Goal: Entertainment & Leisure: Consume media (video, audio)

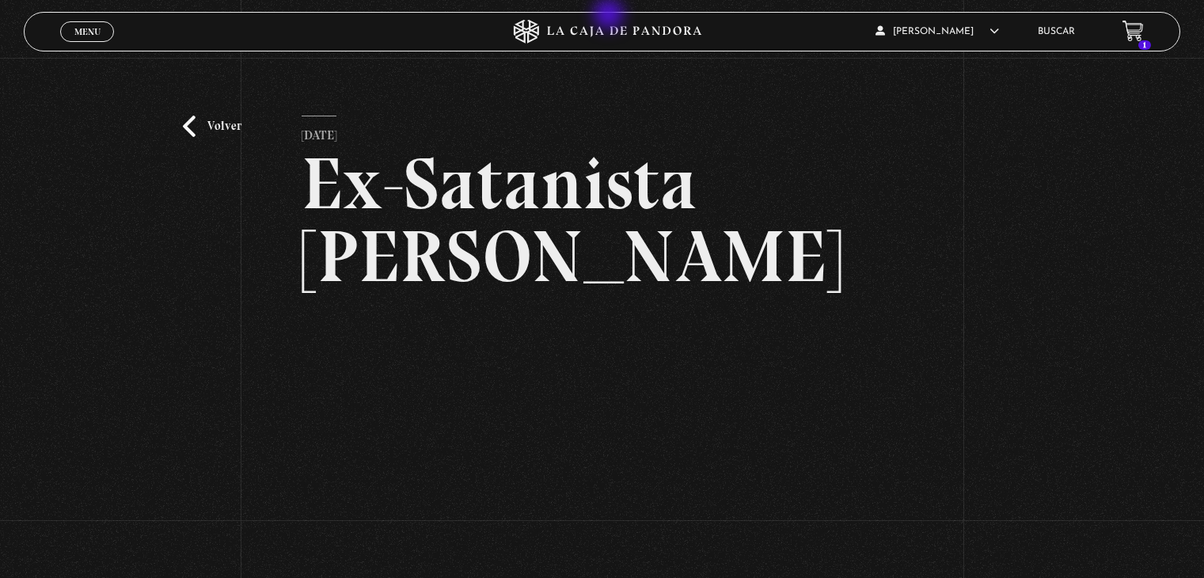
scroll to position [190, 0]
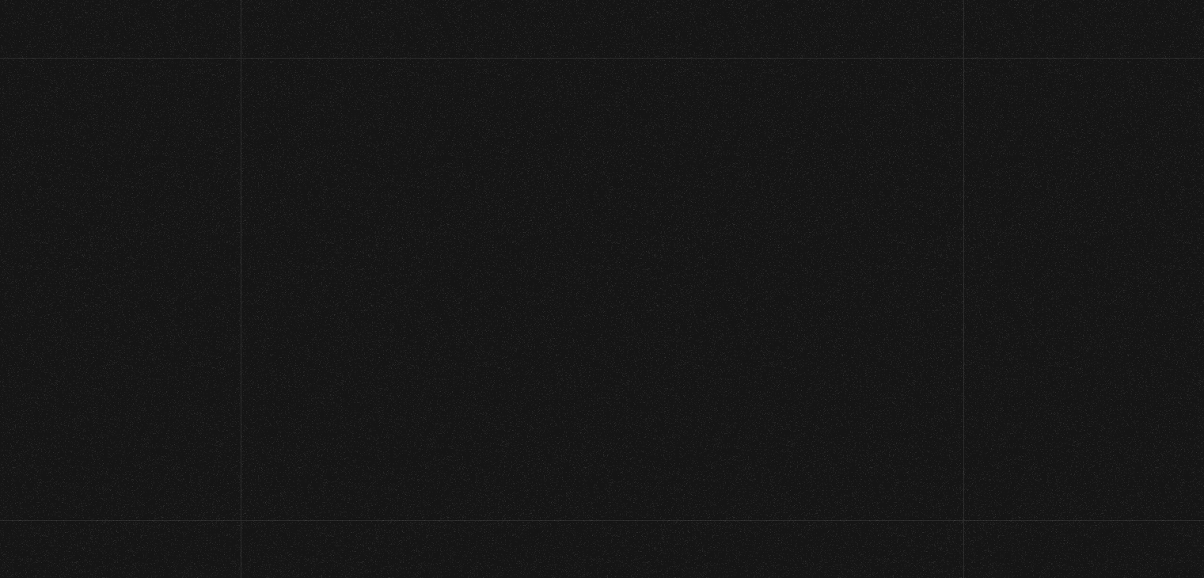
scroll to position [253, 0]
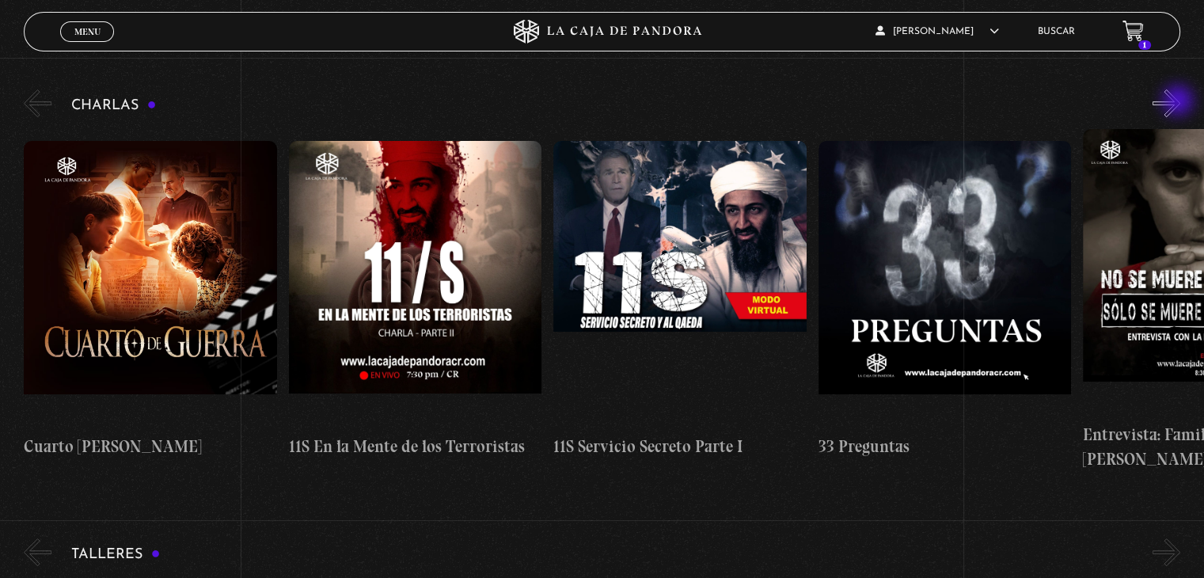
click at [1180, 102] on button "»" at bounding box center [1167, 103] width 28 height 28
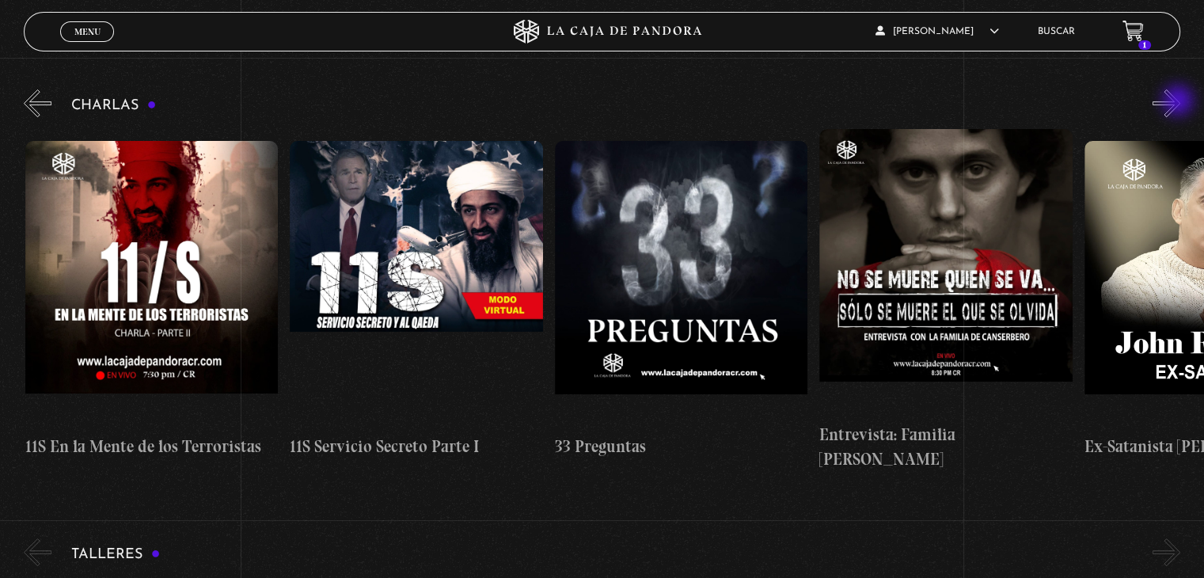
click at [1180, 102] on button "»" at bounding box center [1167, 103] width 28 height 28
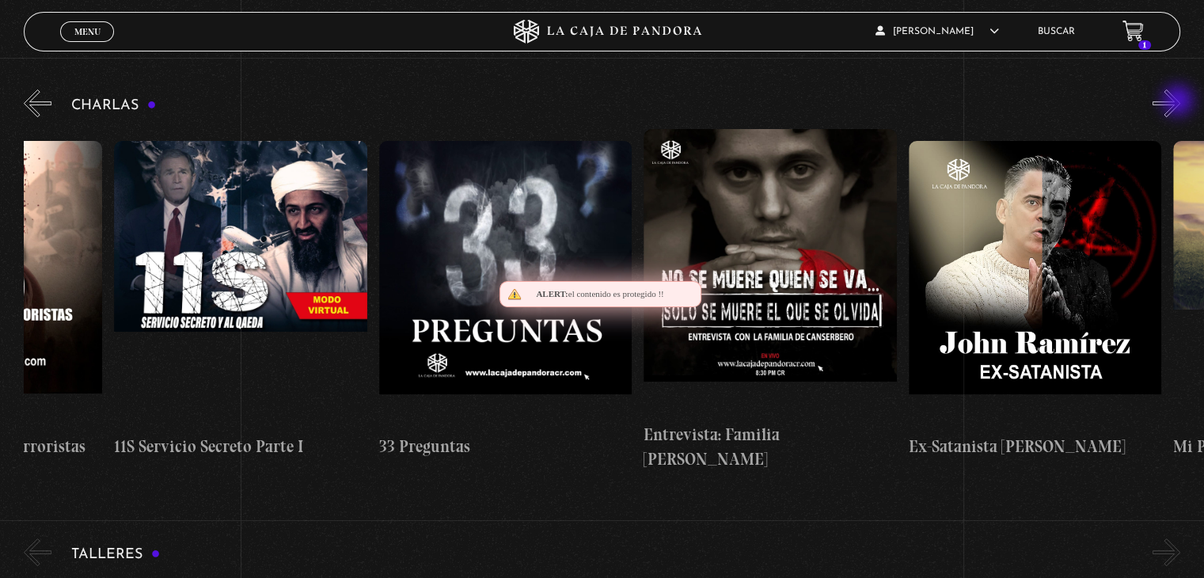
click at [1180, 102] on button "»" at bounding box center [1167, 103] width 28 height 28
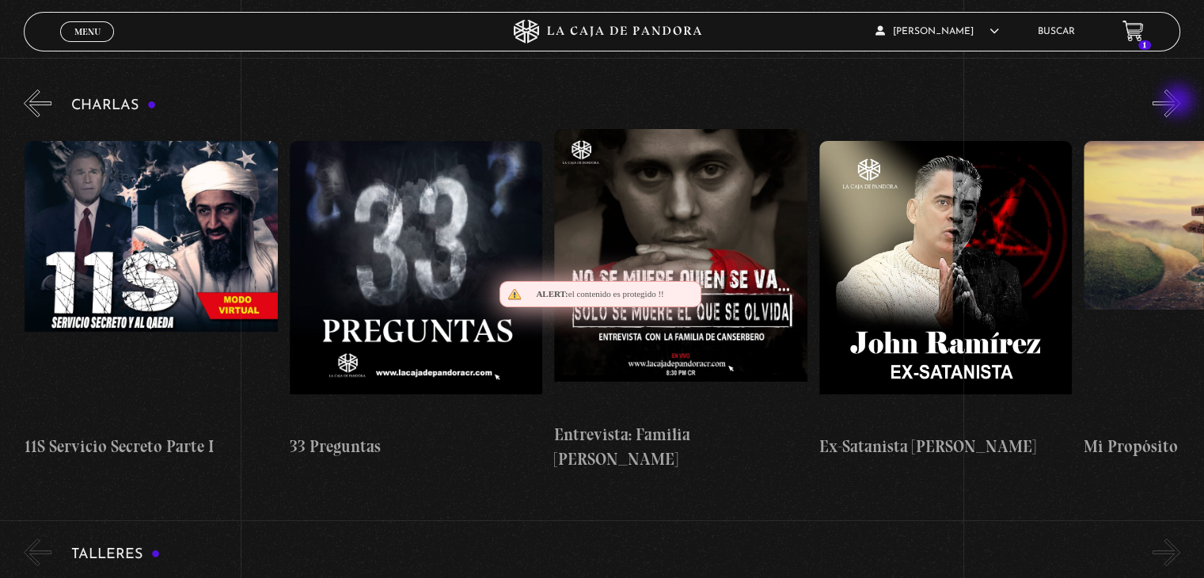
click at [1180, 102] on button "»" at bounding box center [1167, 103] width 28 height 28
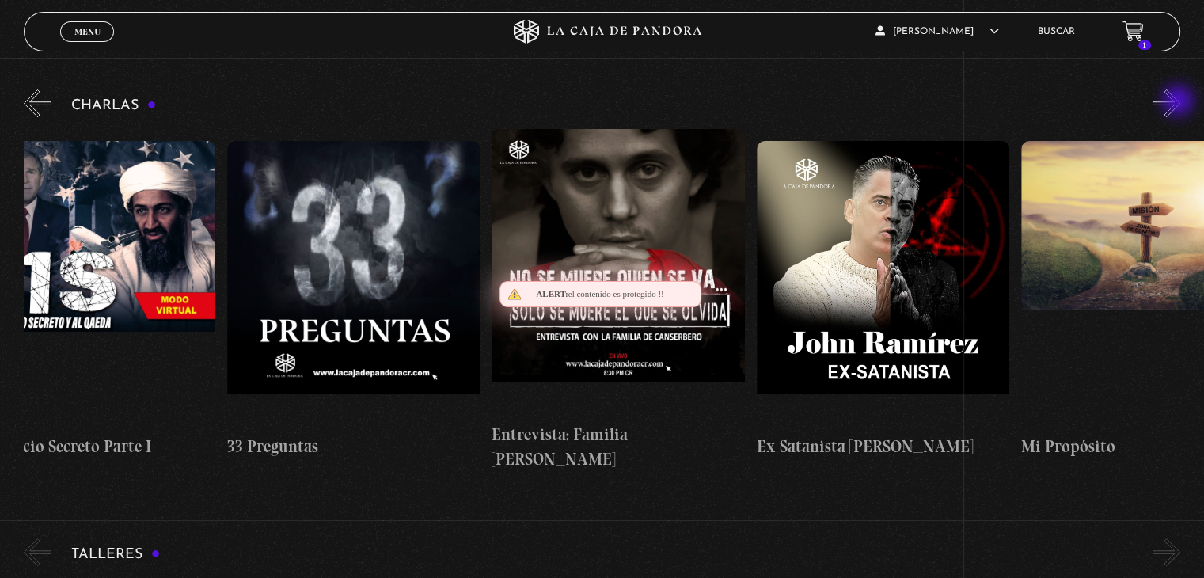
click at [1180, 102] on button "»" at bounding box center [1167, 103] width 28 height 28
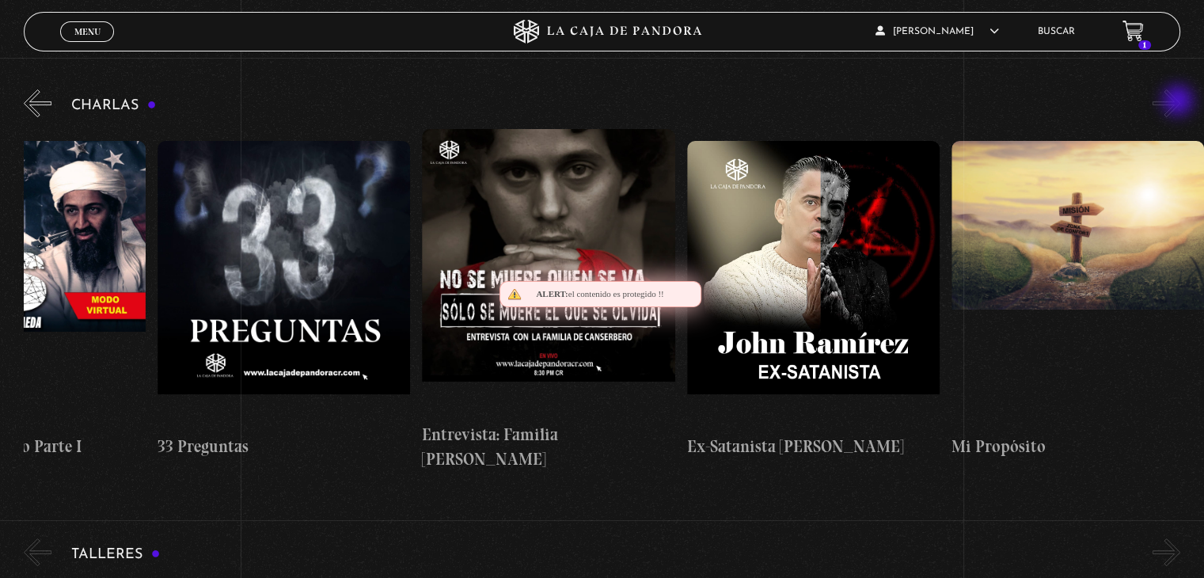
click at [1180, 102] on button "»" at bounding box center [1167, 103] width 28 height 28
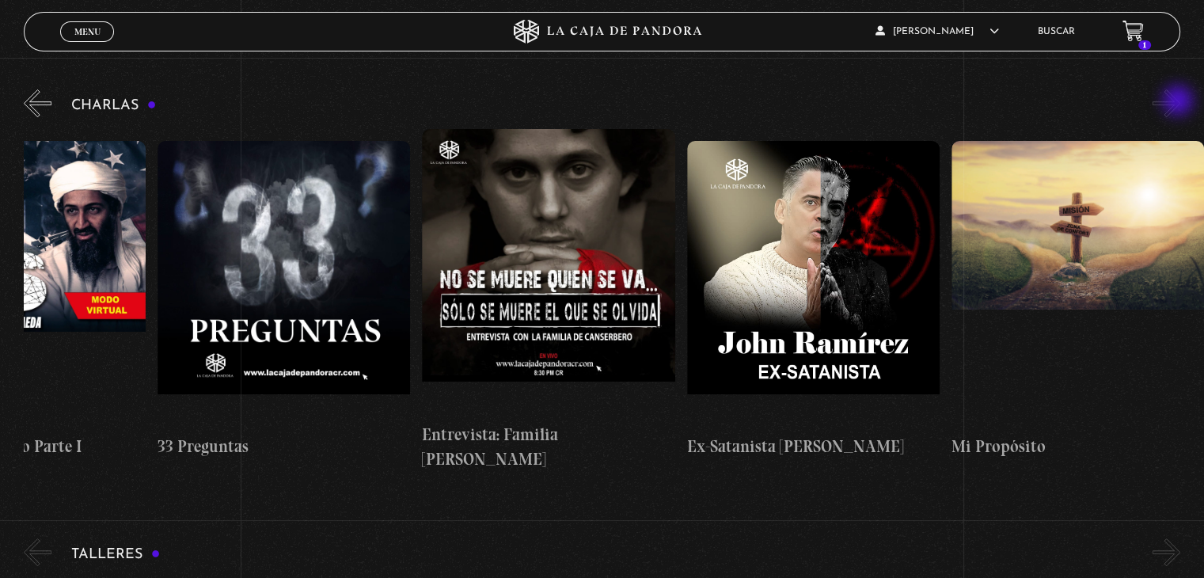
click at [1180, 102] on button "»" at bounding box center [1167, 103] width 28 height 28
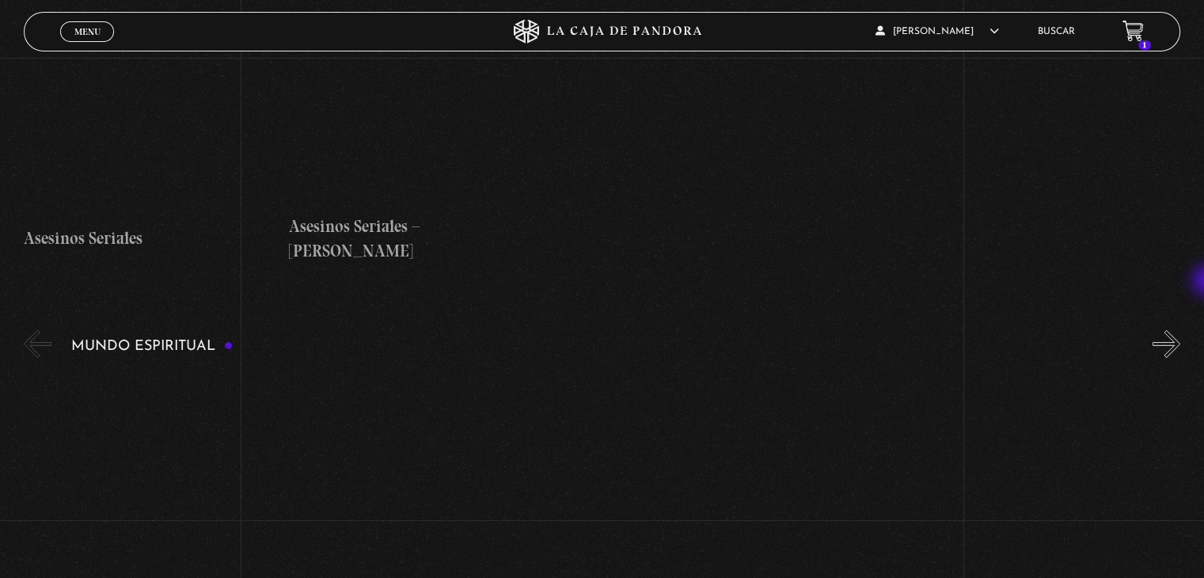
scroll to position [5418, 0]
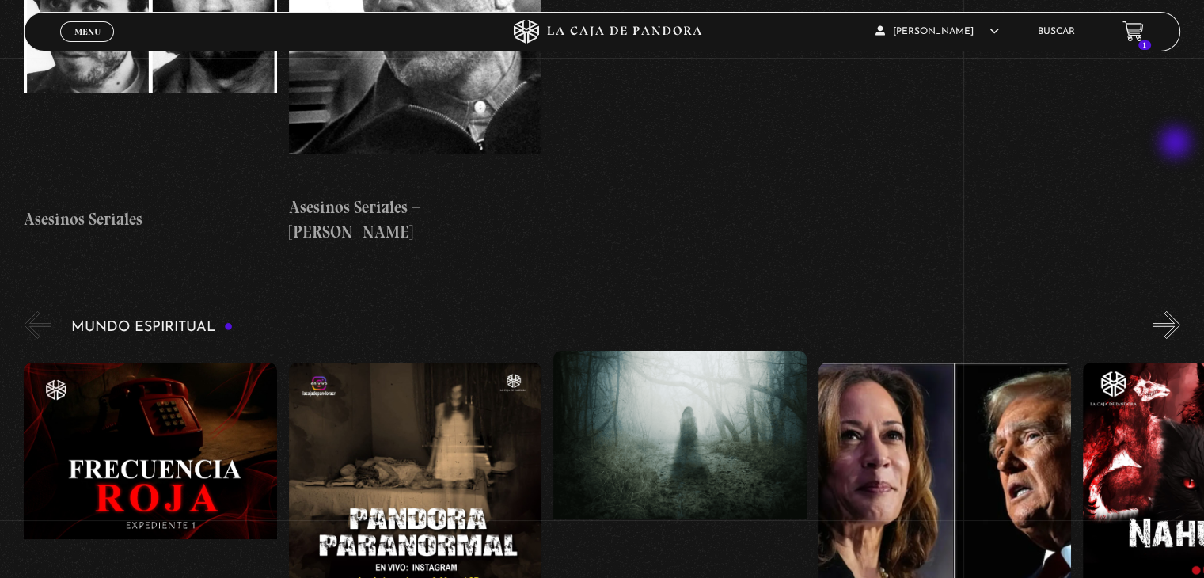
click at [1177, 311] on button "»" at bounding box center [1167, 325] width 28 height 28
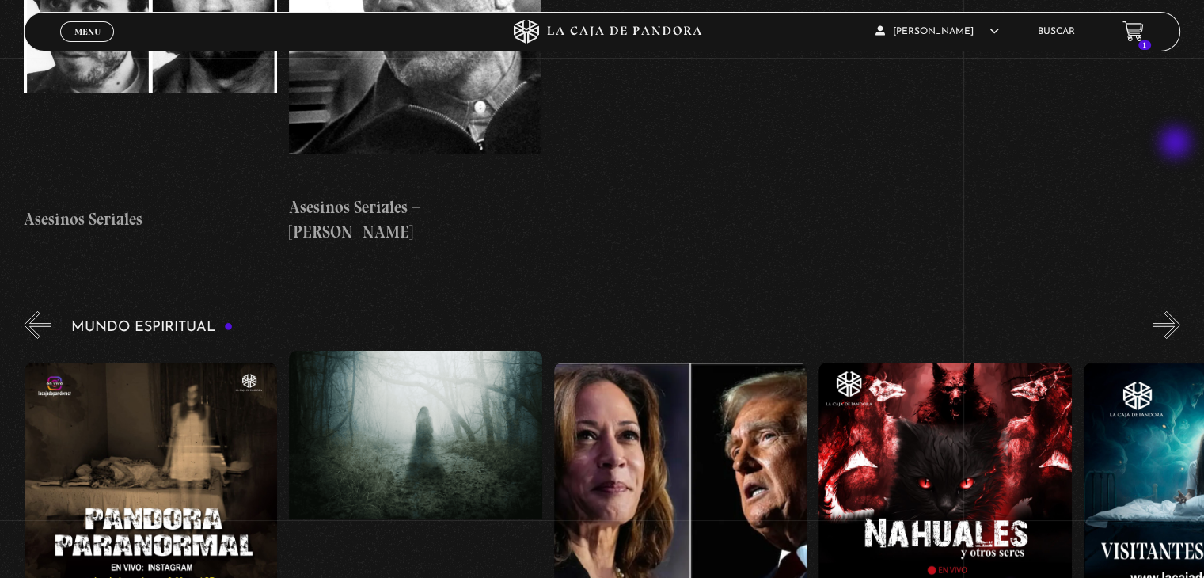
click at [1177, 311] on button "»" at bounding box center [1167, 325] width 28 height 28
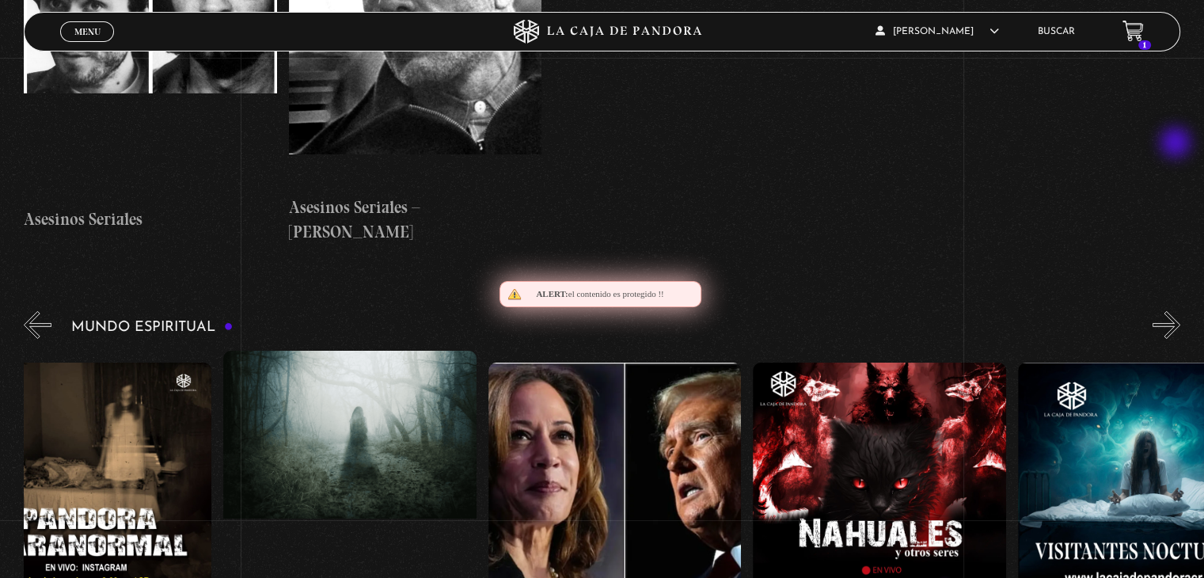
click at [1177, 311] on button "»" at bounding box center [1167, 325] width 28 height 28
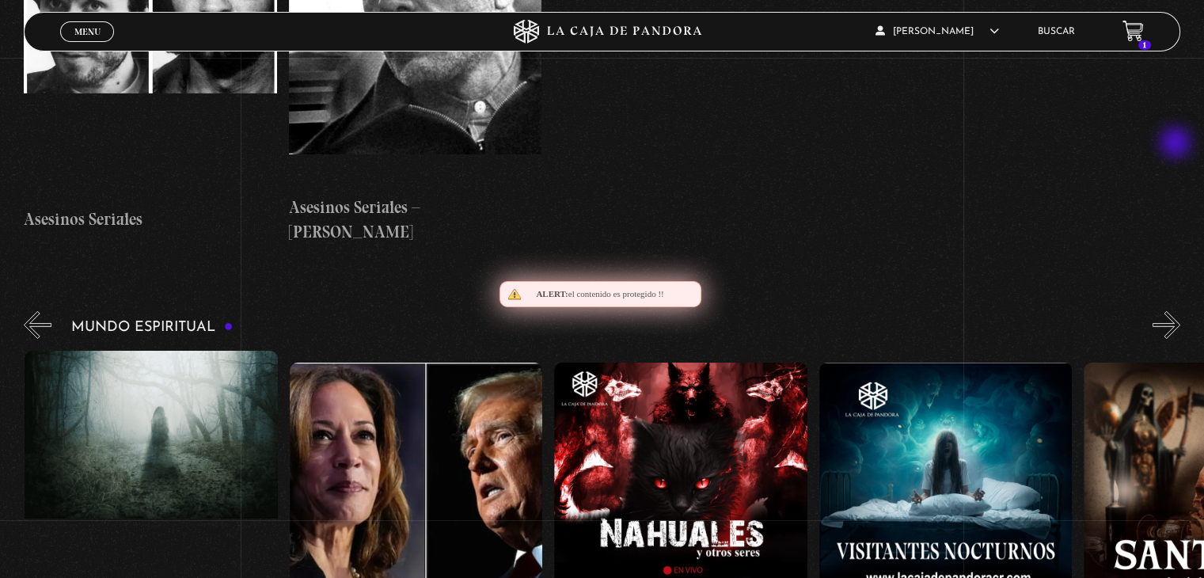
click at [1177, 311] on button "»" at bounding box center [1167, 325] width 28 height 28
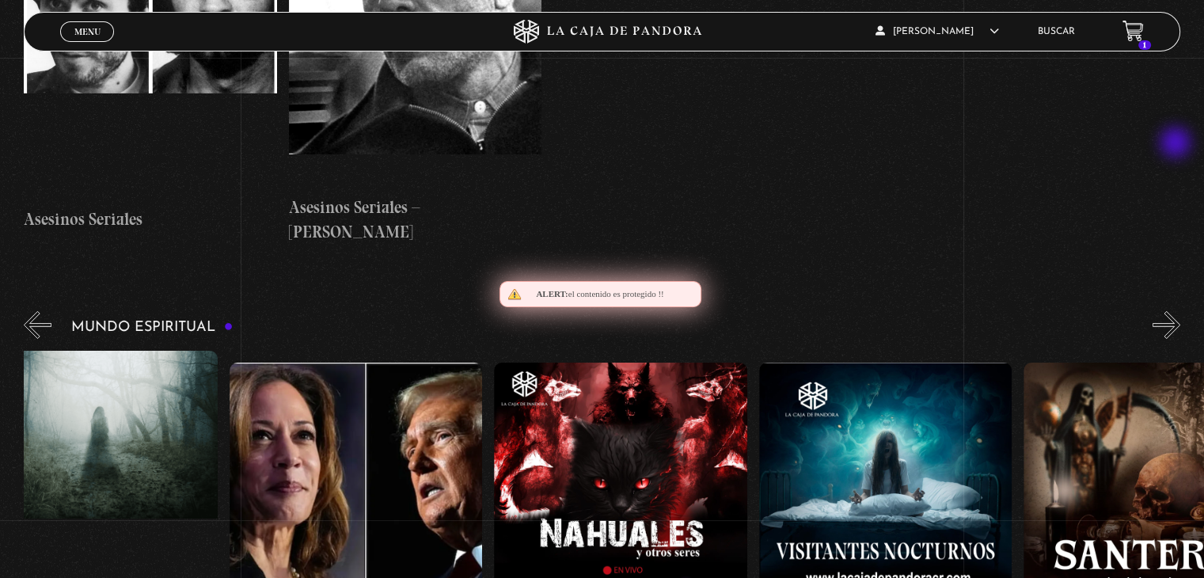
click at [1177, 311] on button "»" at bounding box center [1167, 325] width 28 height 28
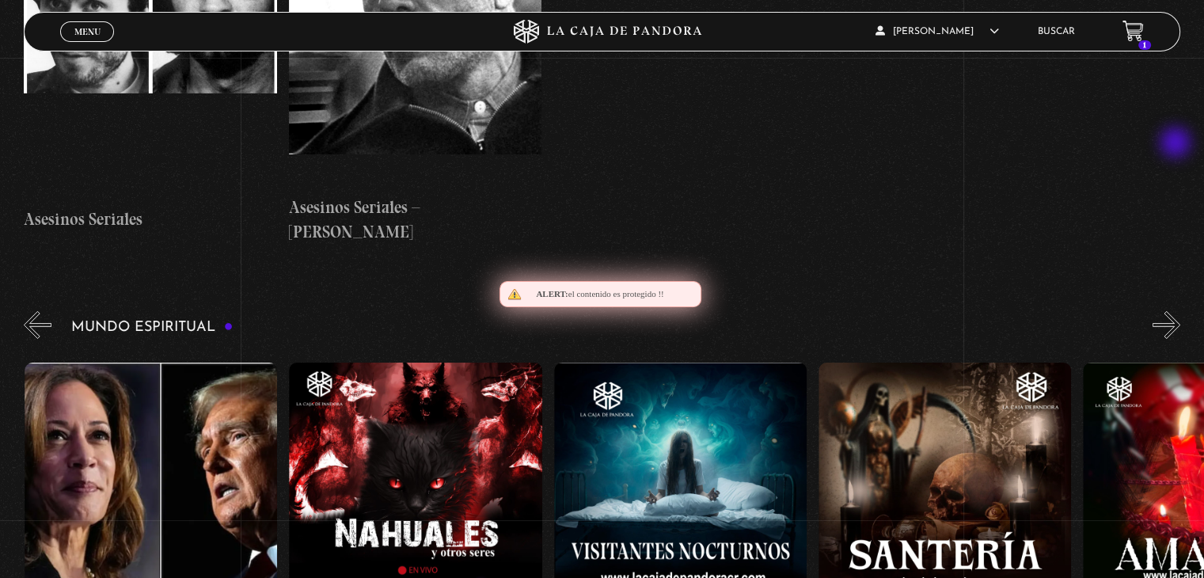
click at [1177, 311] on button "»" at bounding box center [1167, 325] width 28 height 28
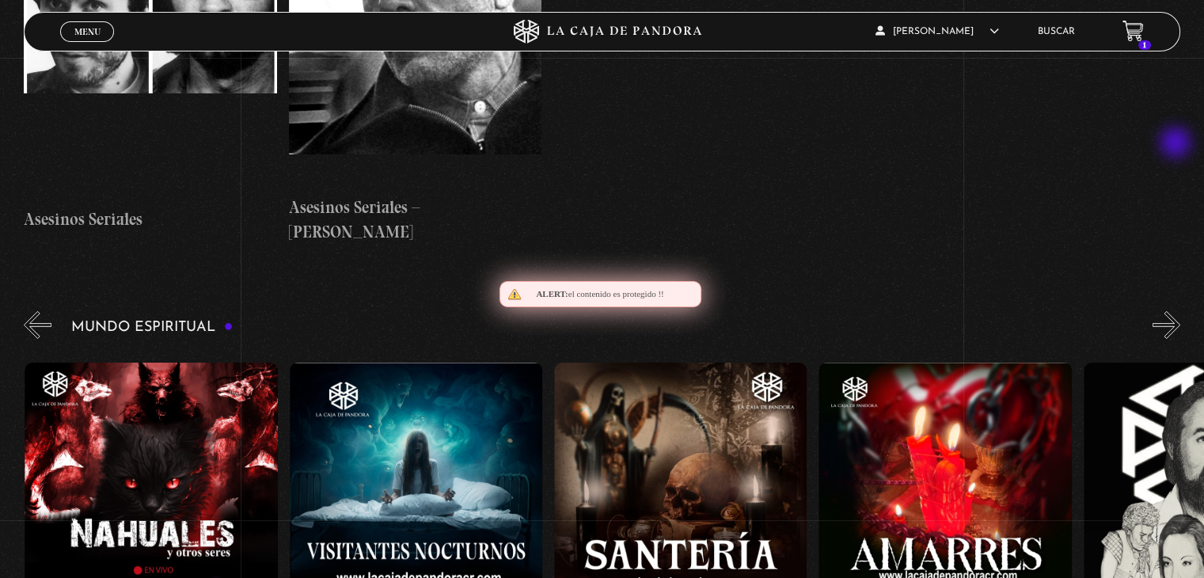
click at [1177, 311] on button "»" at bounding box center [1167, 325] width 28 height 28
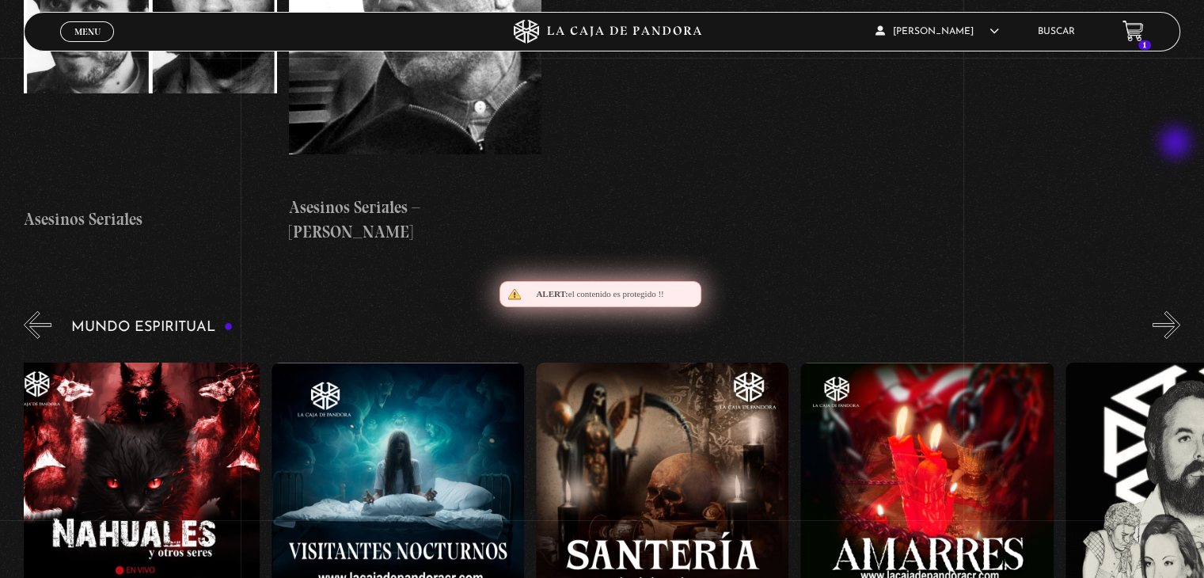
click at [1177, 311] on button "»" at bounding box center [1167, 325] width 28 height 28
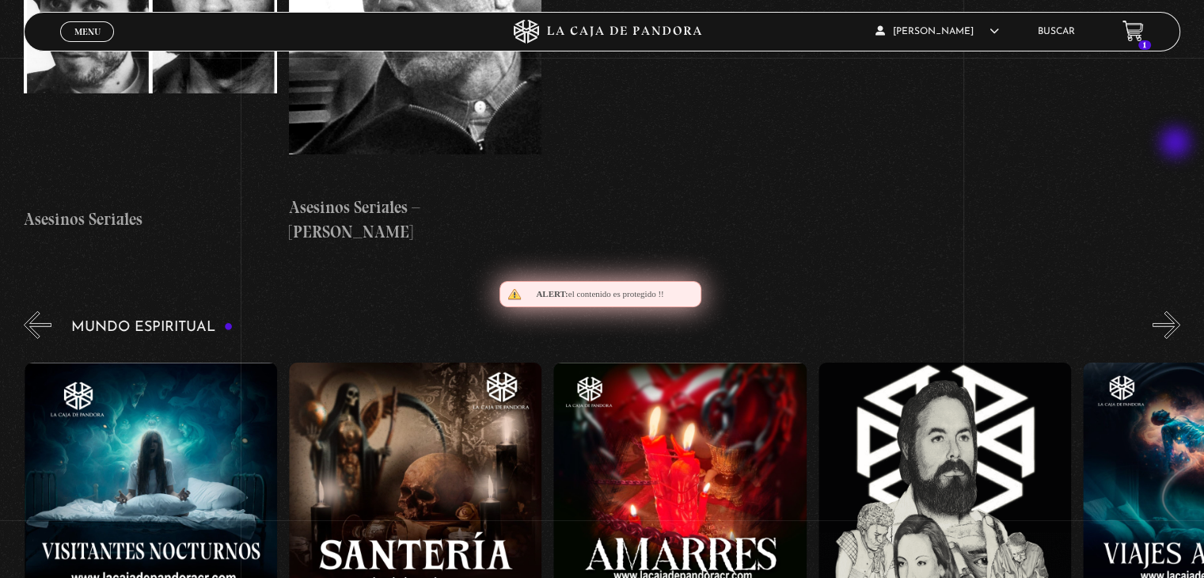
click at [1177, 311] on button "»" at bounding box center [1167, 325] width 28 height 28
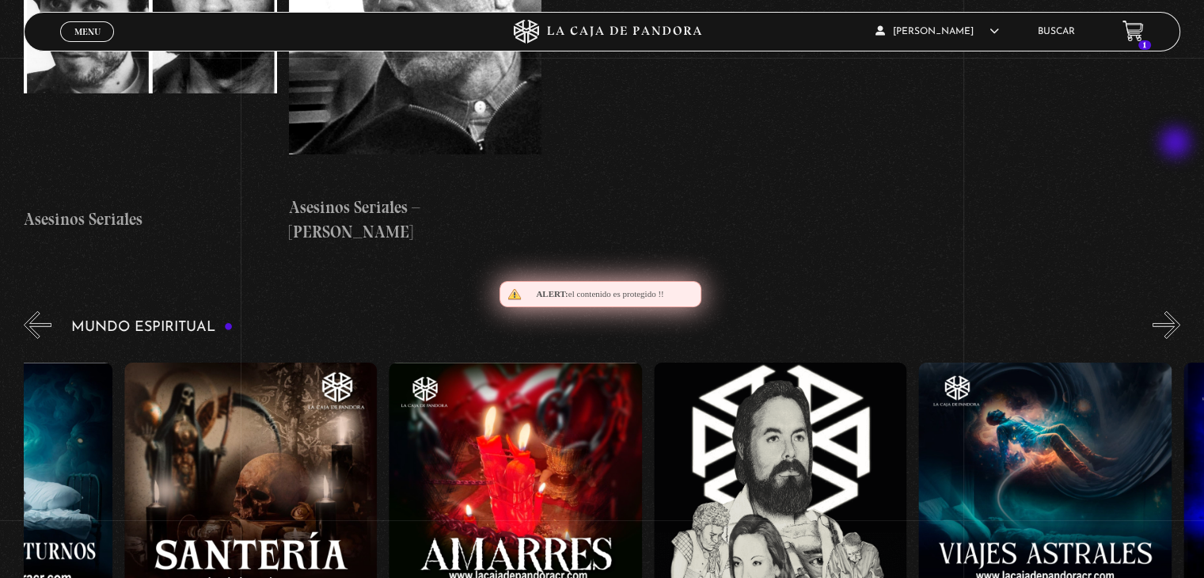
click at [1177, 311] on button "»" at bounding box center [1167, 325] width 28 height 28
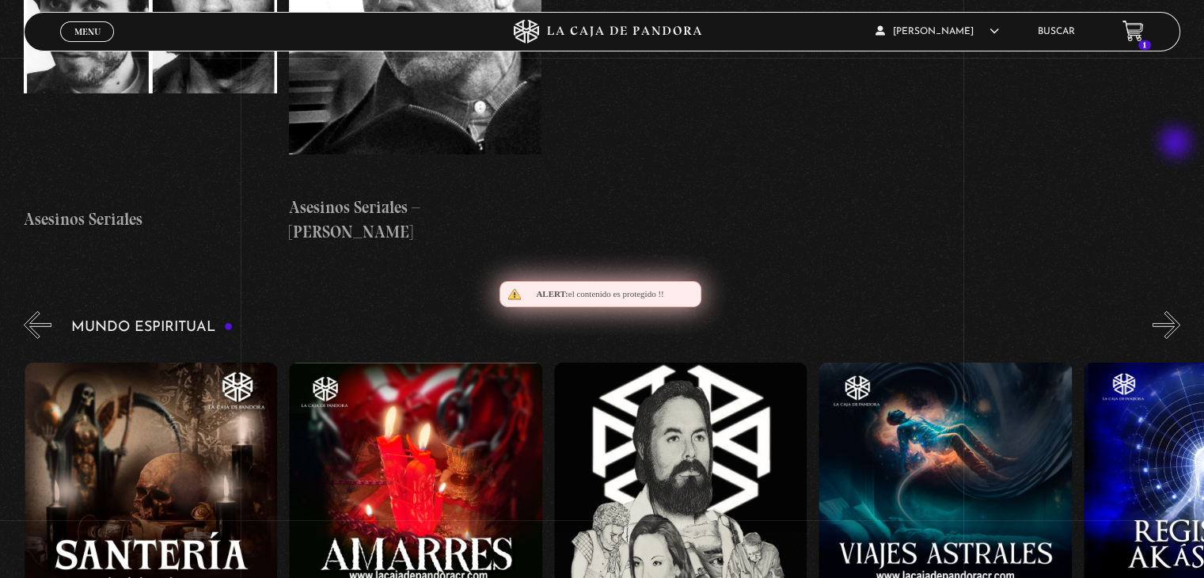
click at [1177, 311] on button "»" at bounding box center [1167, 325] width 28 height 28
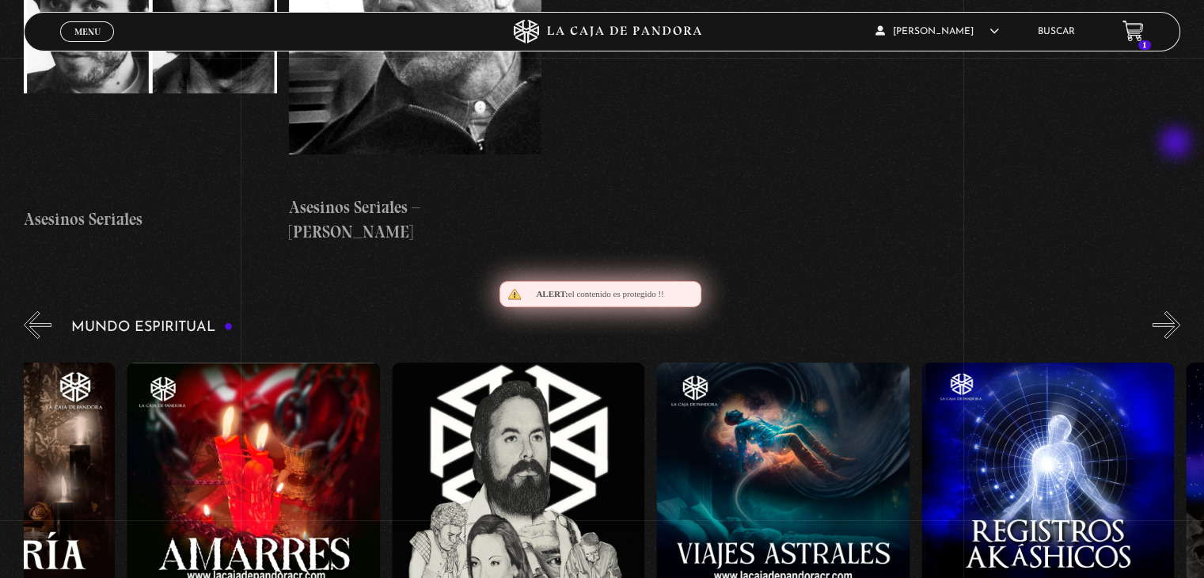
click at [1177, 311] on button "»" at bounding box center [1167, 325] width 28 height 28
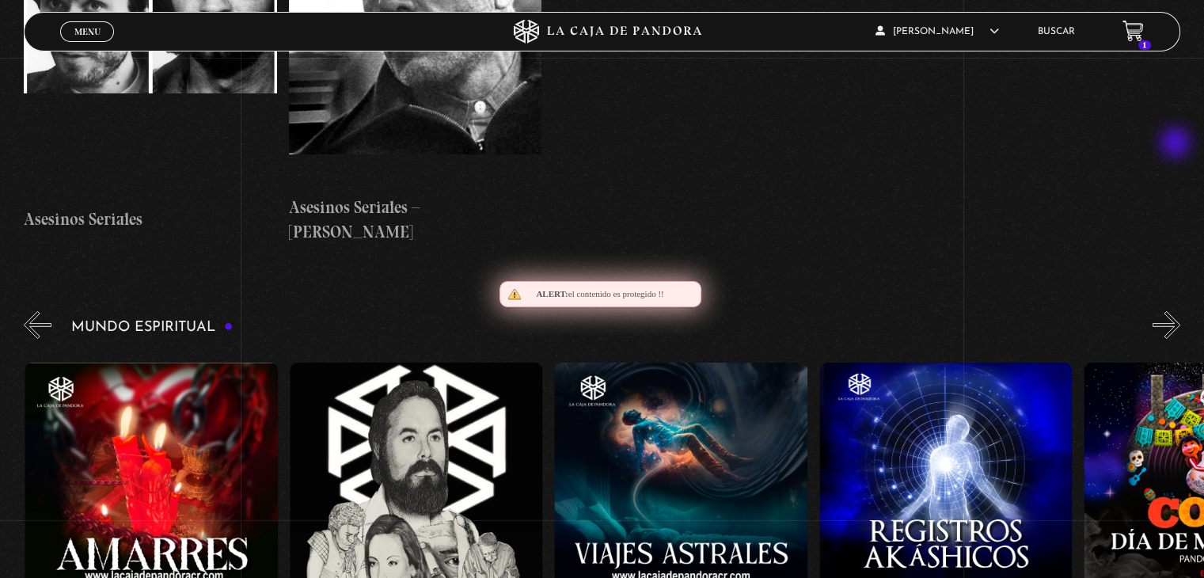
click at [1177, 311] on button "»" at bounding box center [1167, 325] width 28 height 28
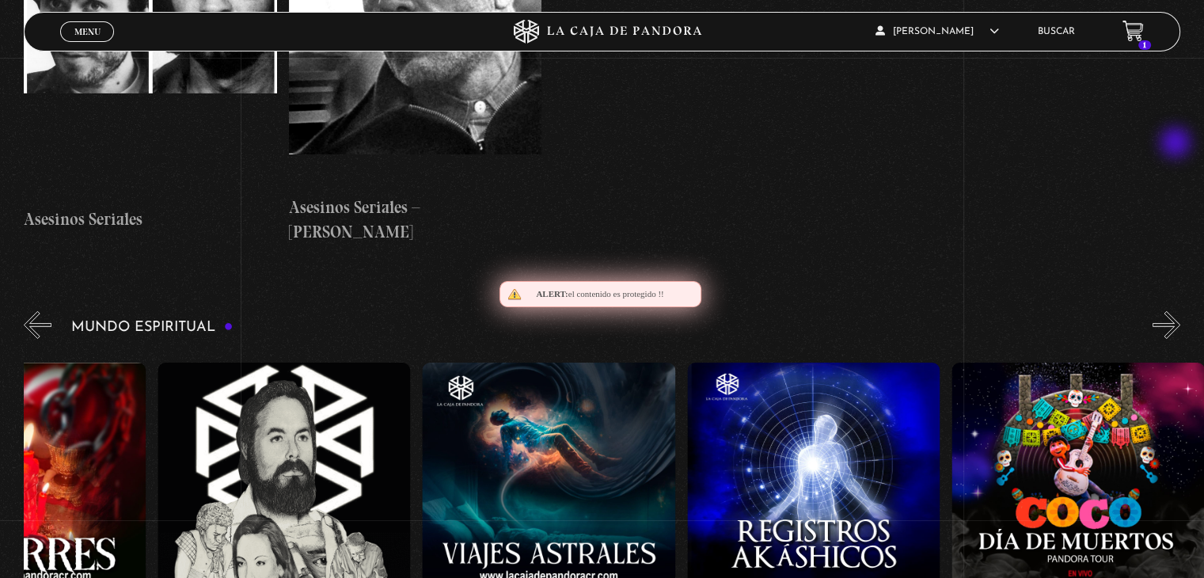
click at [1177, 311] on button "»" at bounding box center [1167, 325] width 28 height 28
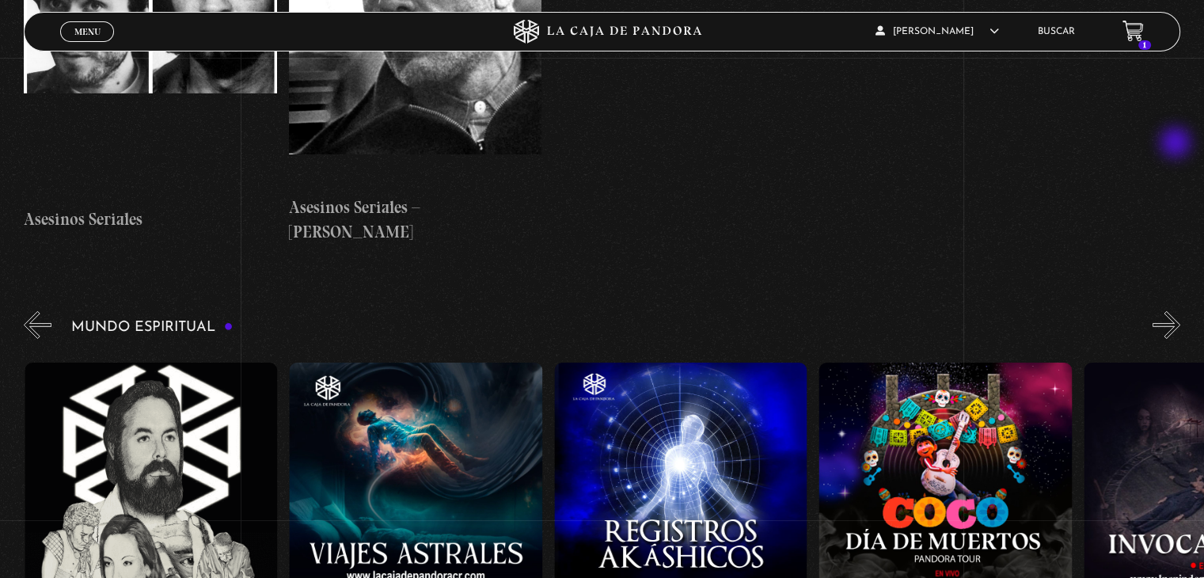
click at [1177, 311] on button "»" at bounding box center [1167, 325] width 28 height 28
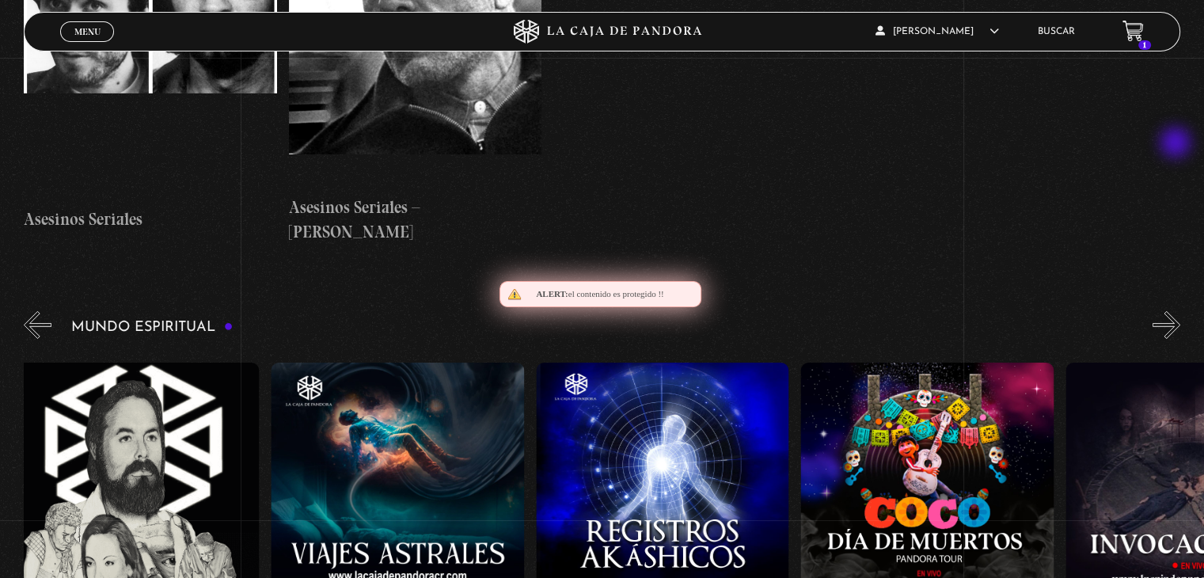
click at [1177, 311] on button "»" at bounding box center [1167, 325] width 28 height 28
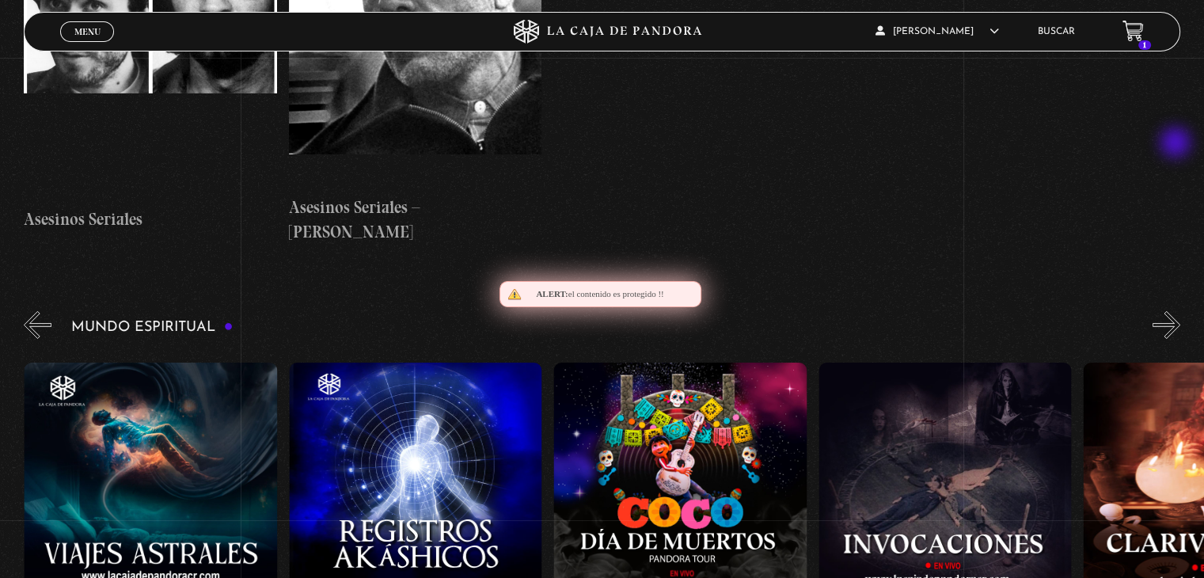
click at [1177, 311] on button "»" at bounding box center [1167, 325] width 28 height 28
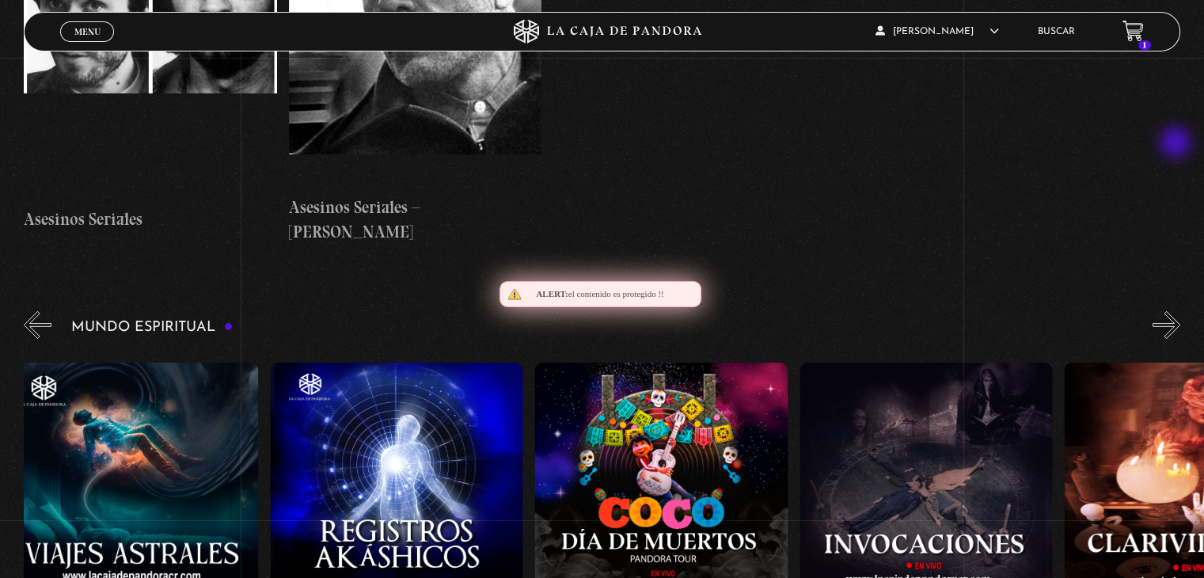
click at [1177, 311] on button "»" at bounding box center [1167, 325] width 28 height 28
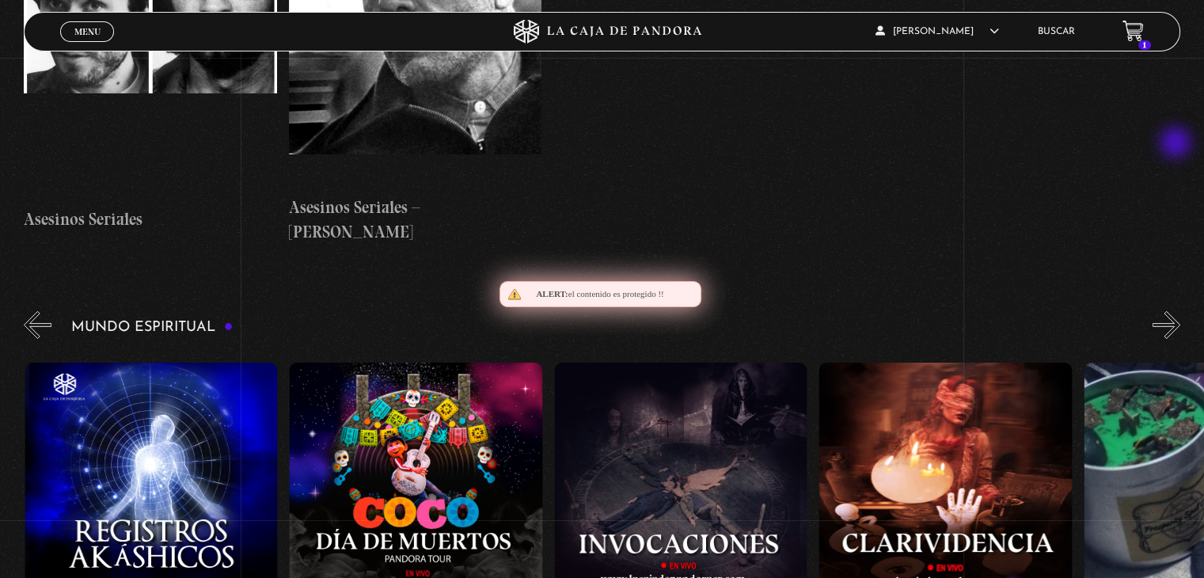
click at [1177, 311] on button "»" at bounding box center [1167, 325] width 28 height 28
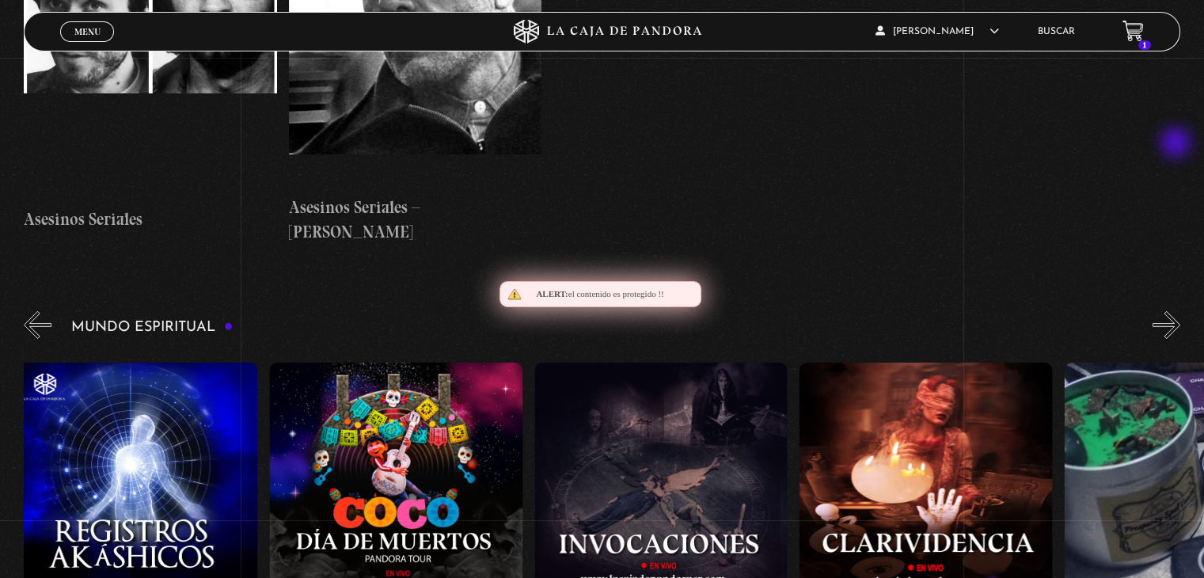
click at [1177, 311] on button "»" at bounding box center [1167, 325] width 28 height 28
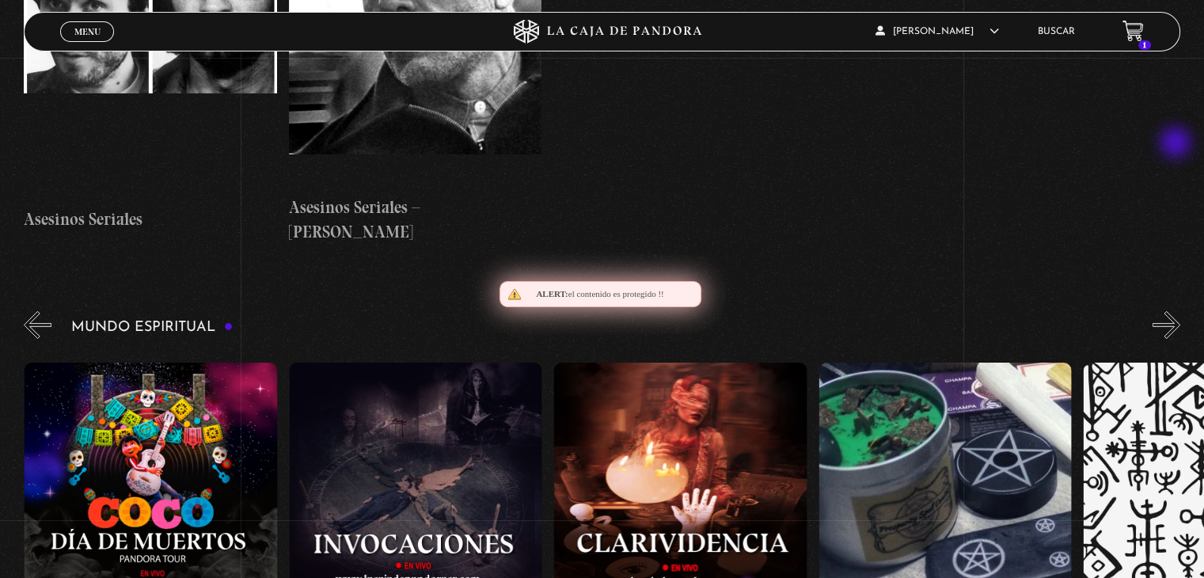
click at [1177, 311] on button "»" at bounding box center [1167, 325] width 28 height 28
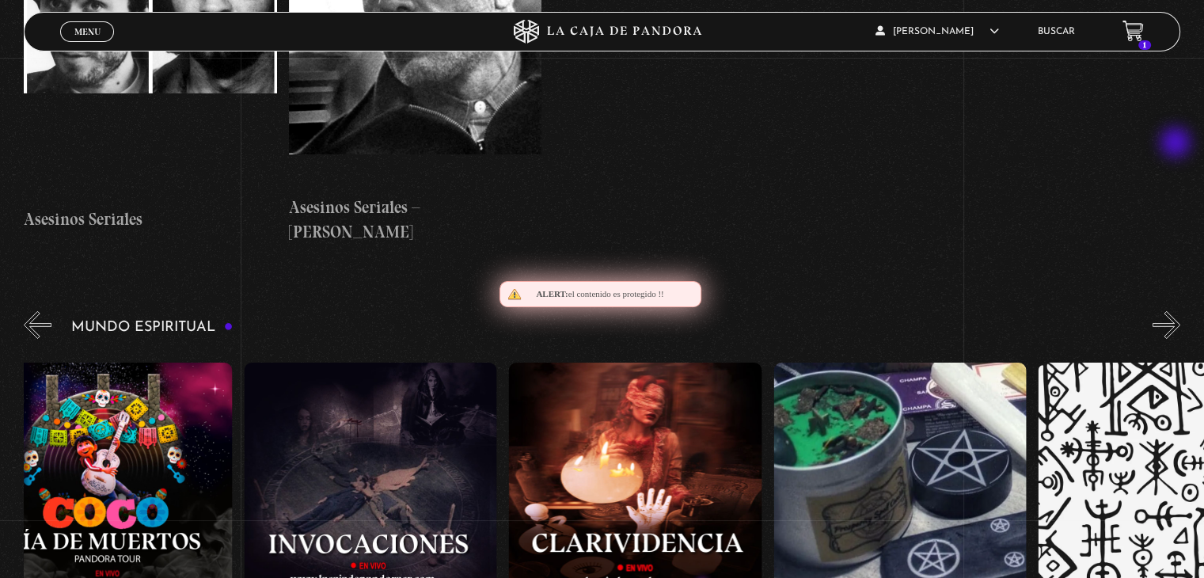
click at [1177, 311] on button "»" at bounding box center [1167, 325] width 28 height 28
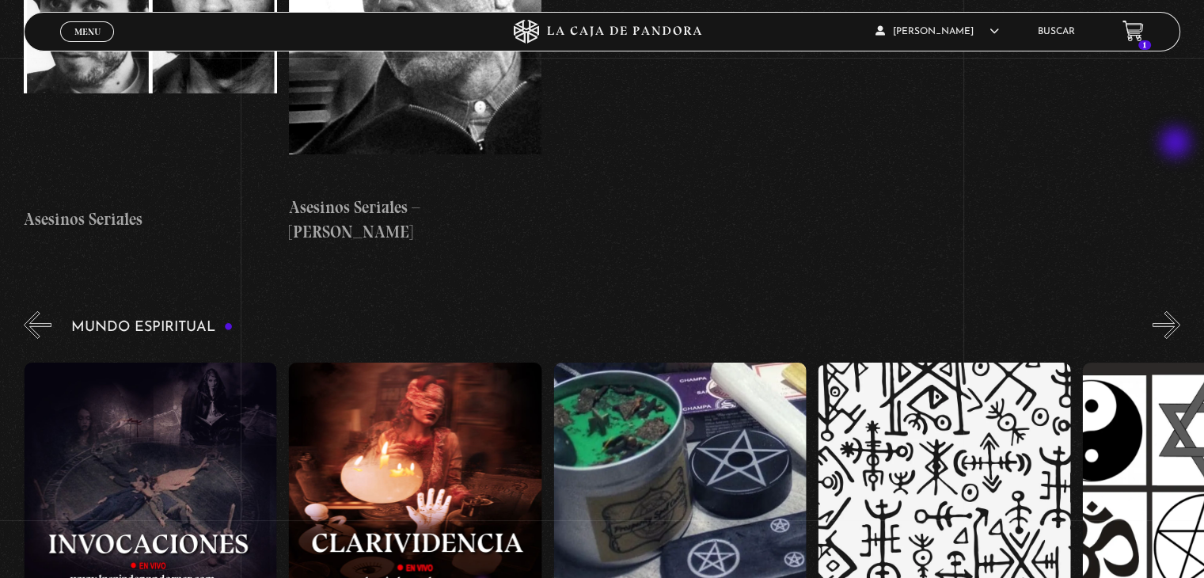
click at [1177, 311] on button "»" at bounding box center [1167, 325] width 28 height 28
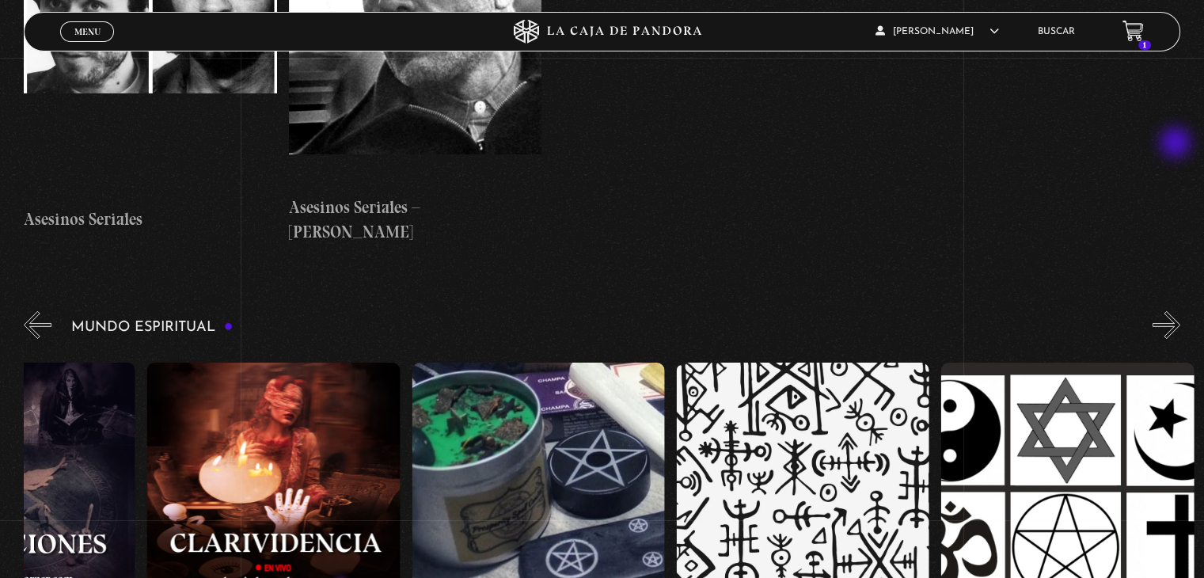
click at [1177, 311] on button "»" at bounding box center [1167, 325] width 28 height 28
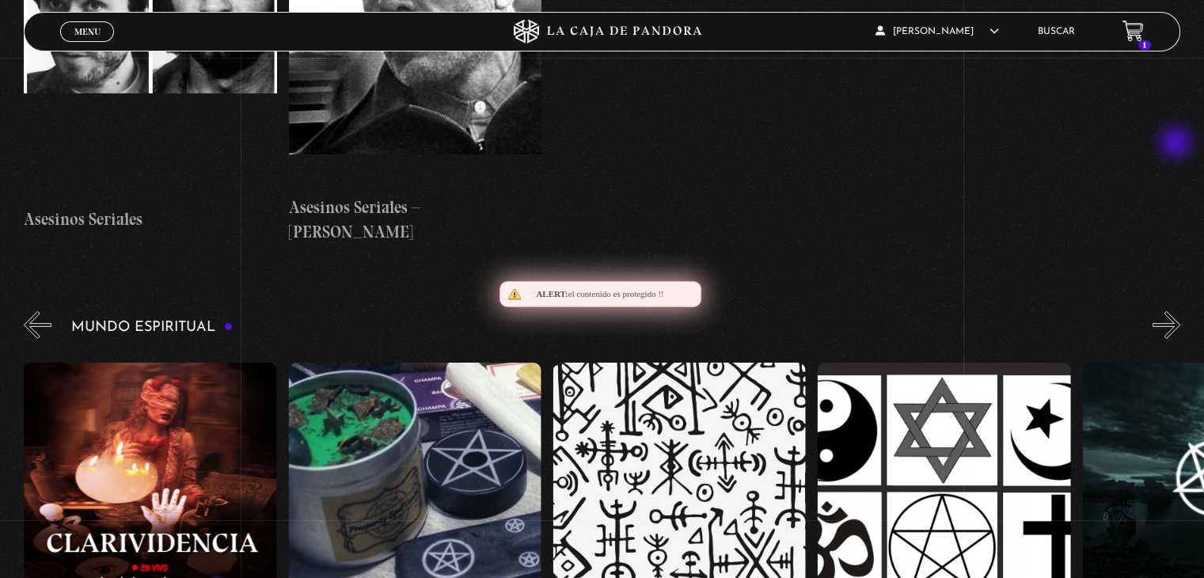
click at [1177, 311] on button "»" at bounding box center [1167, 325] width 28 height 28
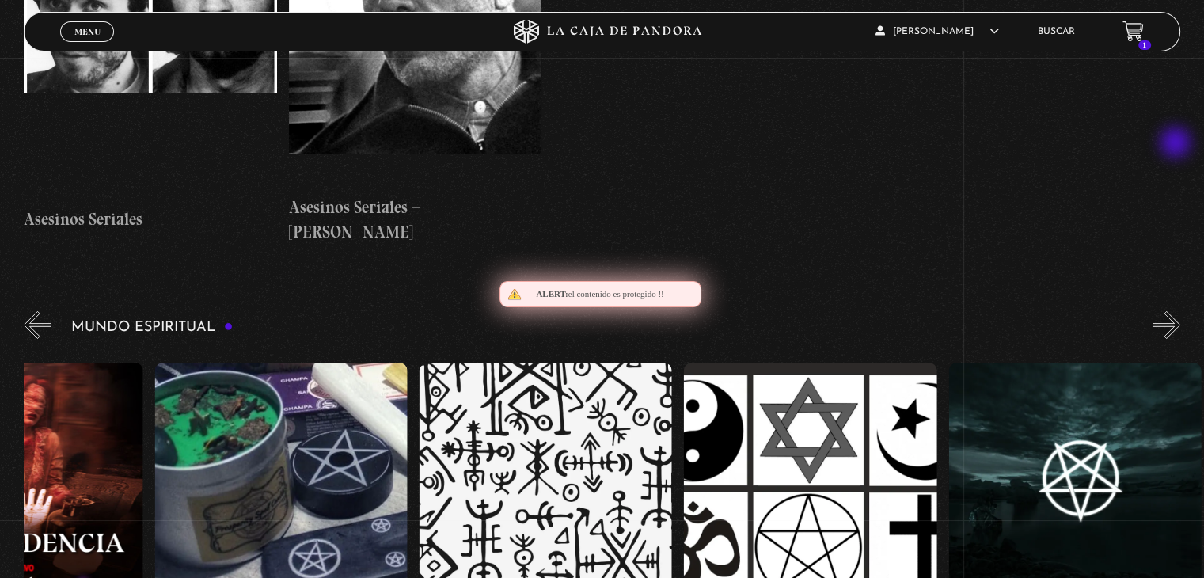
click at [1177, 311] on button "»" at bounding box center [1167, 325] width 28 height 28
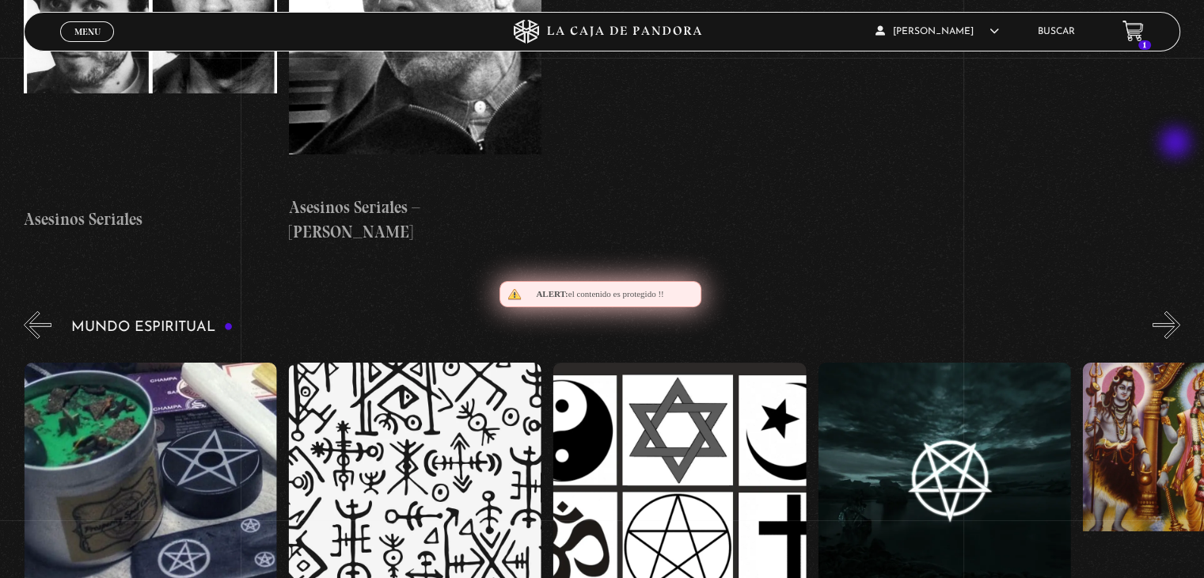
click at [1177, 311] on button "»" at bounding box center [1167, 325] width 28 height 28
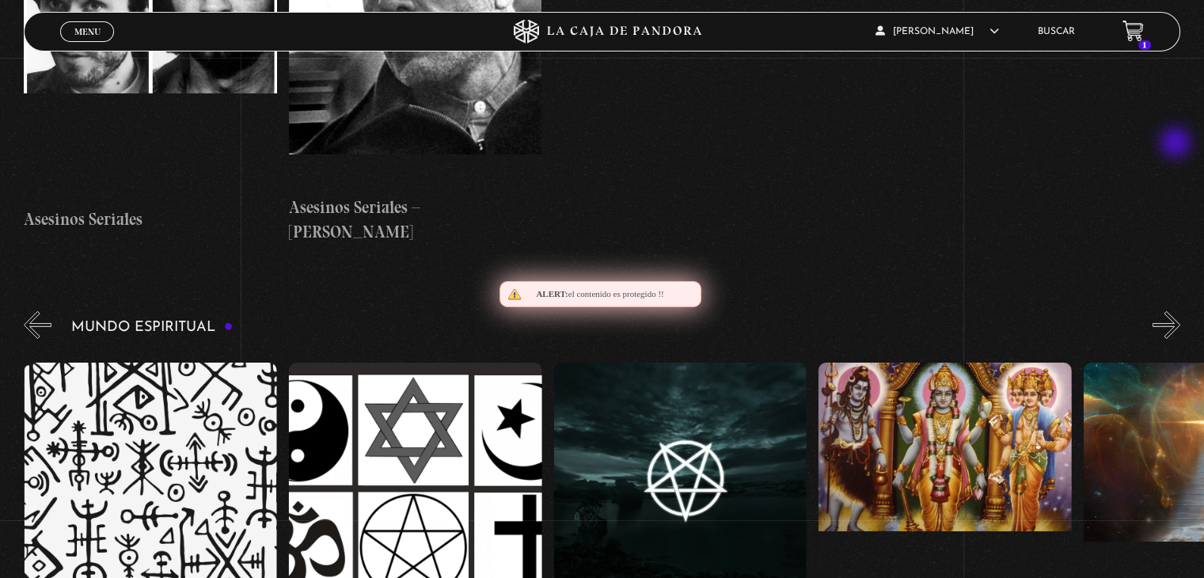
scroll to position [0, 3971]
click at [1177, 311] on button "»" at bounding box center [1167, 325] width 28 height 28
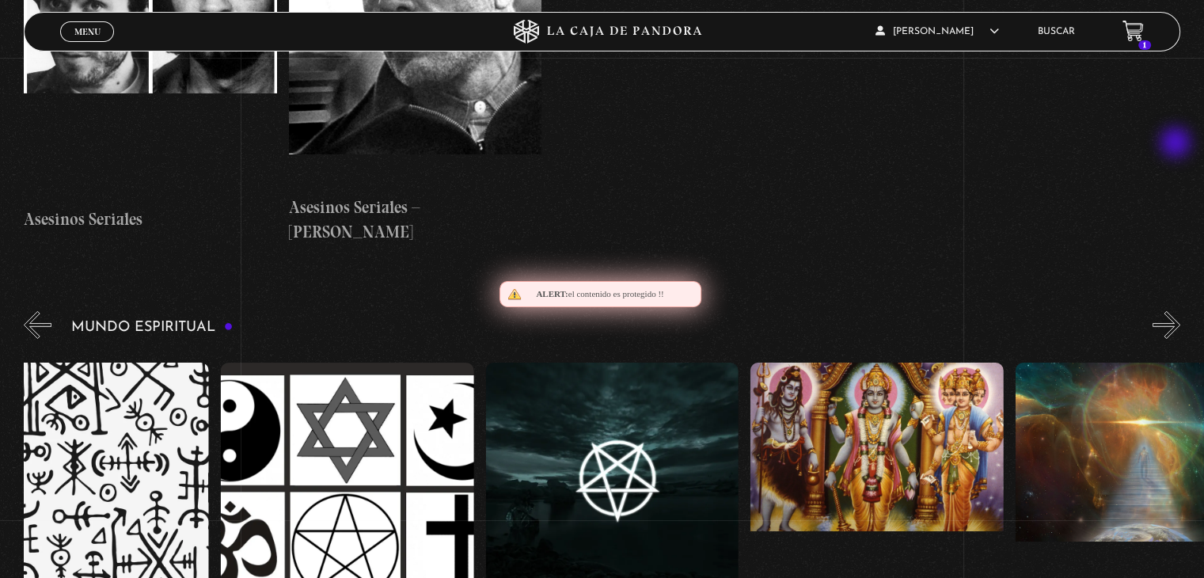
scroll to position [0, 4103]
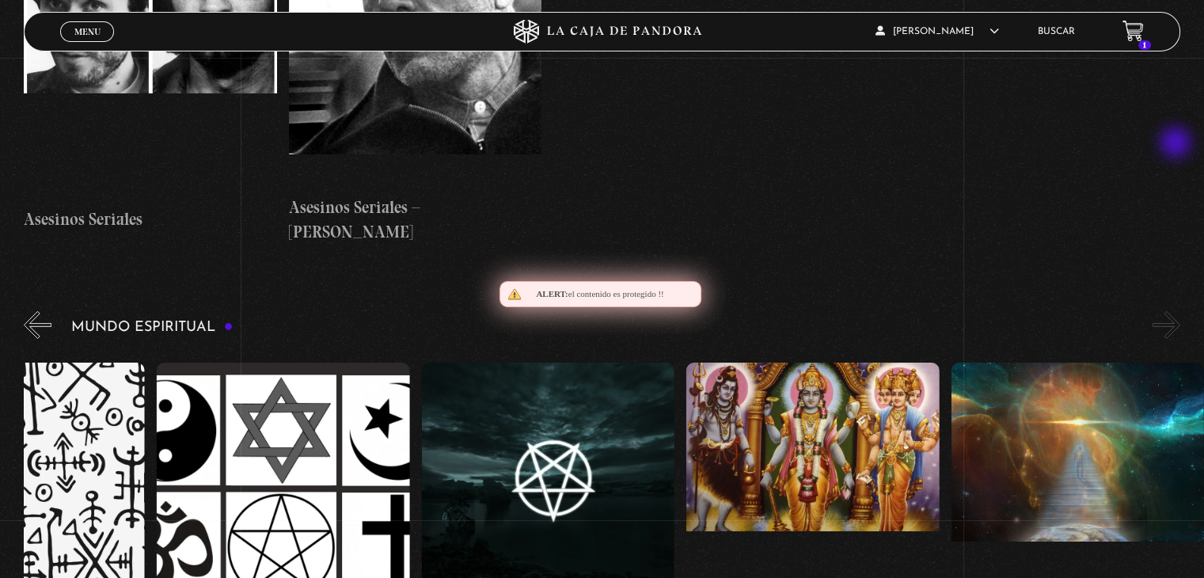
click at [1177, 311] on button "»" at bounding box center [1167, 325] width 28 height 28
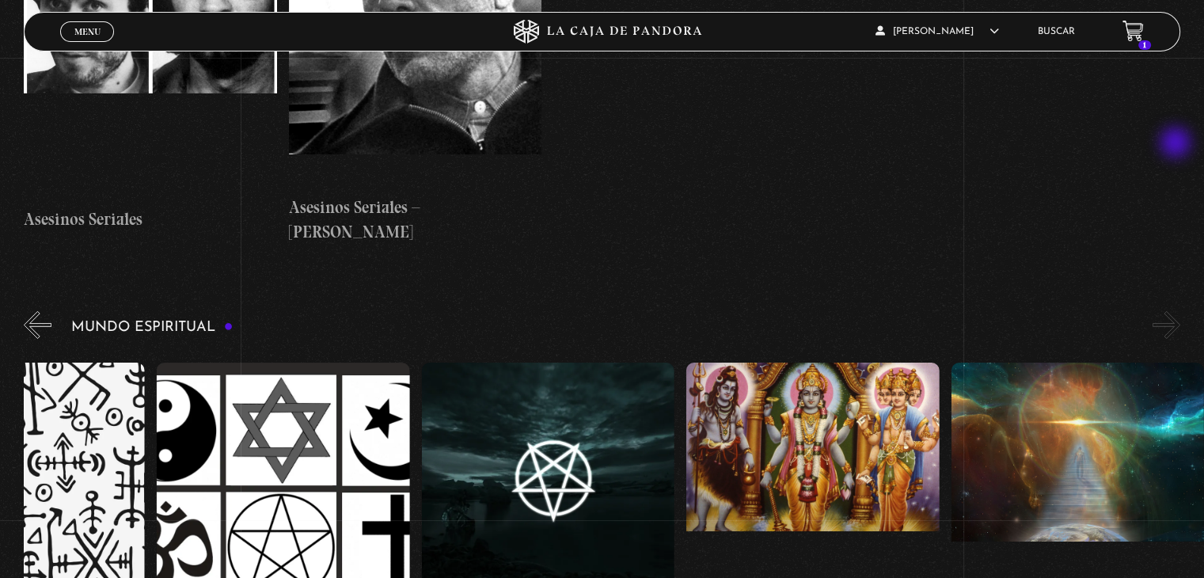
click at [1177, 311] on button "»" at bounding box center [1167, 325] width 28 height 28
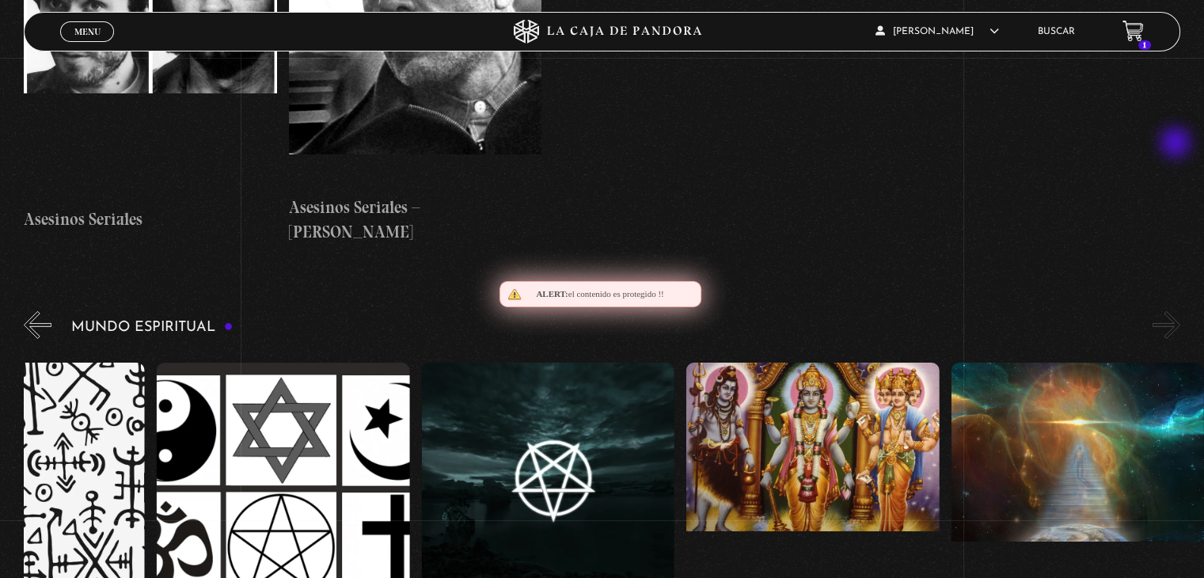
click at [1177, 311] on button "»" at bounding box center [1167, 325] width 28 height 28
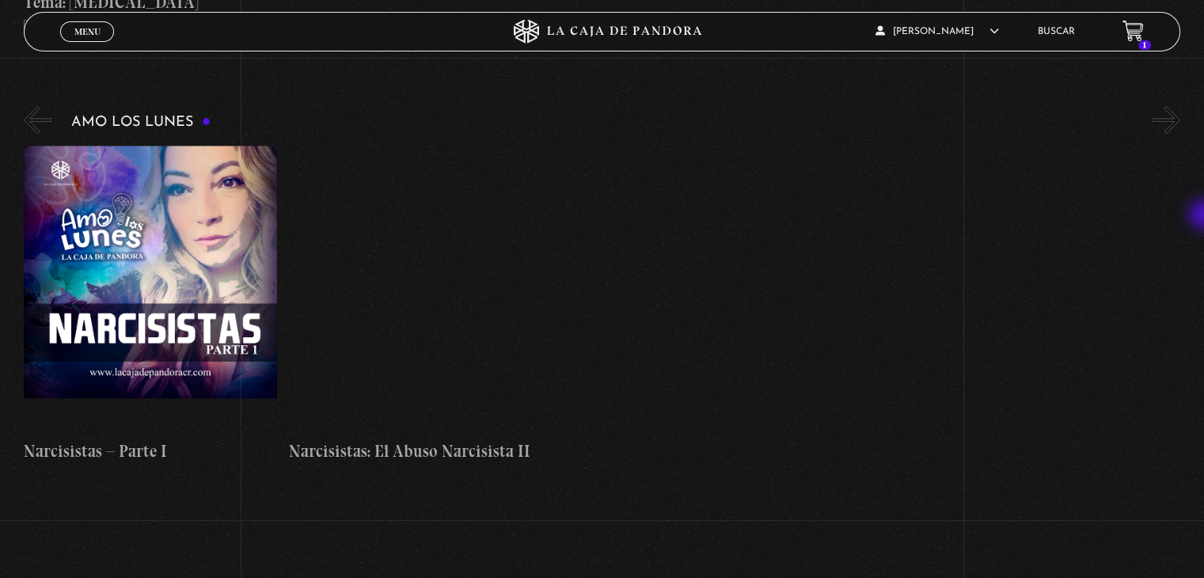
scroll to position [7054, 0]
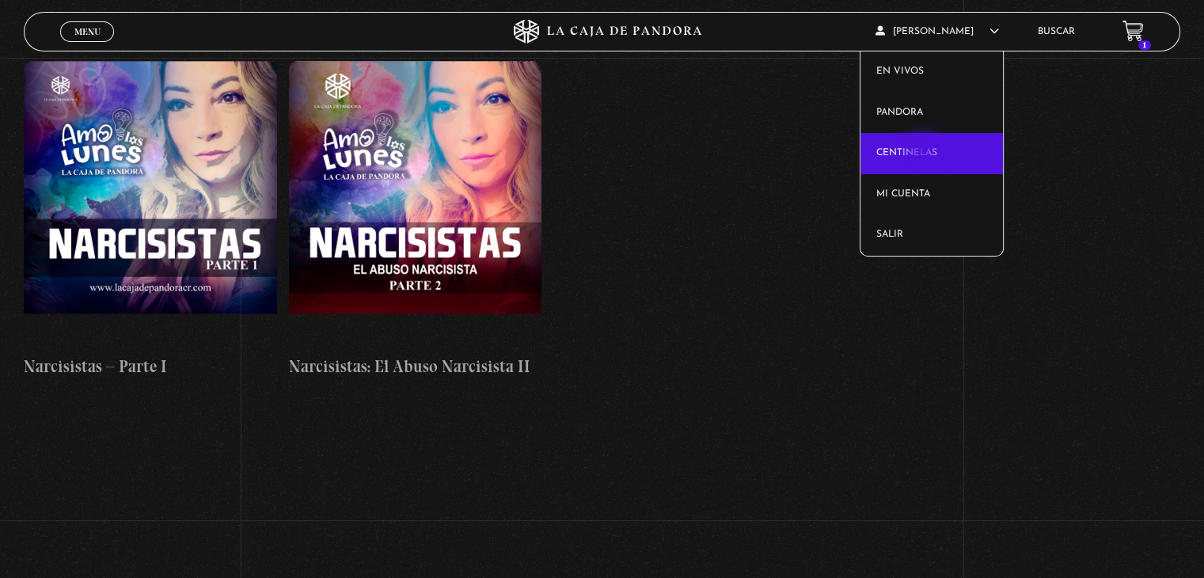
click at [923, 150] on link "Centinelas" at bounding box center [932, 153] width 143 height 41
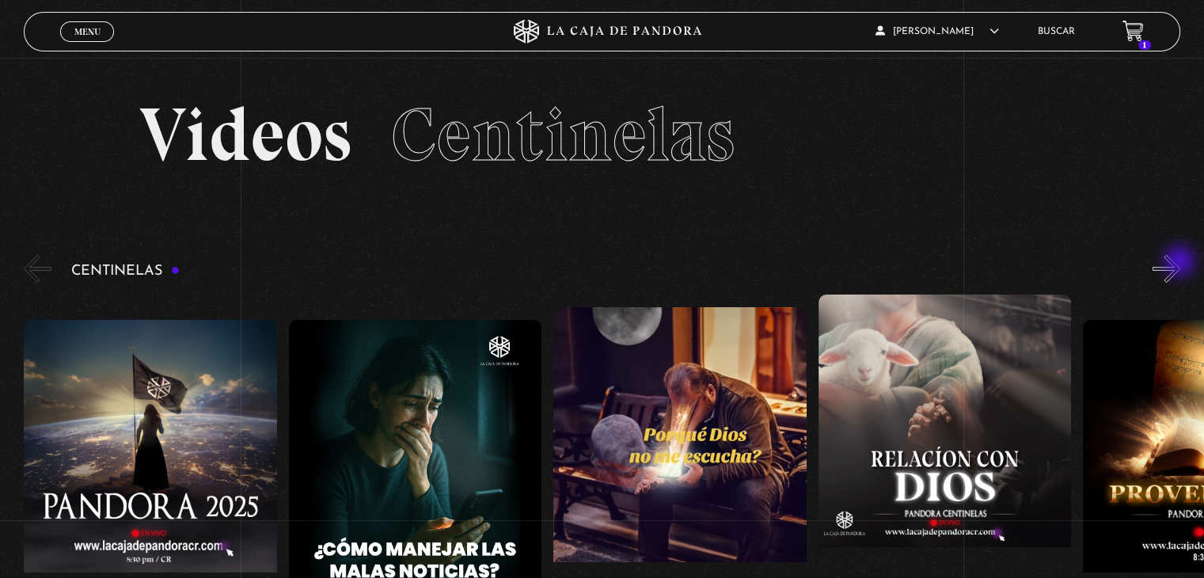
click at [1180, 263] on button "»" at bounding box center [1167, 269] width 28 height 28
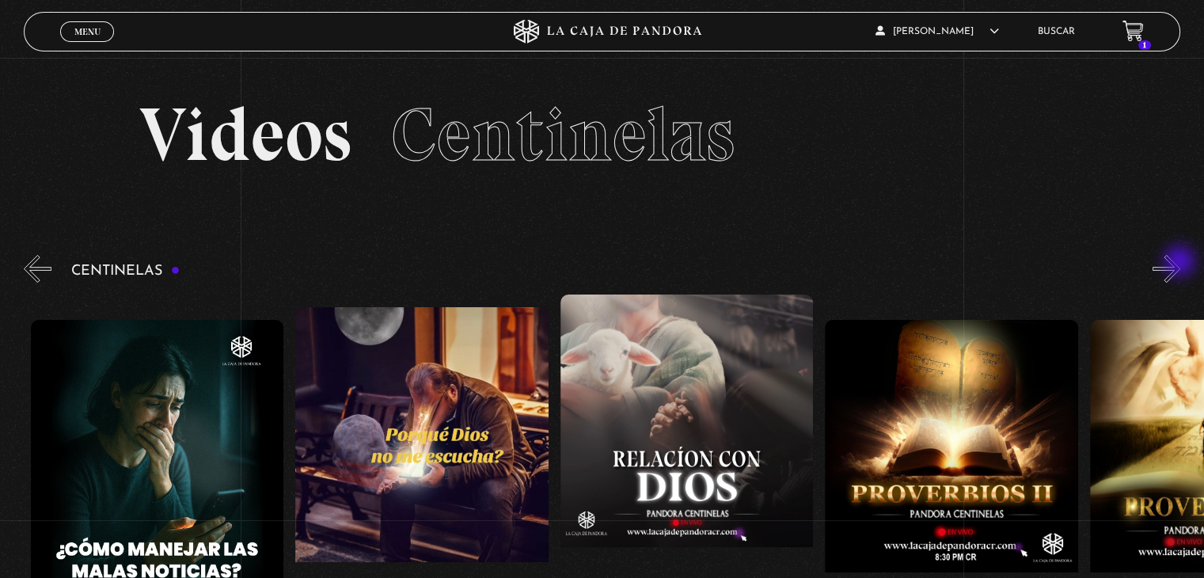
click at [1180, 263] on button "»" at bounding box center [1167, 269] width 28 height 28
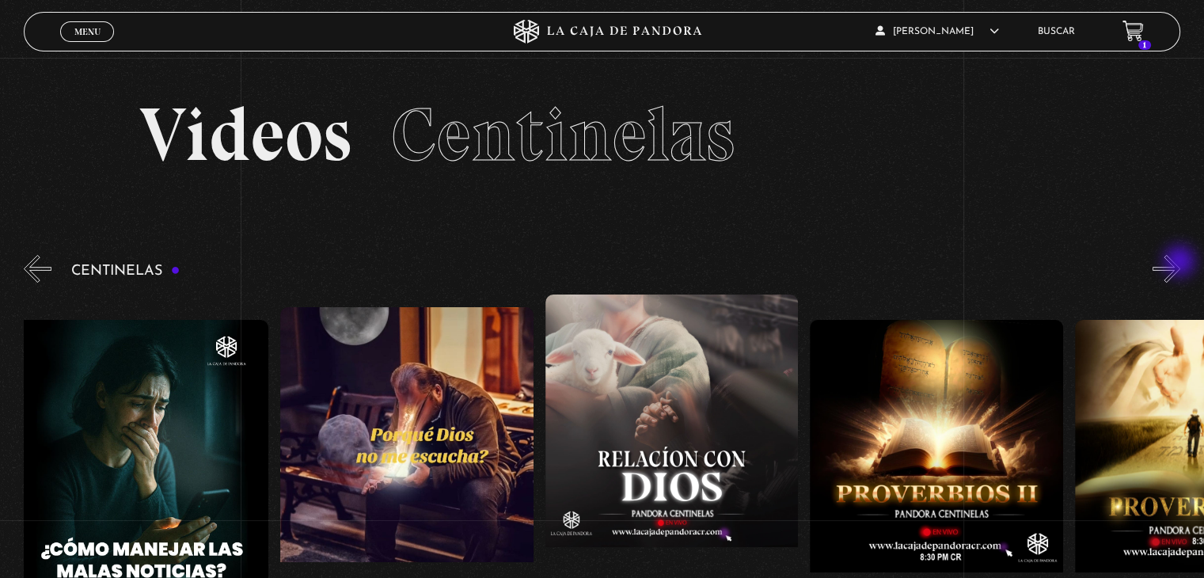
click at [1180, 263] on button "»" at bounding box center [1167, 269] width 28 height 28
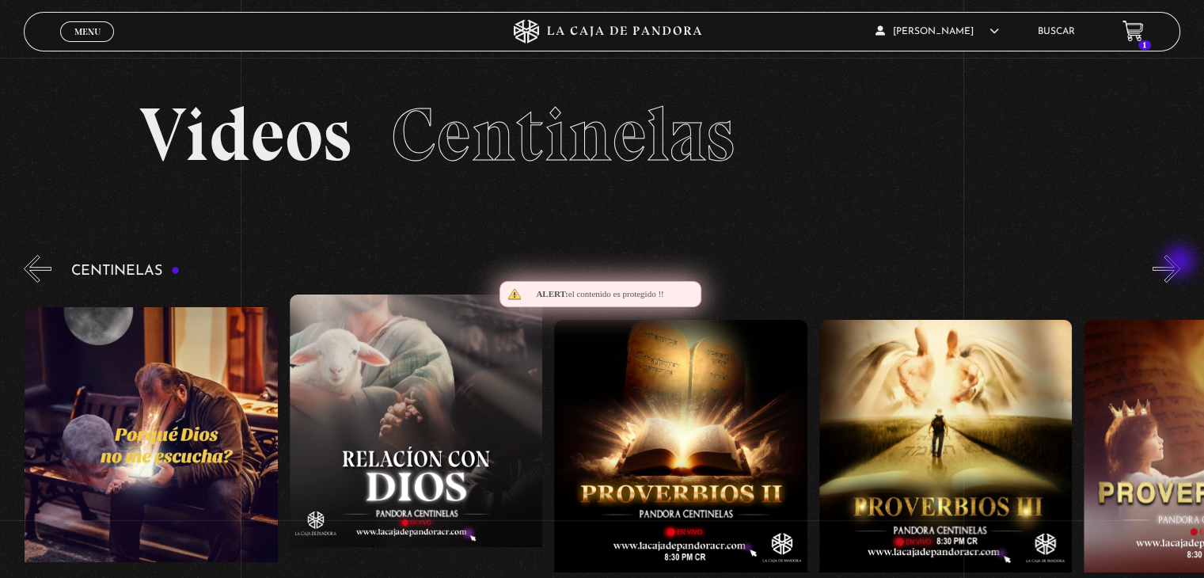
click at [1180, 263] on button "»" at bounding box center [1167, 269] width 28 height 28
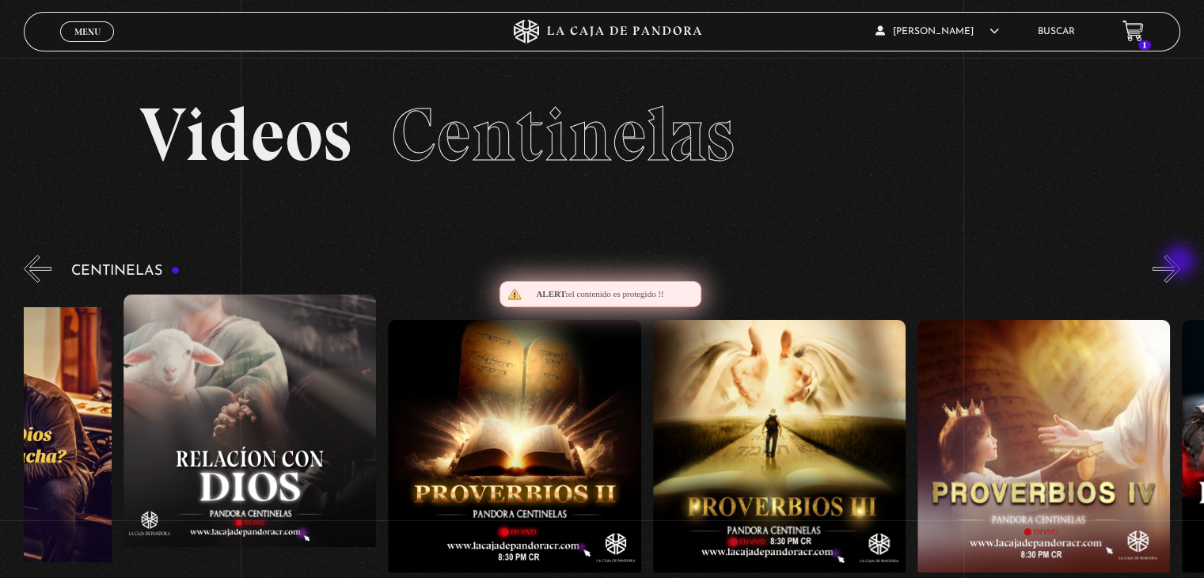
click at [1180, 263] on button "»" at bounding box center [1167, 269] width 28 height 28
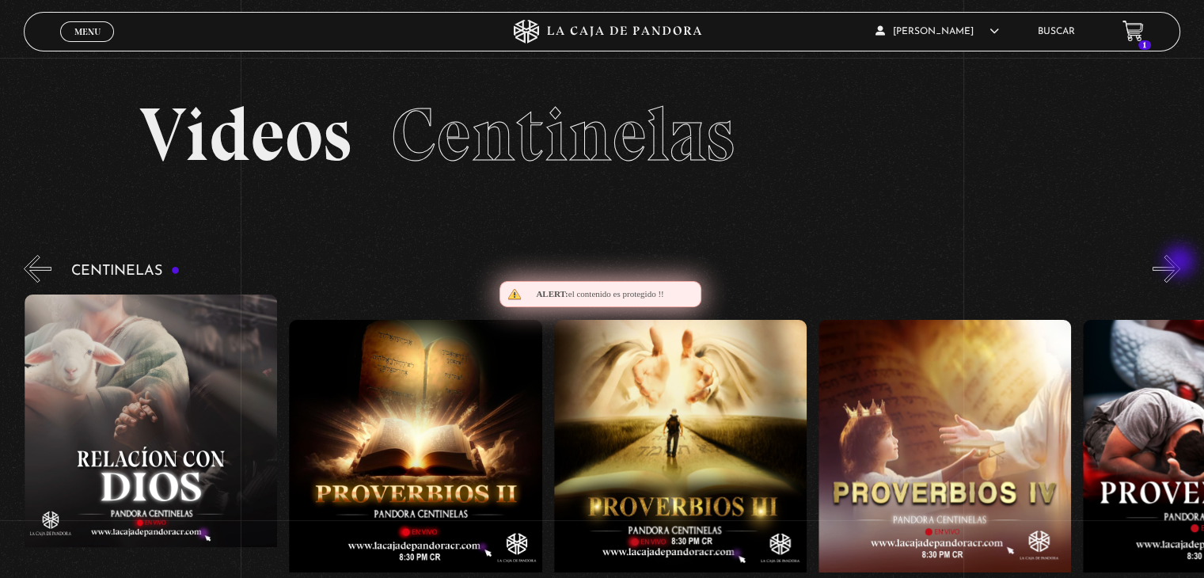
click at [1180, 263] on button "»" at bounding box center [1167, 269] width 28 height 28
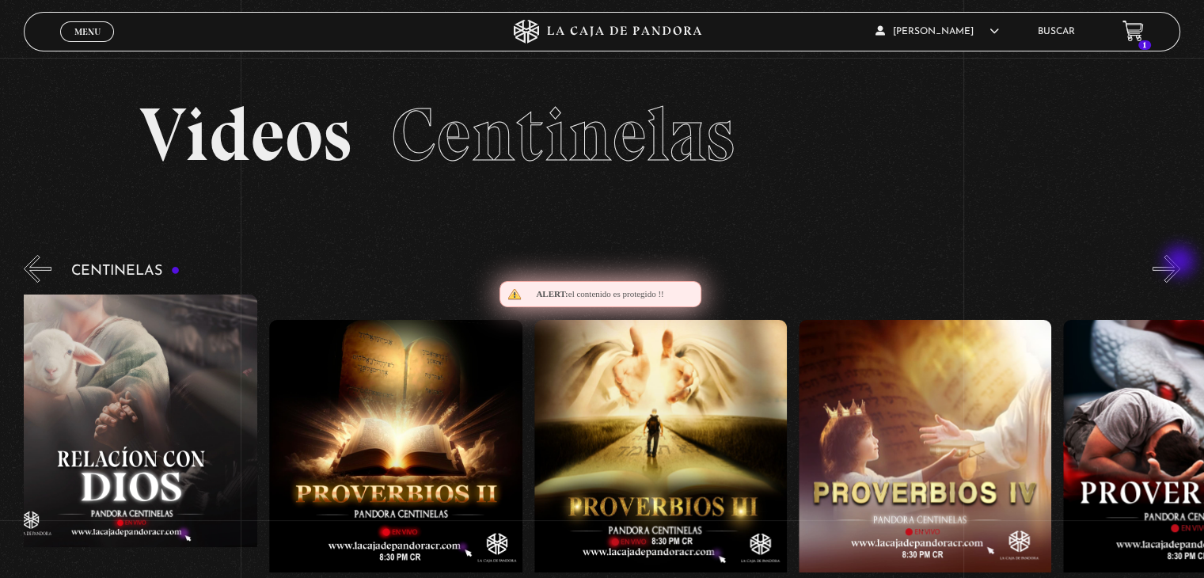
click at [1180, 263] on button "»" at bounding box center [1167, 269] width 28 height 28
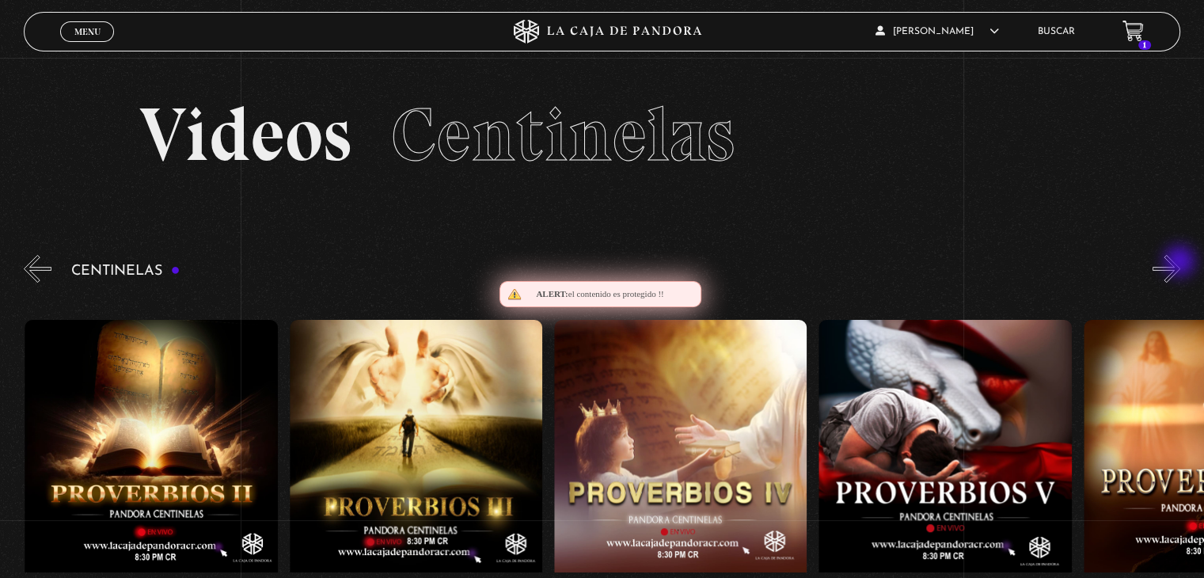
click at [1180, 263] on button "»" at bounding box center [1167, 269] width 28 height 28
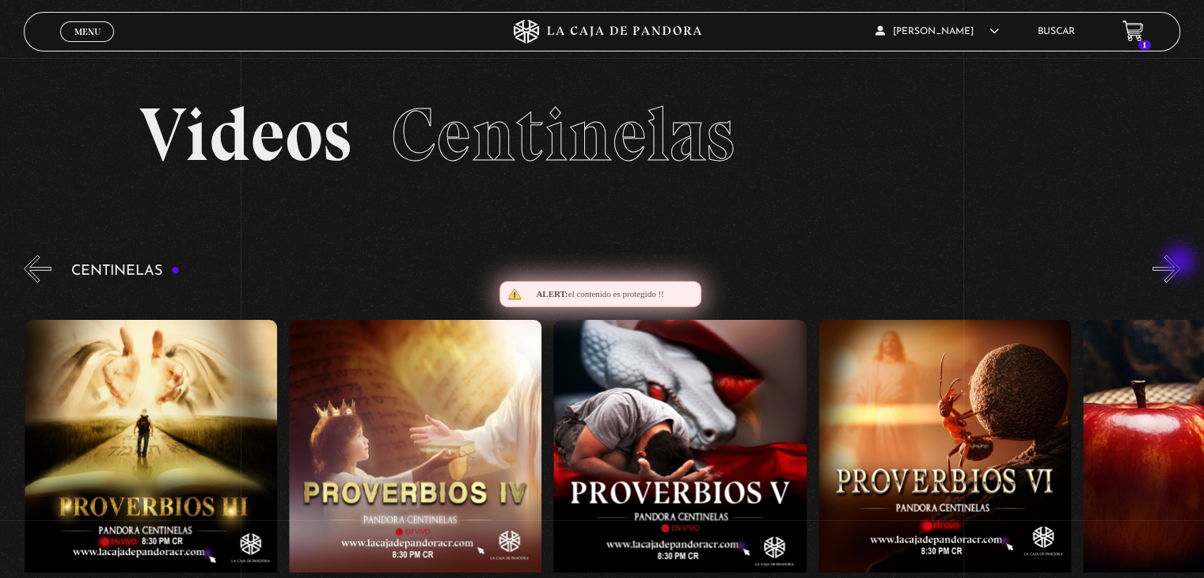
click at [1180, 263] on button "»" at bounding box center [1167, 269] width 28 height 28
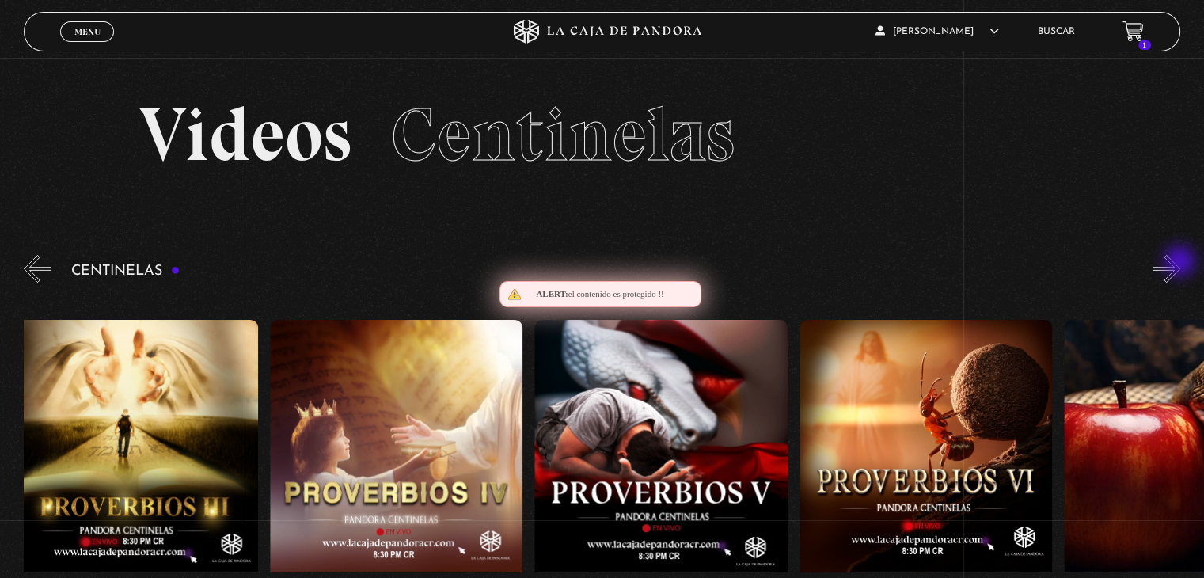
click at [1180, 263] on button "»" at bounding box center [1167, 269] width 28 height 28
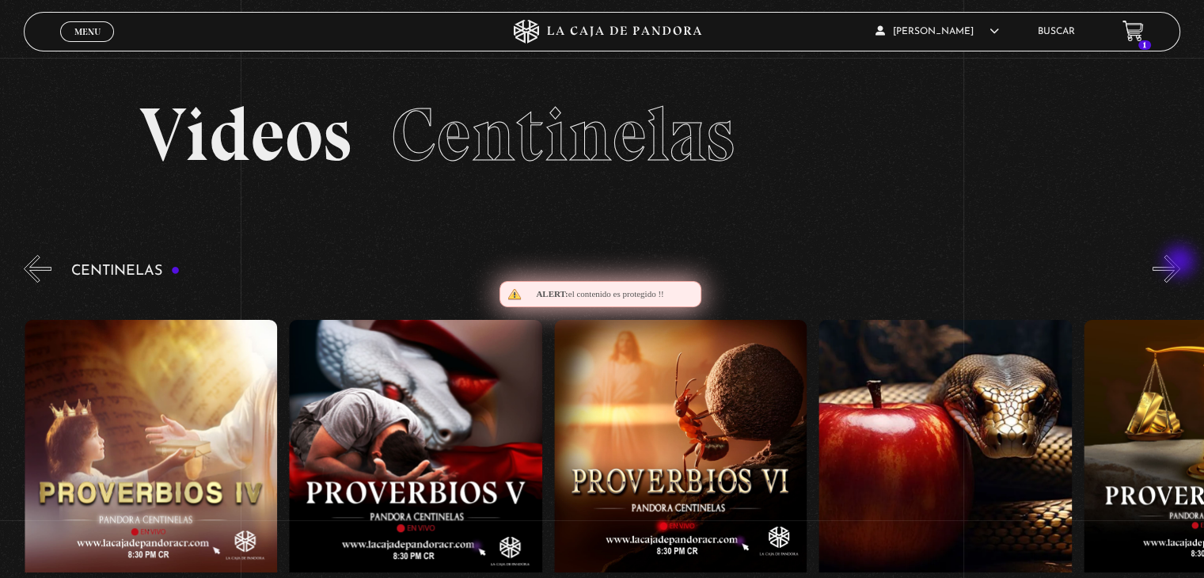
click at [1180, 263] on button "»" at bounding box center [1167, 269] width 28 height 28
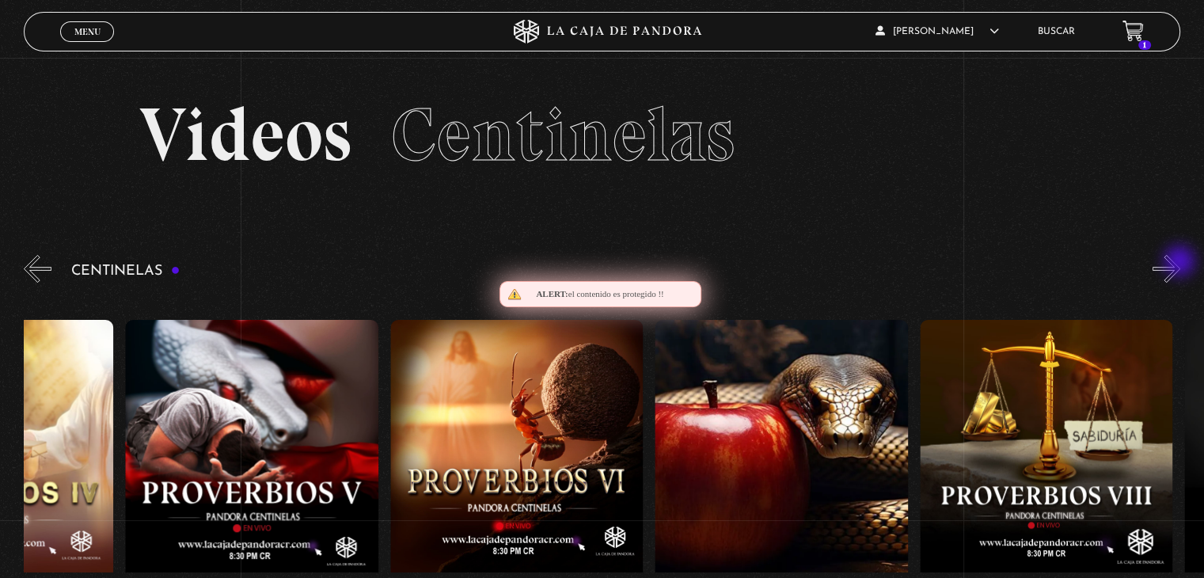
click at [1180, 263] on button "»" at bounding box center [1167, 269] width 28 height 28
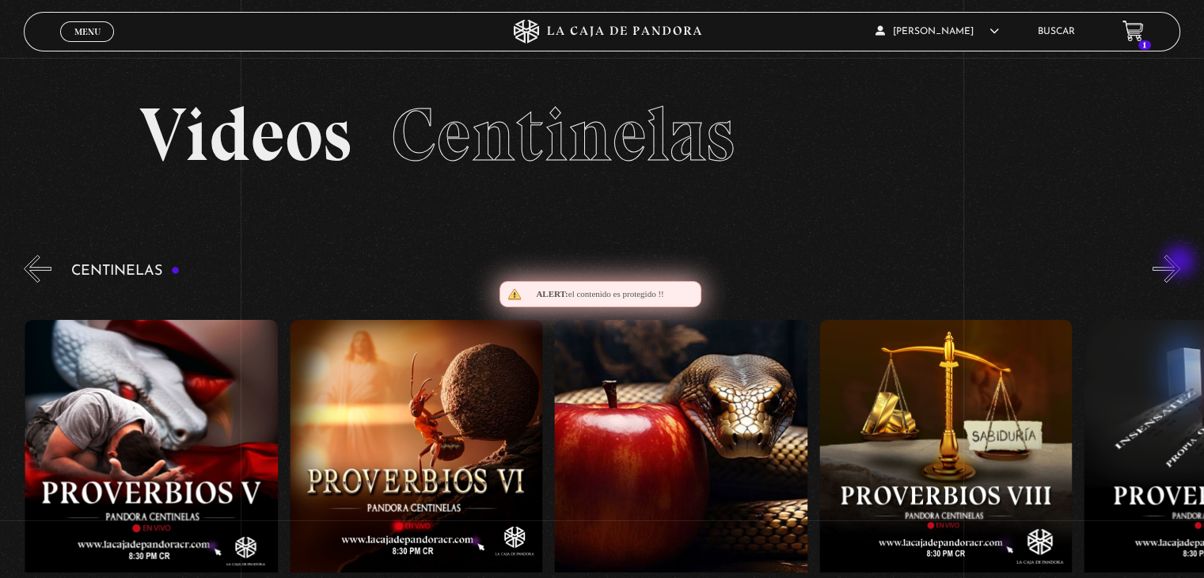
click at [1180, 263] on button "»" at bounding box center [1167, 269] width 28 height 28
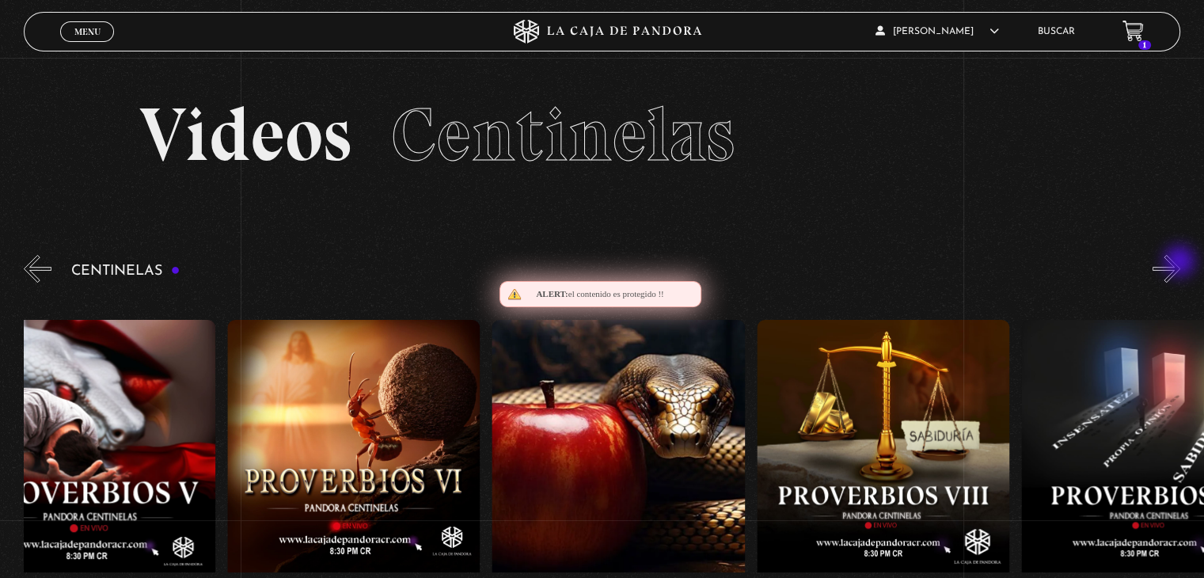
click at [1180, 263] on button "»" at bounding box center [1167, 269] width 28 height 28
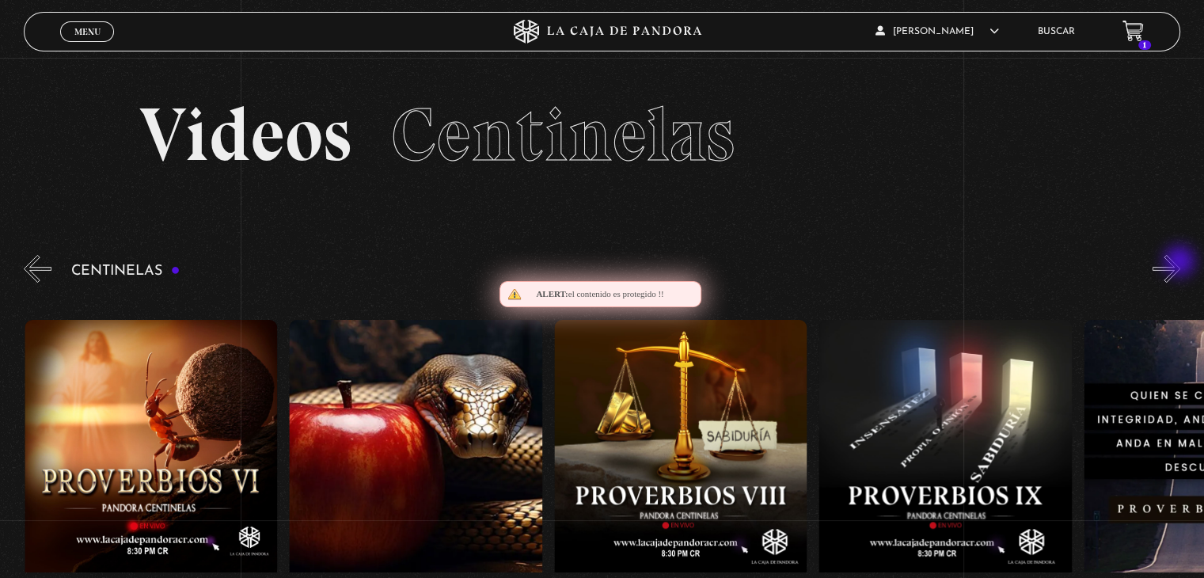
click at [1180, 263] on button "»" at bounding box center [1167, 269] width 28 height 28
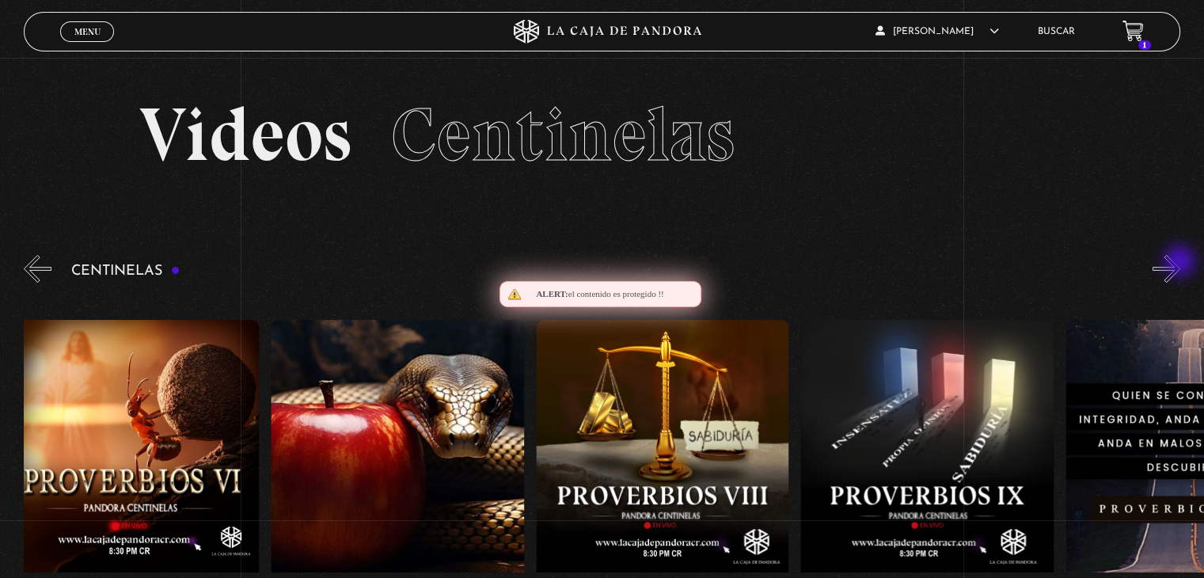
click at [1180, 263] on button "»" at bounding box center [1167, 269] width 28 height 28
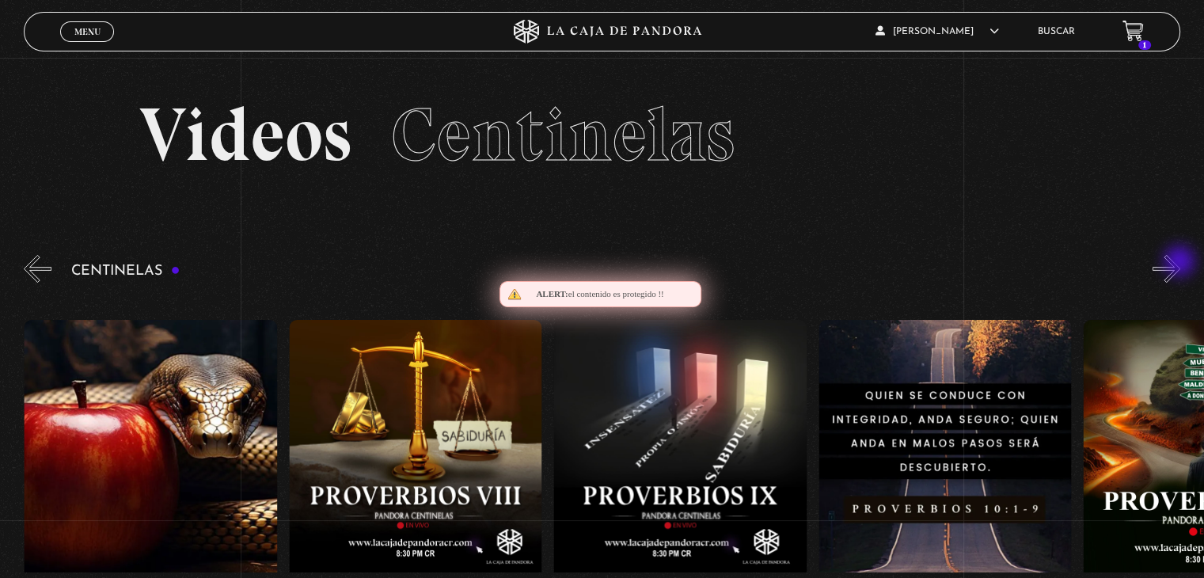
click at [1180, 263] on button "»" at bounding box center [1167, 269] width 28 height 28
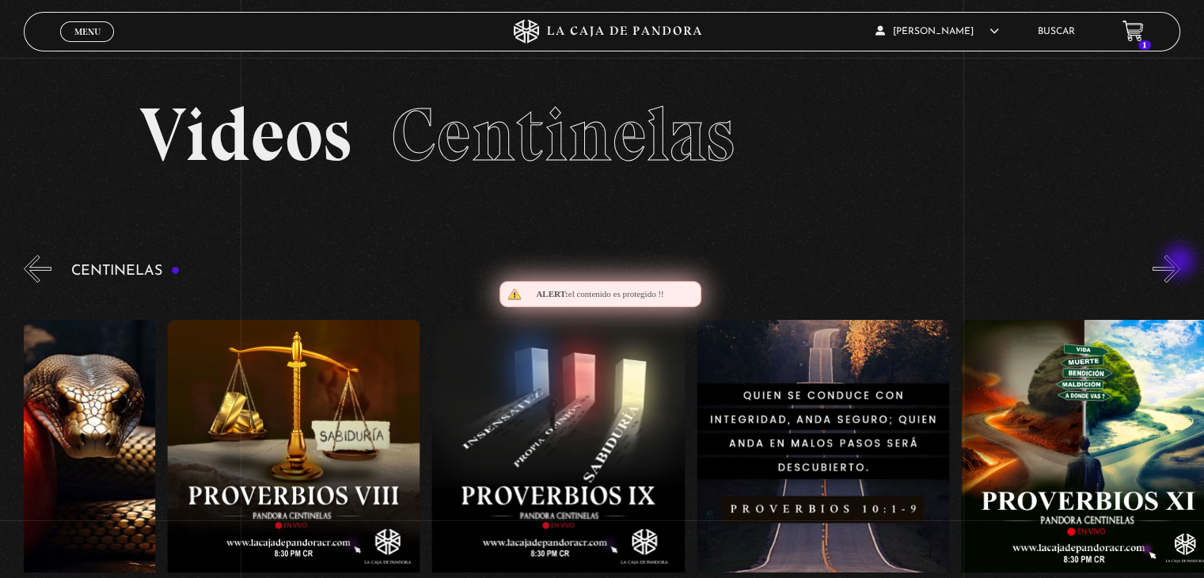
click at [1180, 263] on button "»" at bounding box center [1167, 269] width 28 height 28
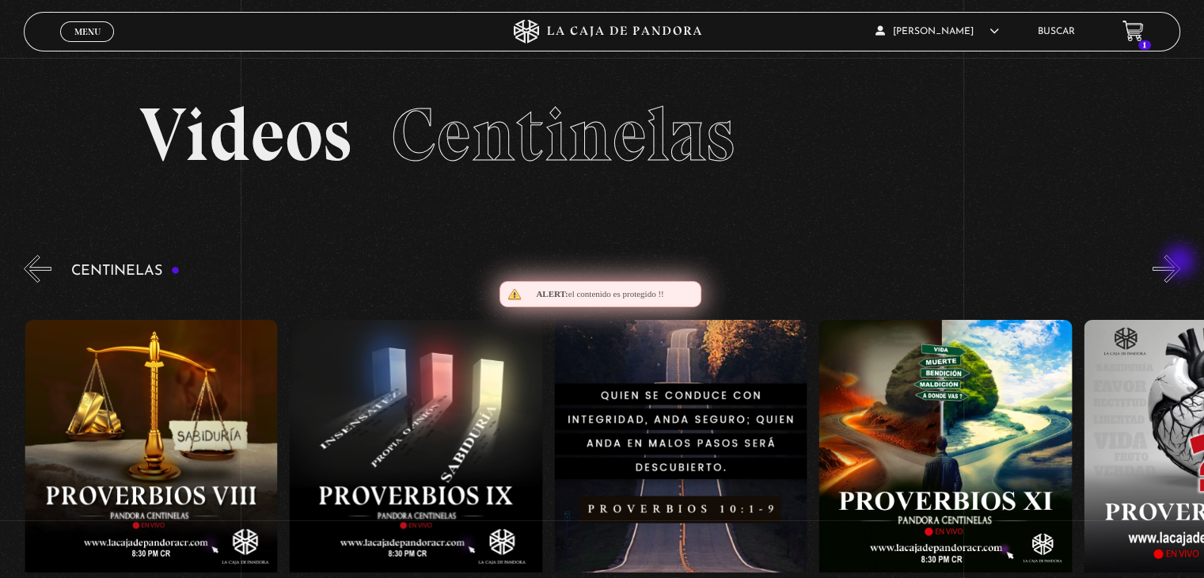
click at [1180, 263] on button "»" at bounding box center [1167, 269] width 28 height 28
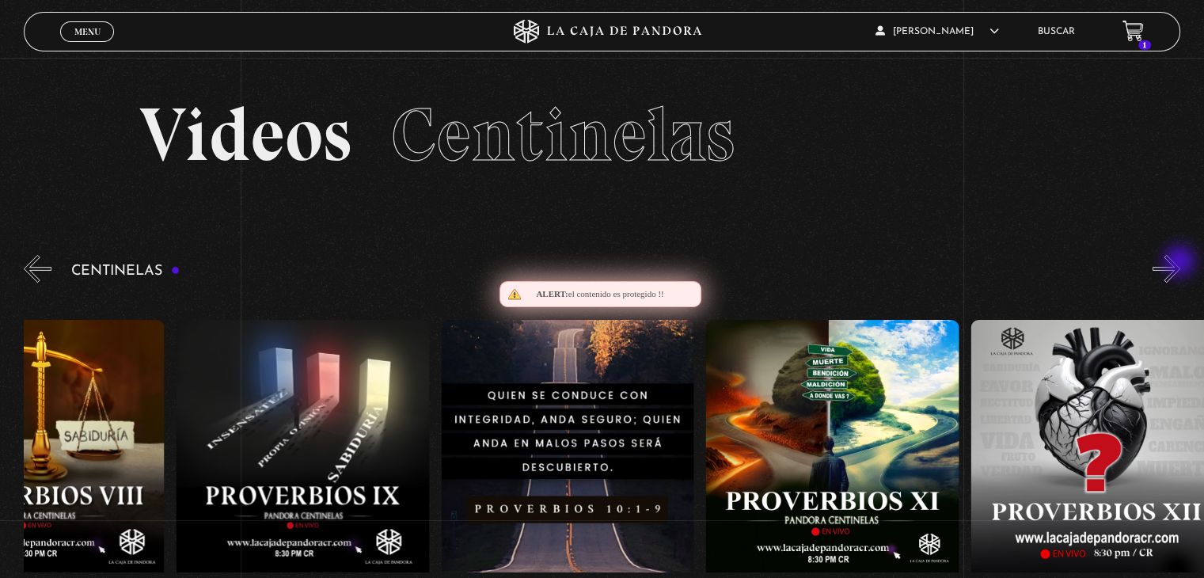
click at [1180, 263] on button "»" at bounding box center [1167, 269] width 28 height 28
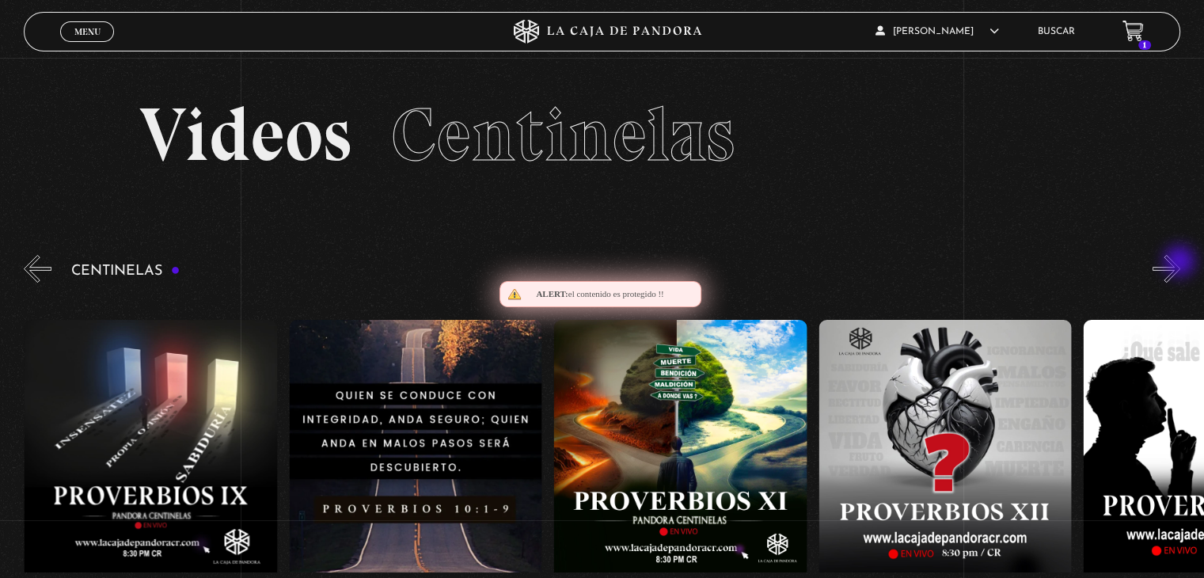
click at [1180, 263] on button "»" at bounding box center [1167, 269] width 28 height 28
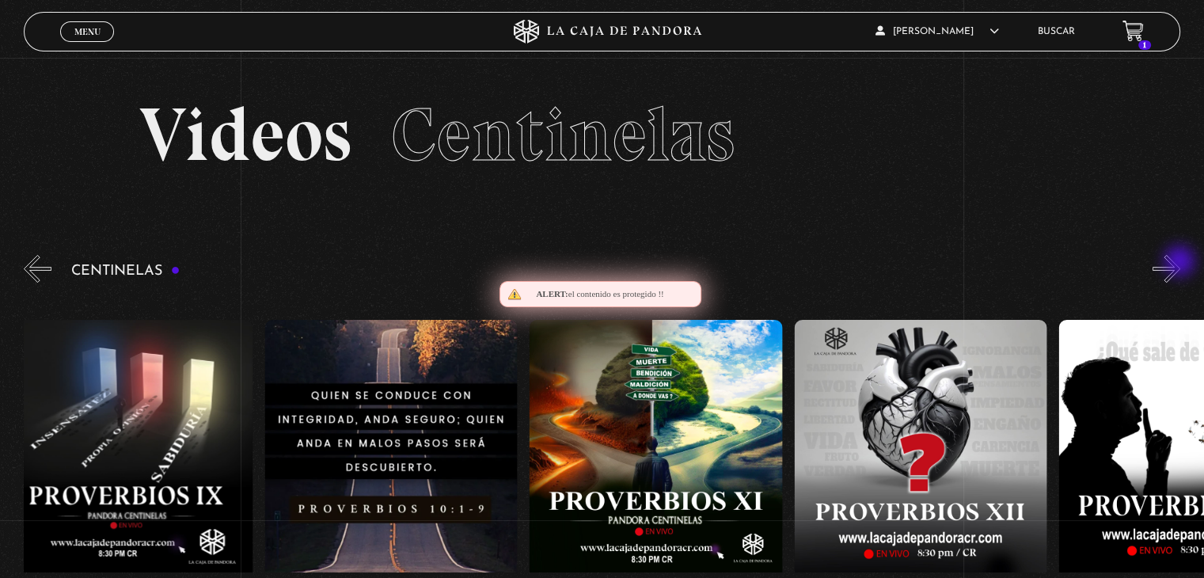
click at [1180, 263] on button "»" at bounding box center [1167, 269] width 28 height 28
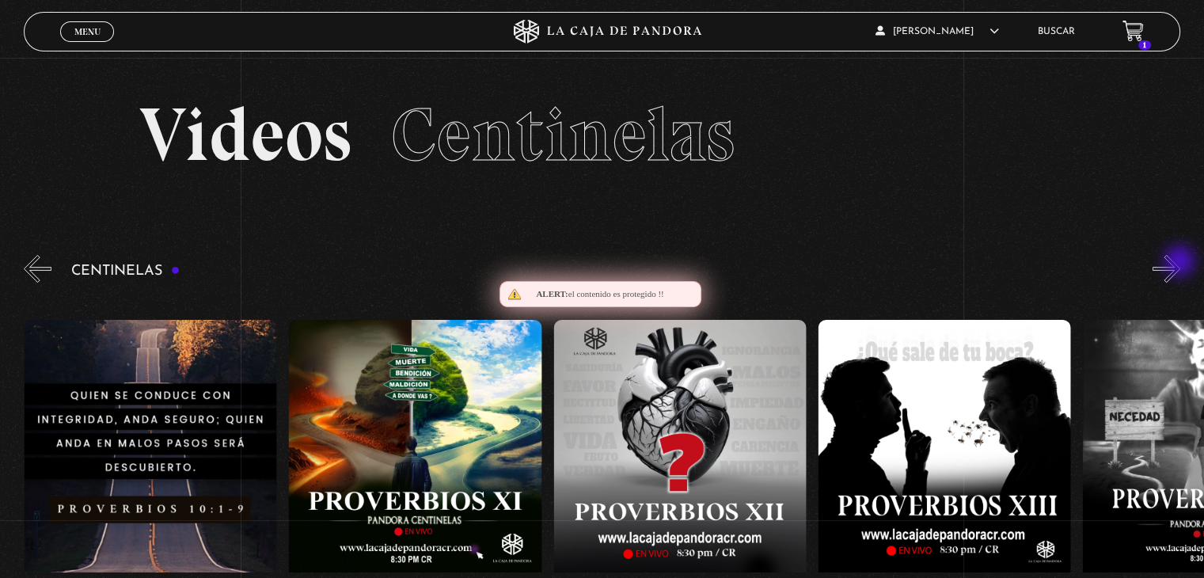
click at [1180, 263] on button "»" at bounding box center [1167, 269] width 28 height 28
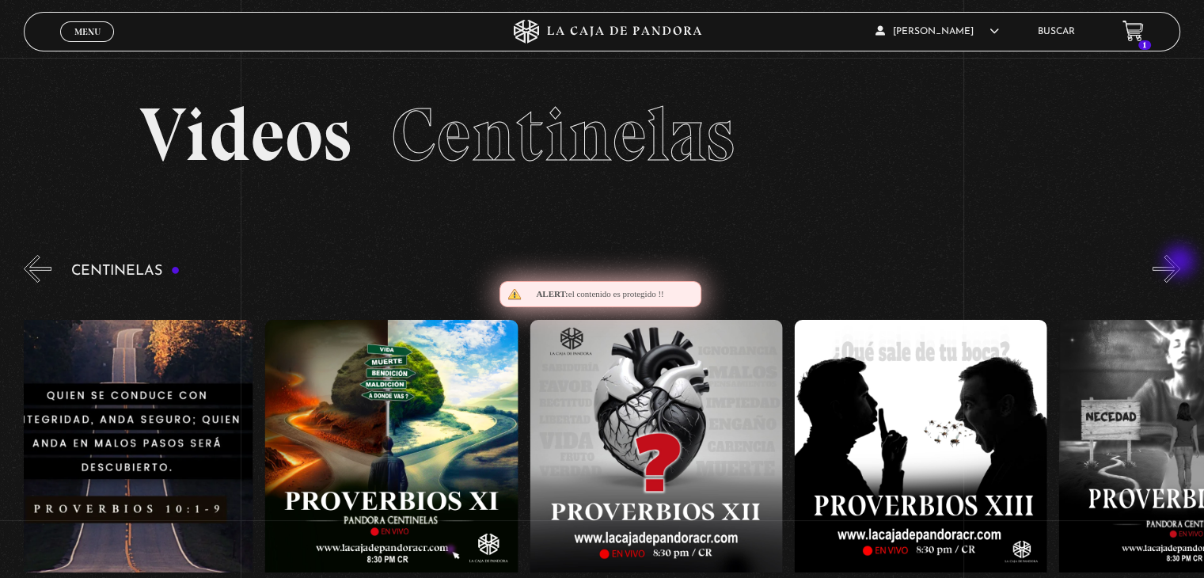
click at [1180, 263] on button "»" at bounding box center [1167, 269] width 28 height 28
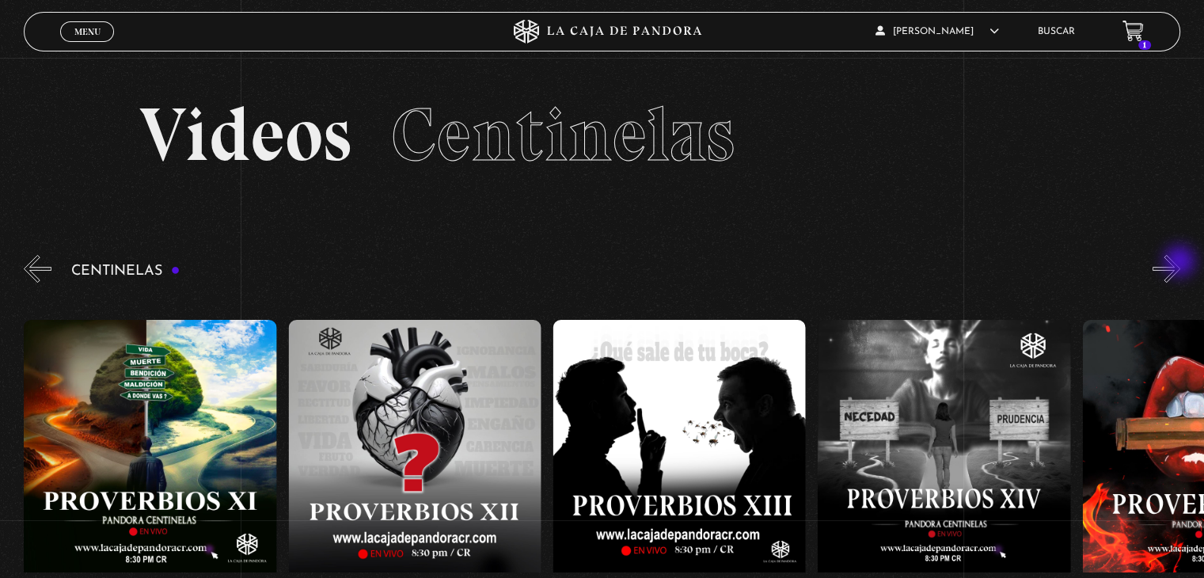
click at [1180, 263] on button "»" at bounding box center [1167, 269] width 28 height 28
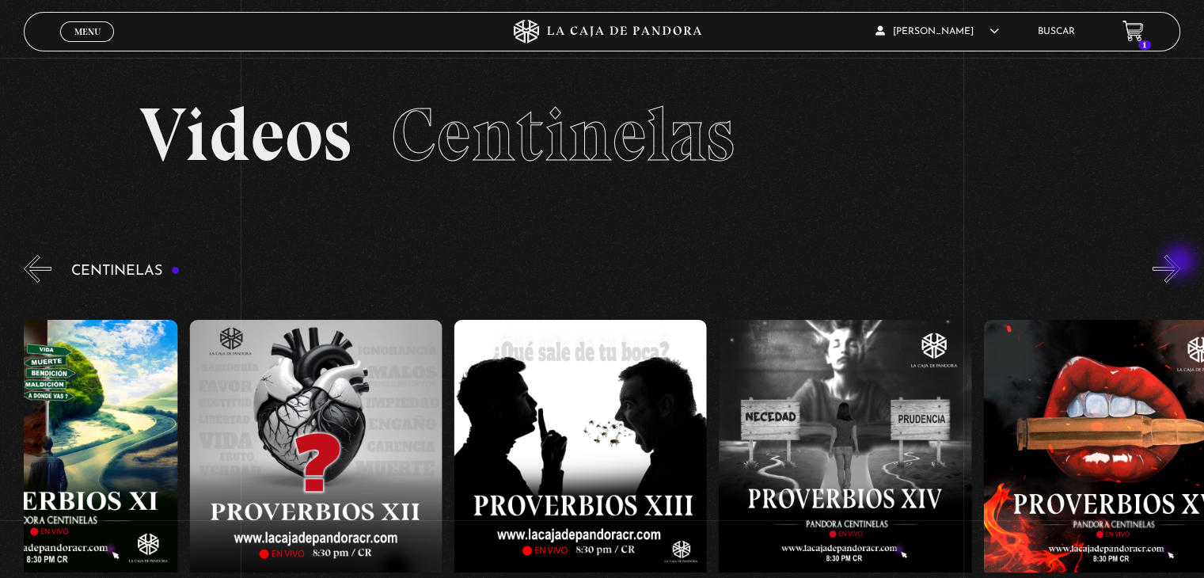
click at [1180, 263] on button "»" at bounding box center [1167, 269] width 28 height 28
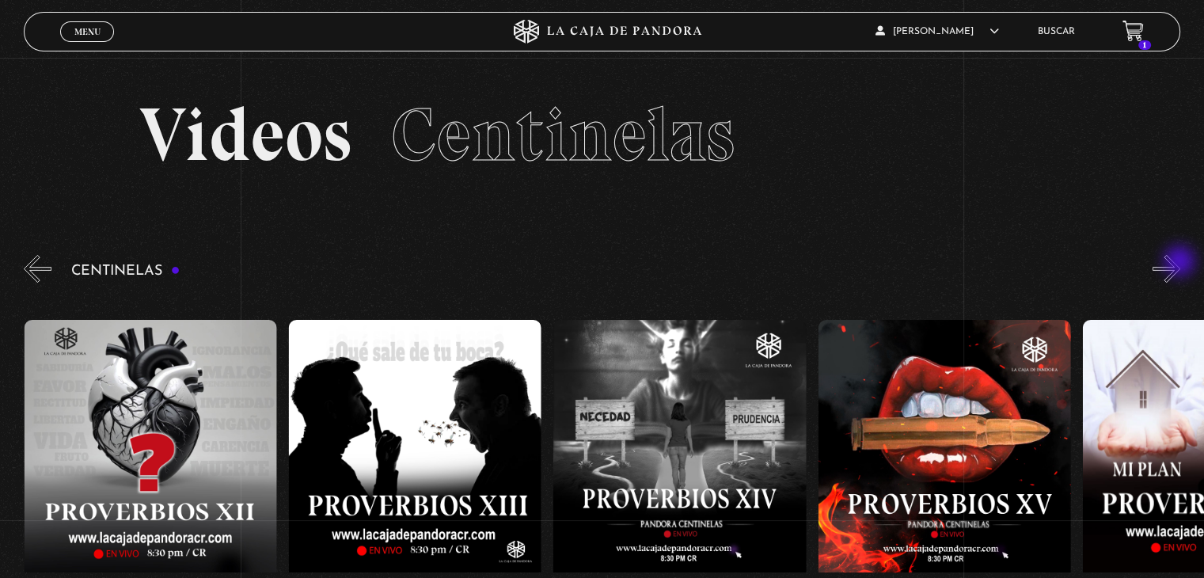
click at [1180, 263] on button "»" at bounding box center [1167, 269] width 28 height 28
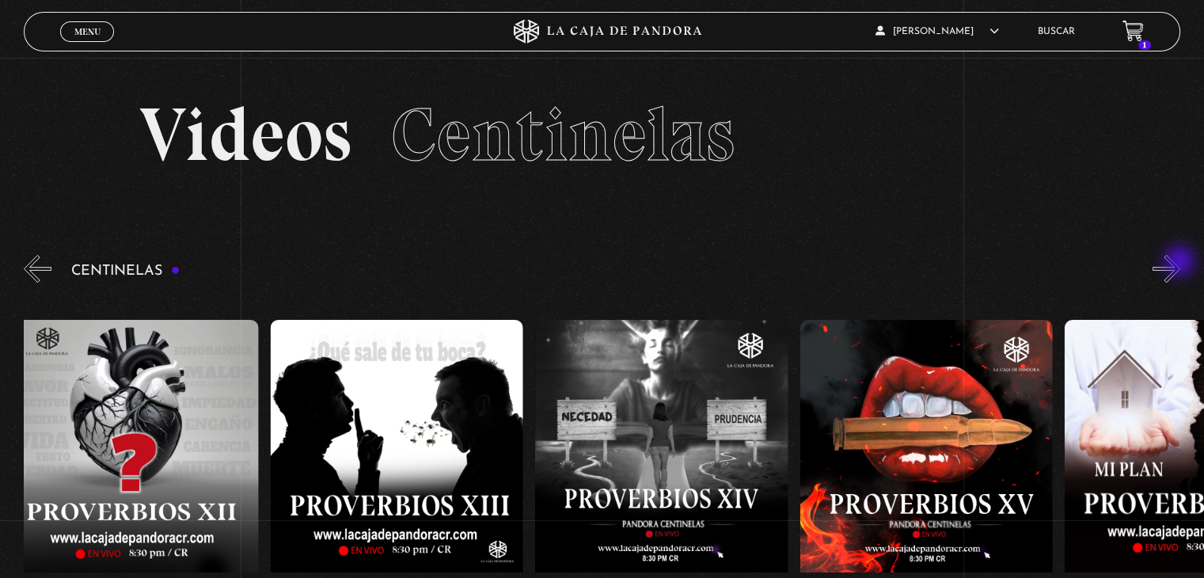
click at [1180, 263] on button "»" at bounding box center [1167, 269] width 28 height 28
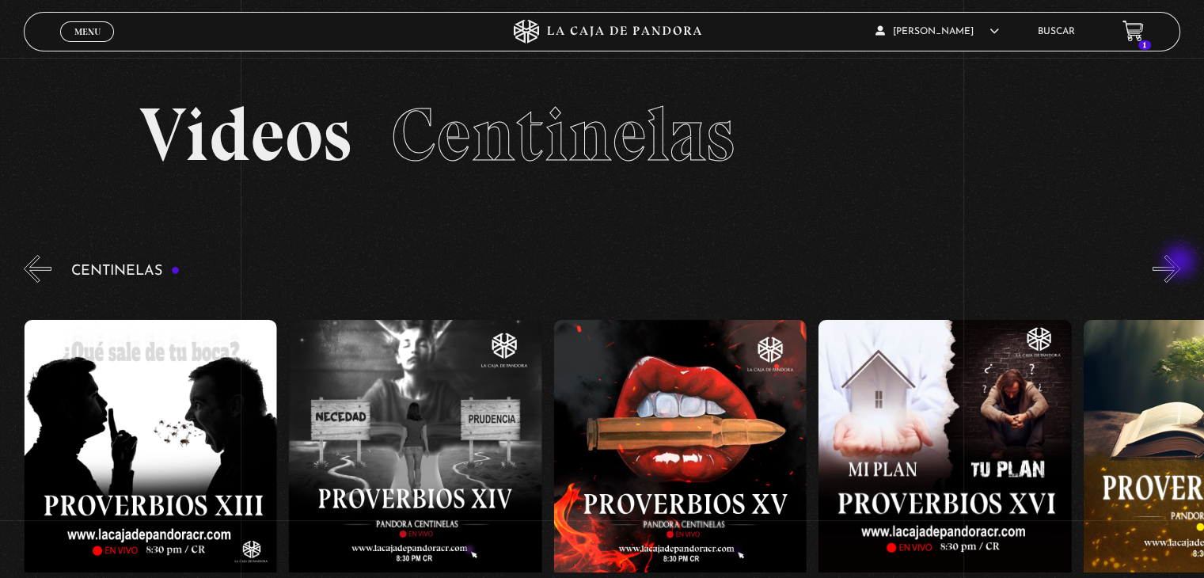
click at [1180, 263] on button "»" at bounding box center [1167, 269] width 28 height 28
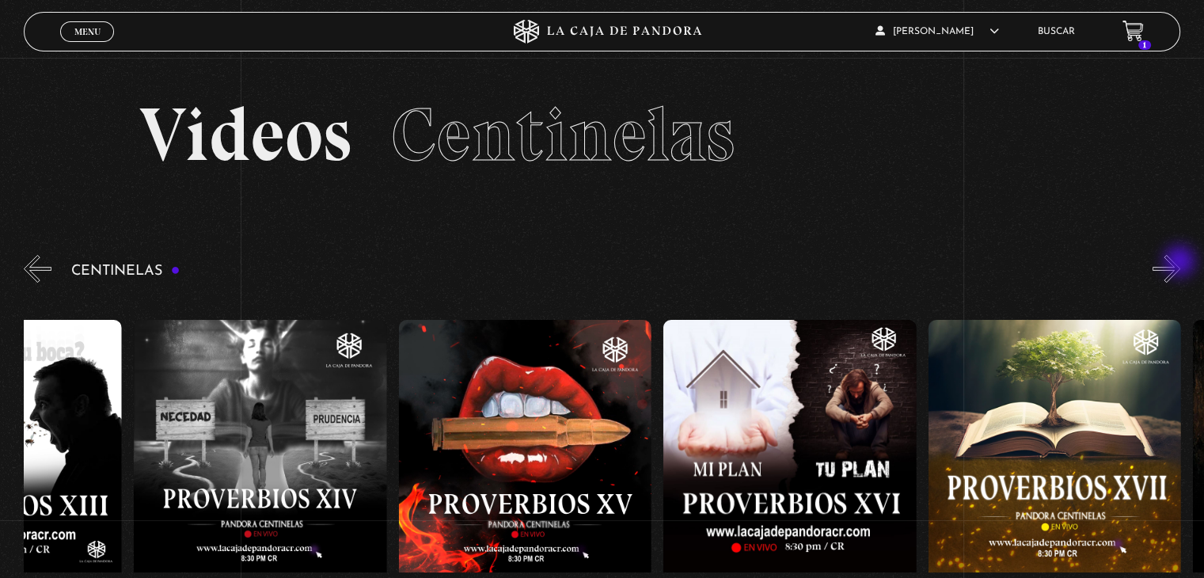
click at [1180, 263] on button "»" at bounding box center [1167, 269] width 28 height 28
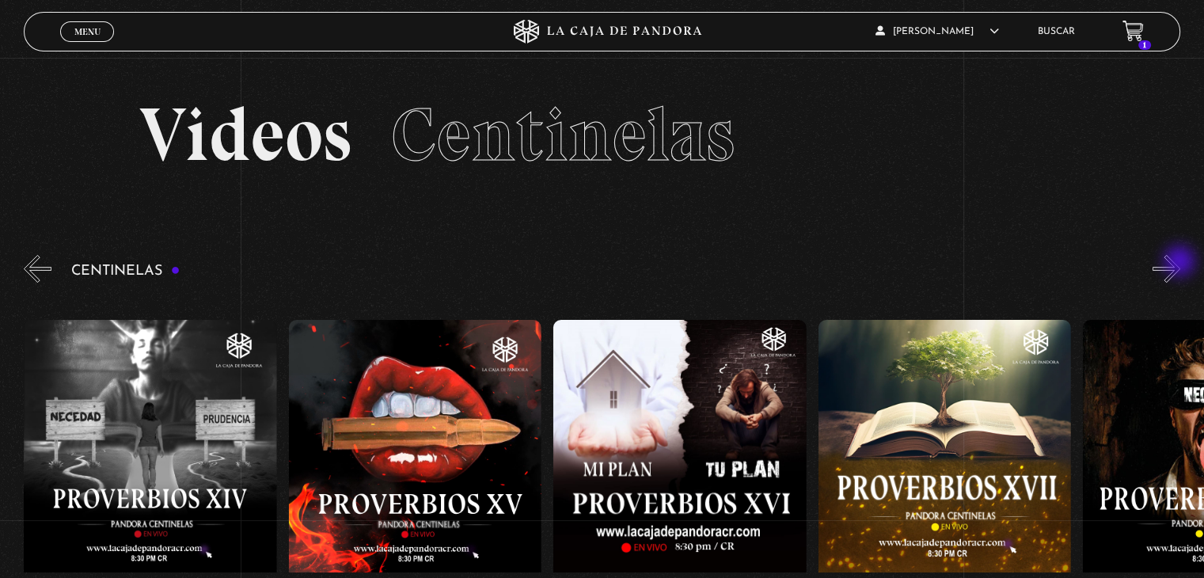
click at [1180, 263] on button "»" at bounding box center [1167, 269] width 28 height 28
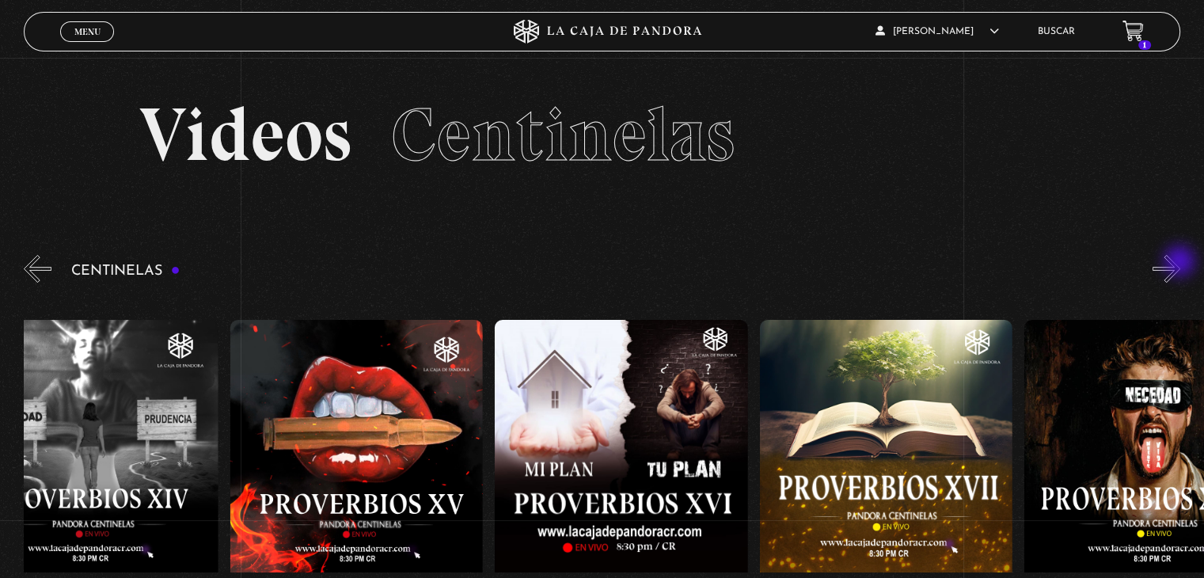
click at [1180, 263] on button "»" at bounding box center [1167, 269] width 28 height 28
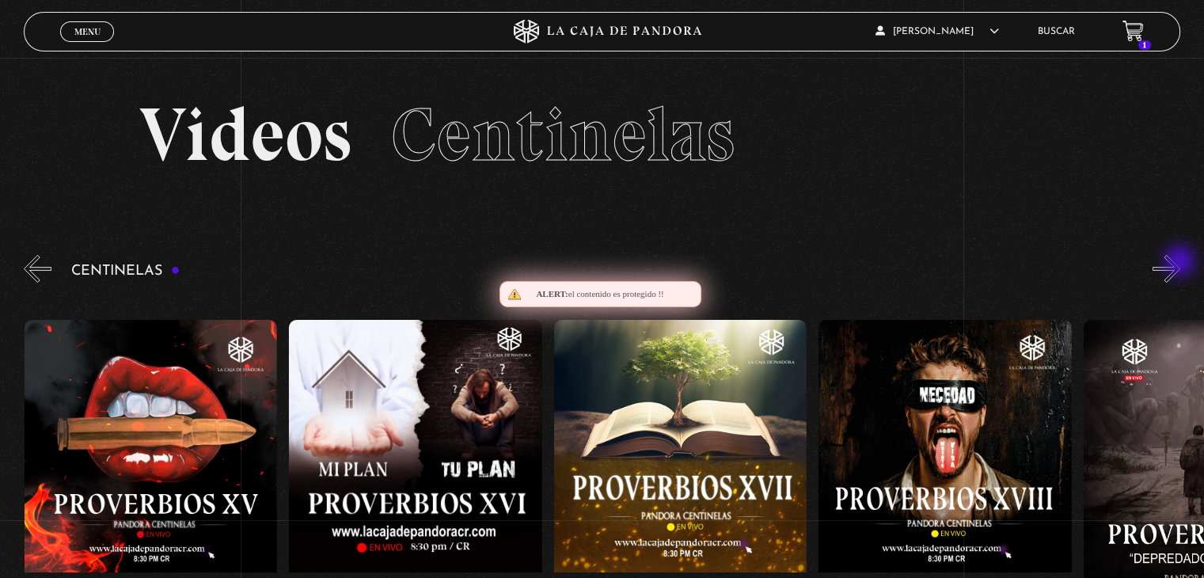
click at [1180, 263] on button "»" at bounding box center [1167, 269] width 28 height 28
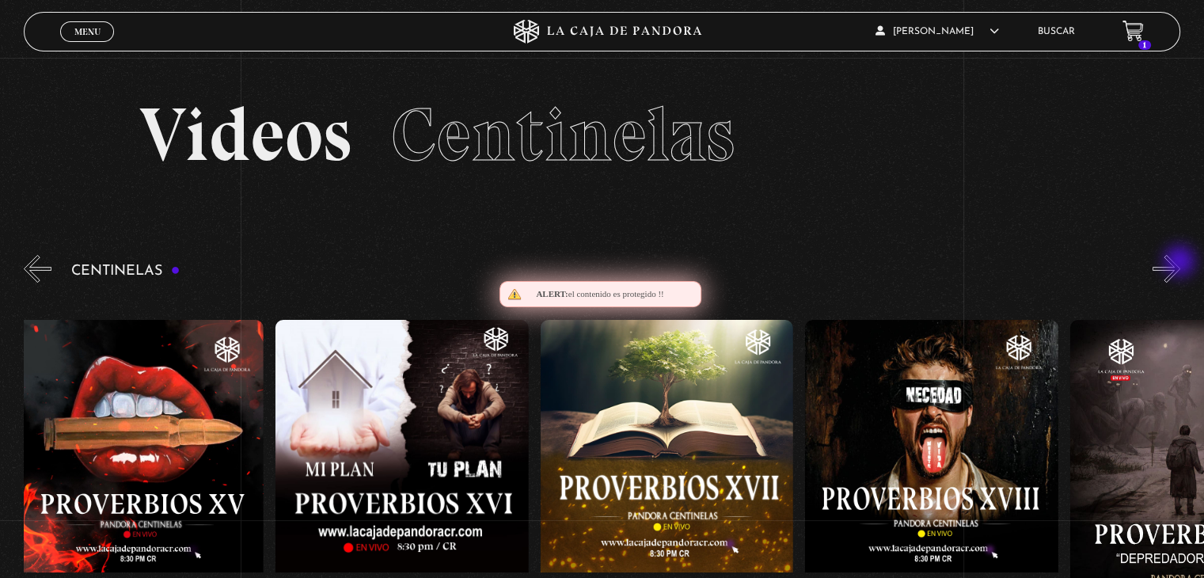
click at [1180, 263] on button "»" at bounding box center [1167, 269] width 28 height 28
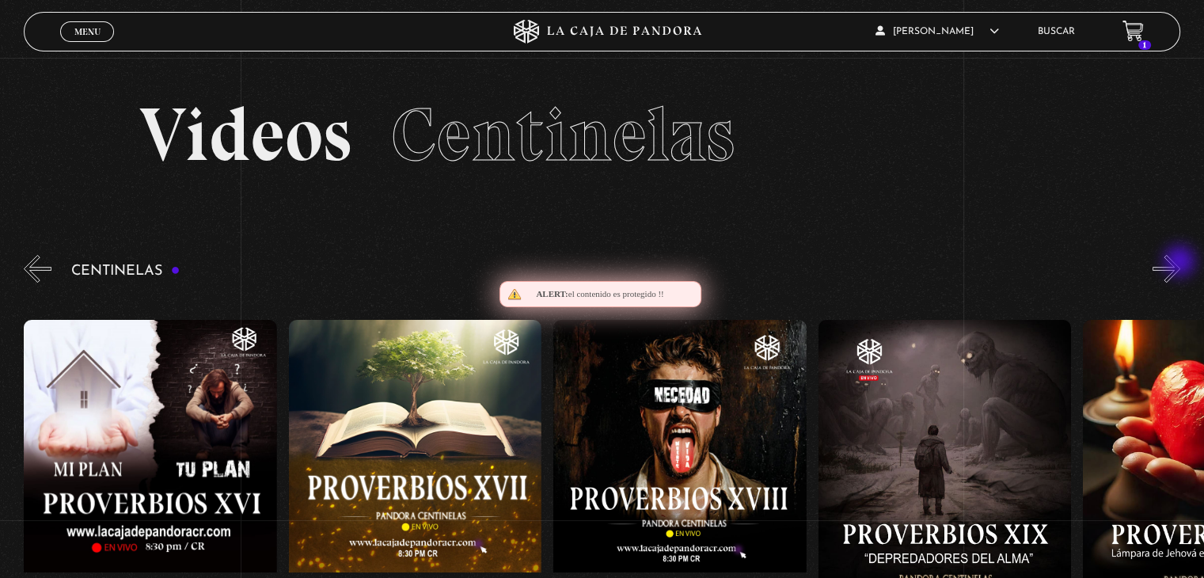
click at [1180, 263] on button "»" at bounding box center [1167, 269] width 28 height 28
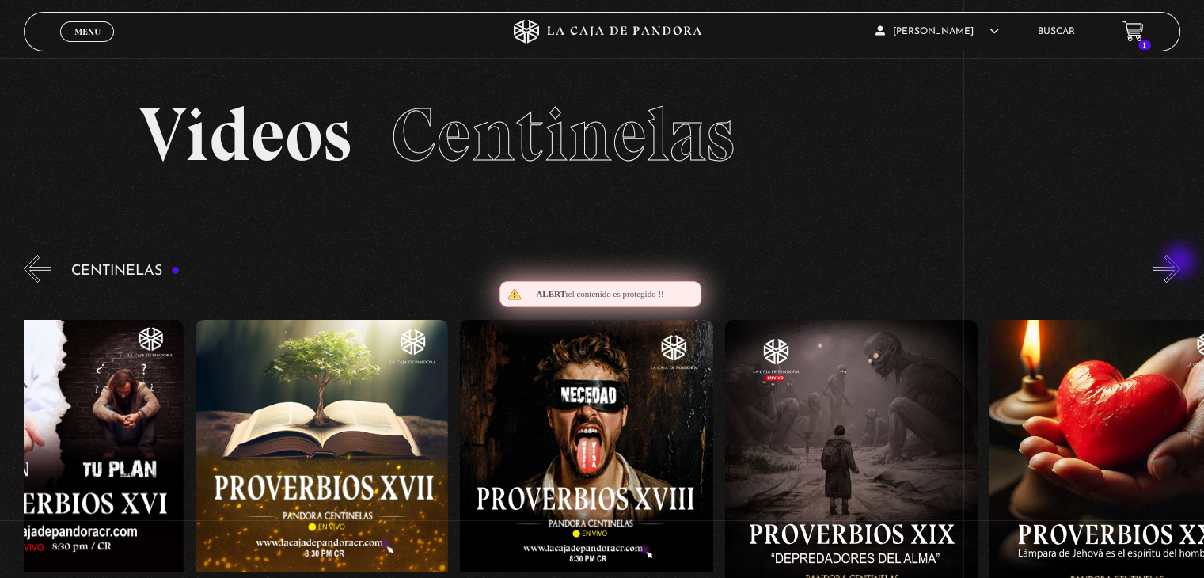
click at [1180, 263] on button "»" at bounding box center [1167, 269] width 28 height 28
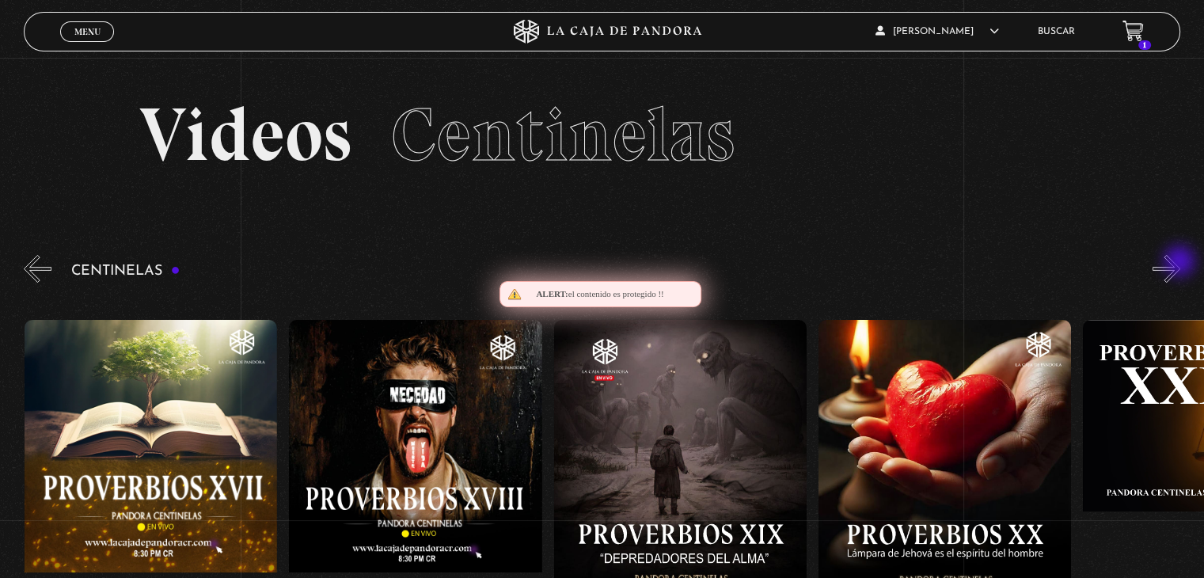
click at [1180, 263] on button "»" at bounding box center [1167, 269] width 28 height 28
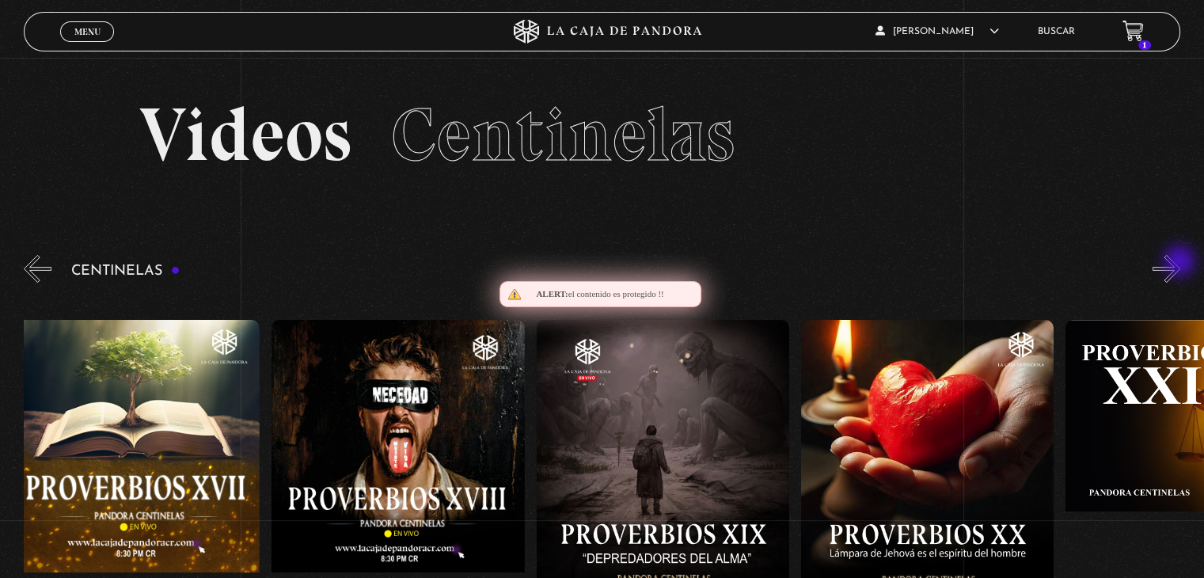
click at [1180, 263] on button "»" at bounding box center [1167, 269] width 28 height 28
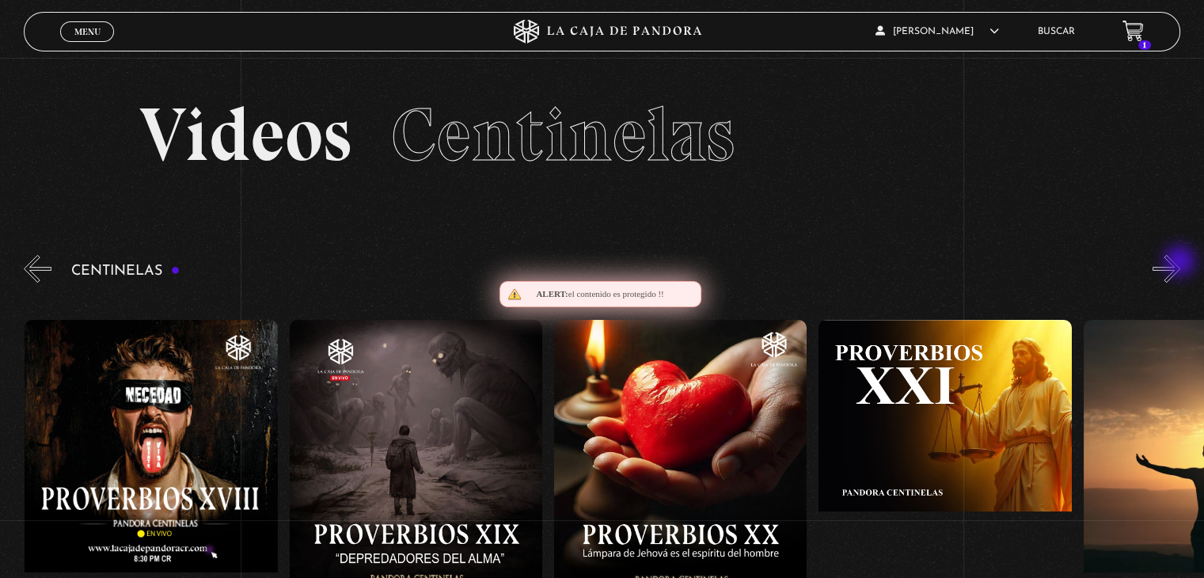
click at [1180, 263] on button "»" at bounding box center [1167, 269] width 28 height 28
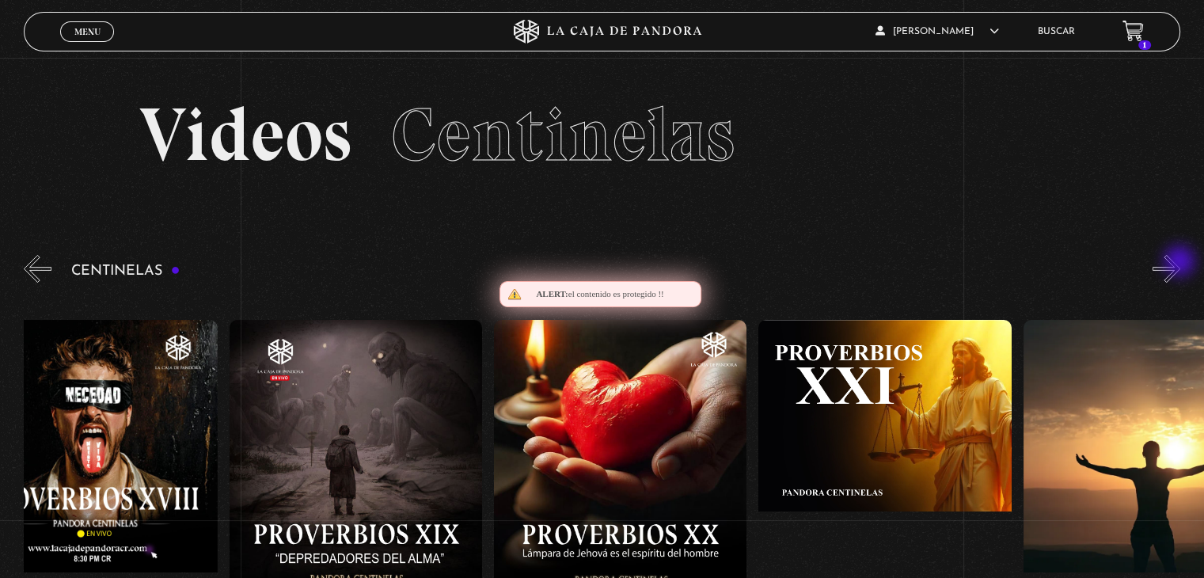
click at [1180, 263] on button "»" at bounding box center [1167, 269] width 28 height 28
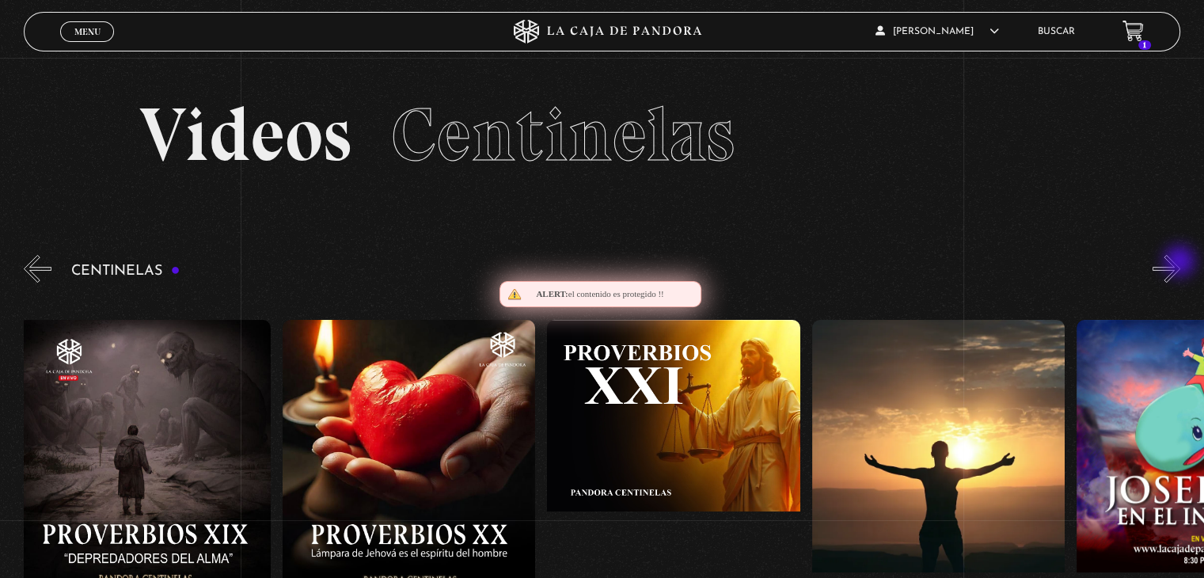
click at [1180, 263] on button "»" at bounding box center [1167, 269] width 28 height 28
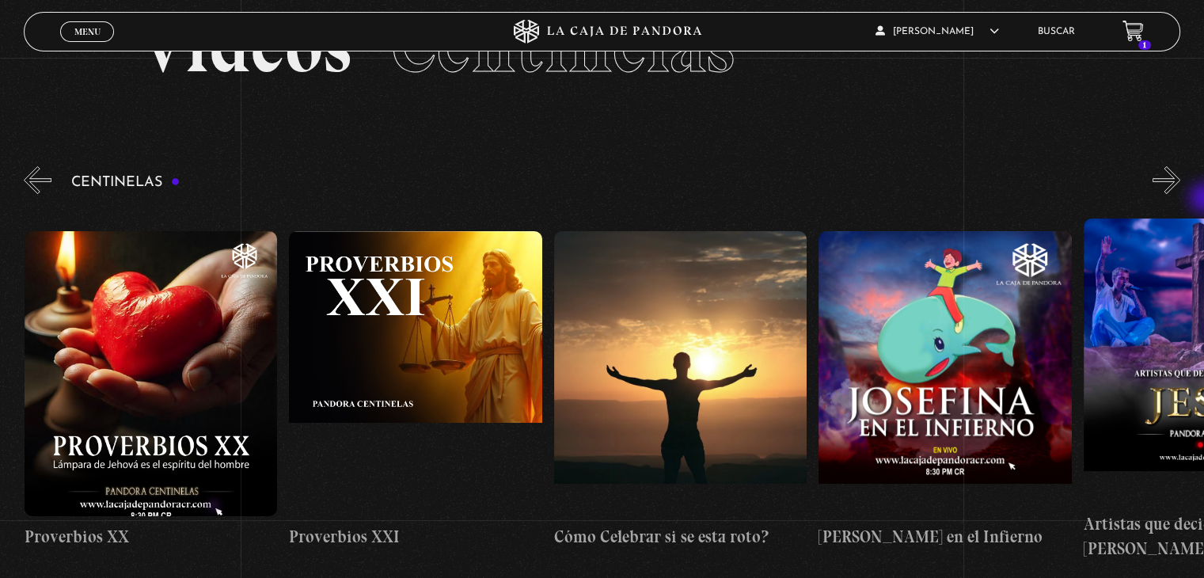
scroll to position [90, 0]
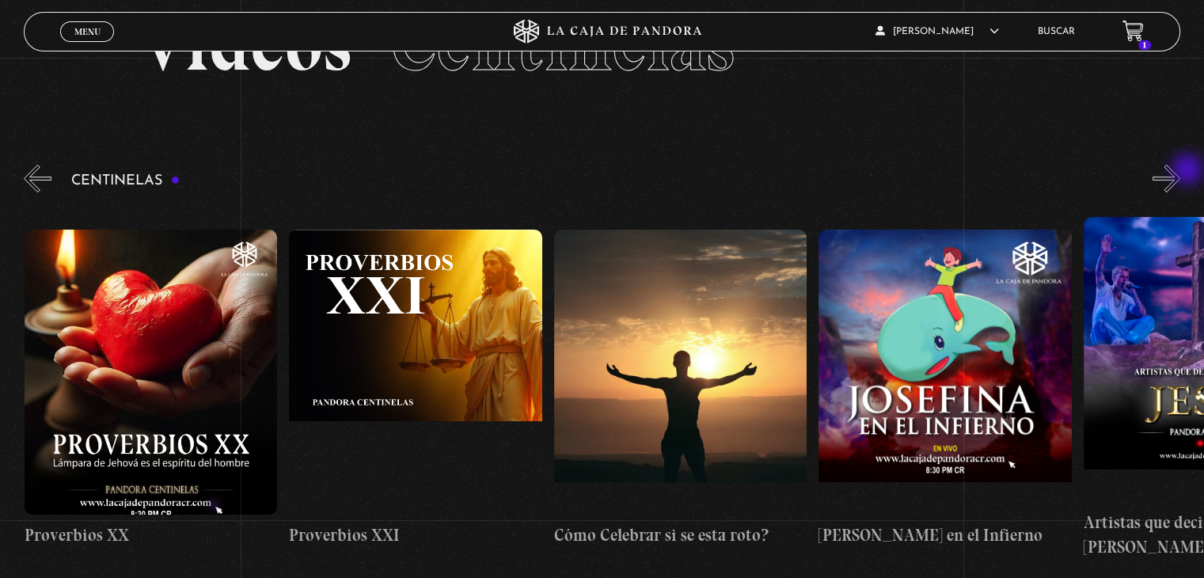
click at [1180, 171] on button "»" at bounding box center [1167, 179] width 28 height 28
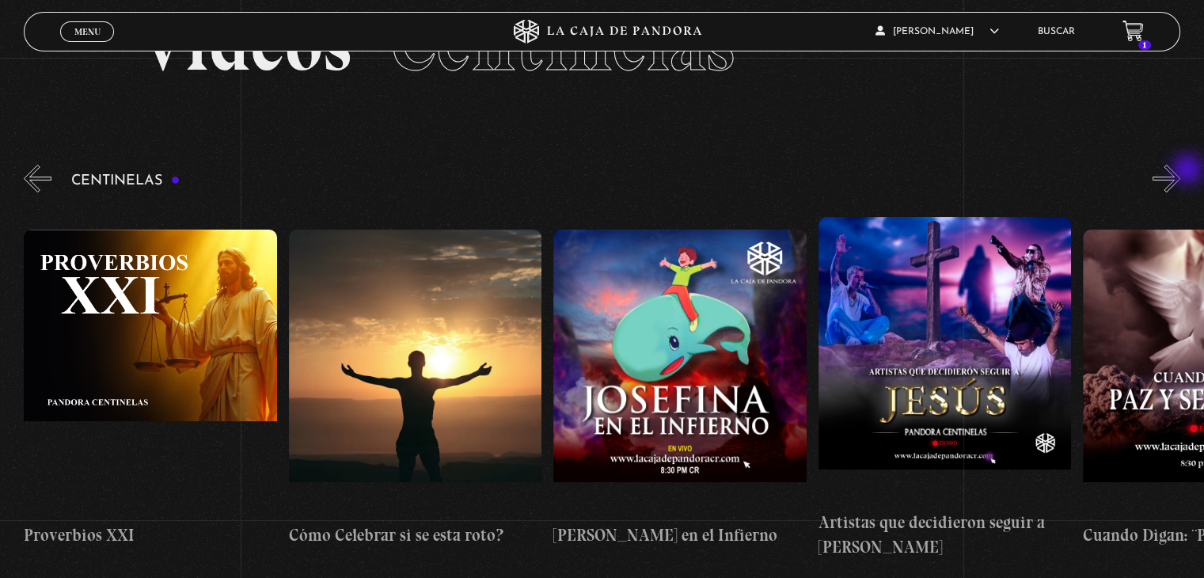
click at [1180, 171] on button "»" at bounding box center [1167, 179] width 28 height 28
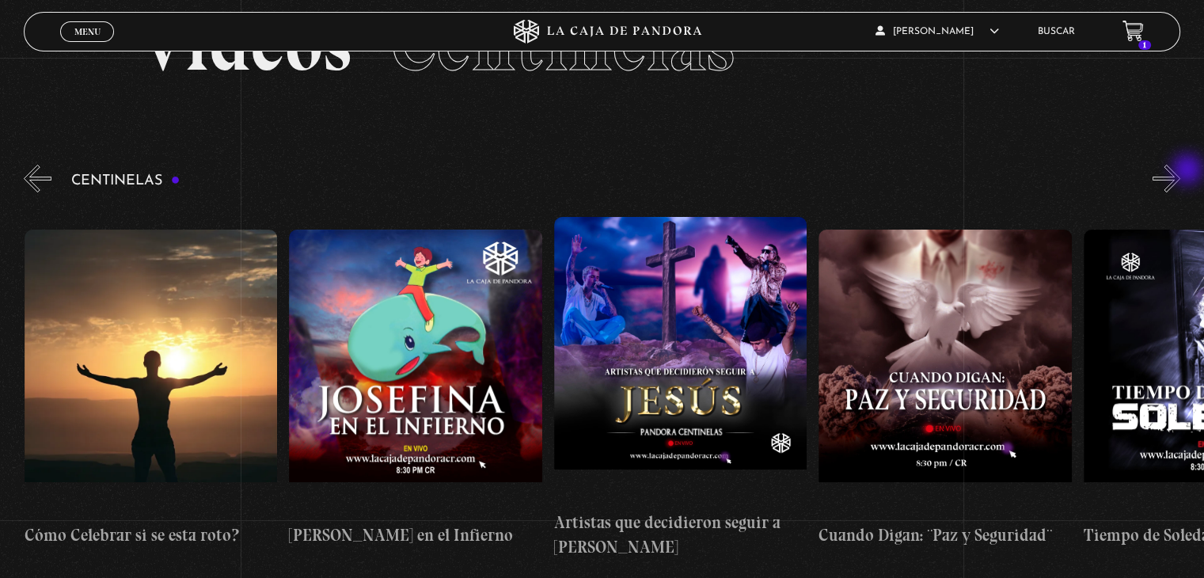
click at [1180, 171] on button "»" at bounding box center [1167, 179] width 28 height 28
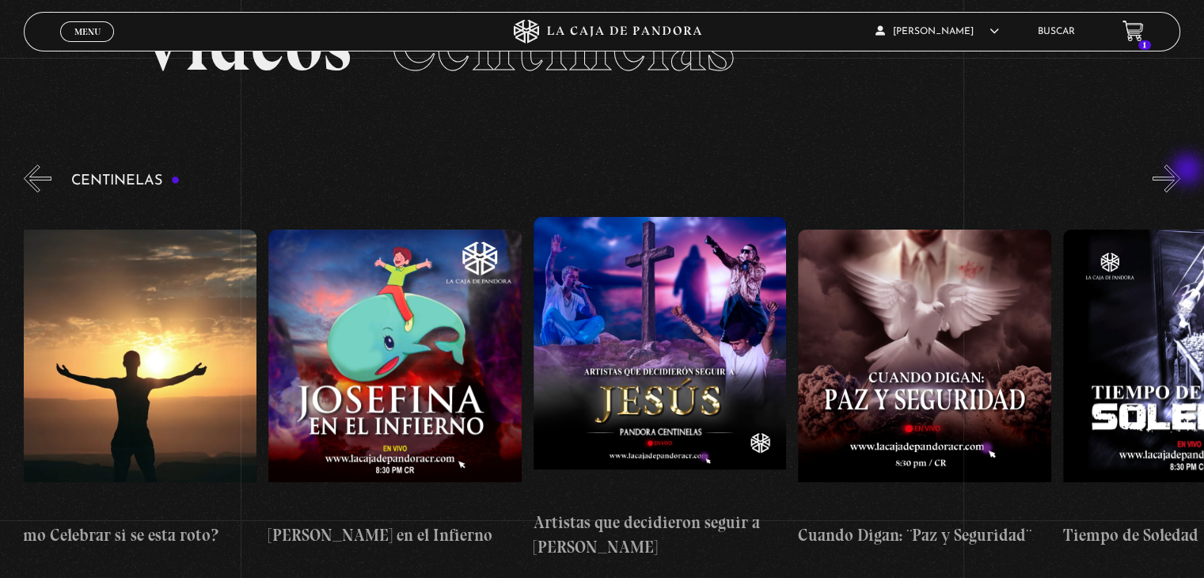
click at [1180, 171] on button "»" at bounding box center [1167, 179] width 28 height 28
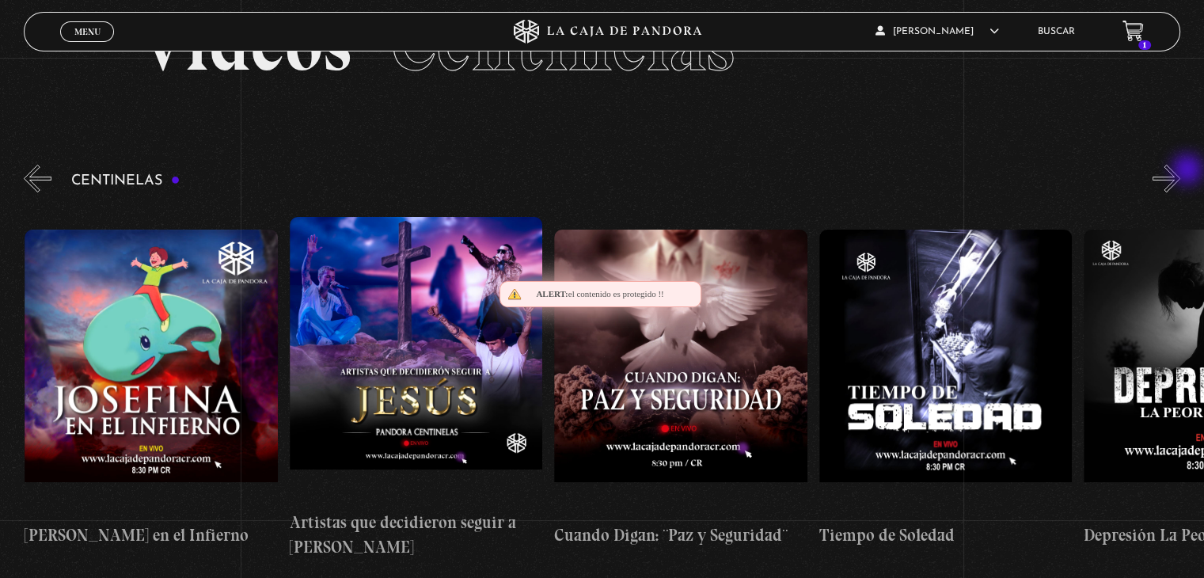
click at [1180, 171] on button "»" at bounding box center [1167, 179] width 28 height 28
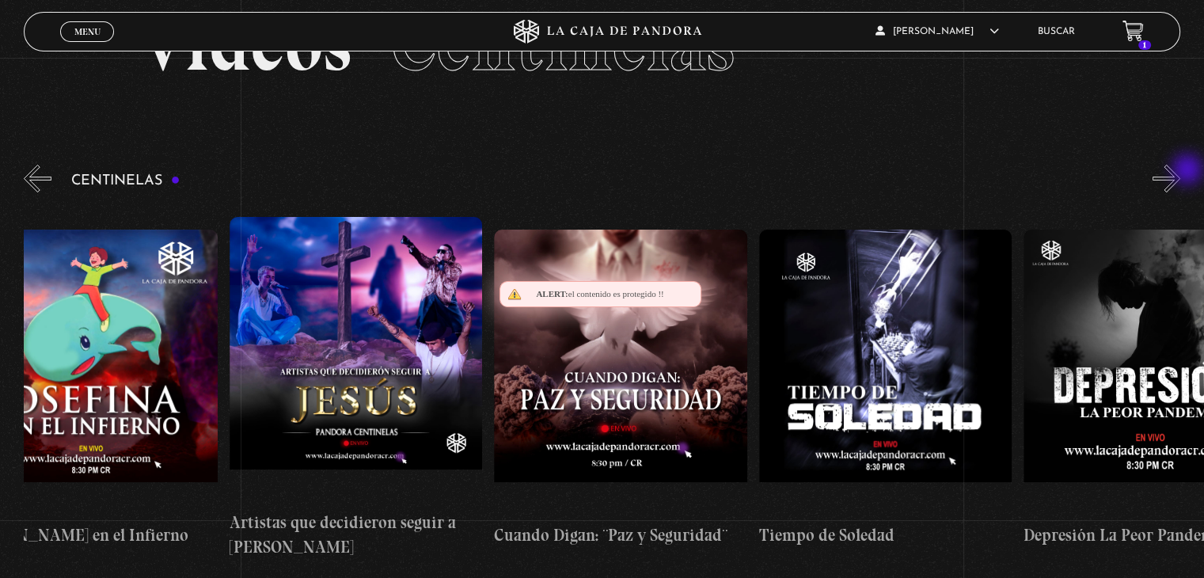
click at [1180, 171] on button "»" at bounding box center [1167, 179] width 28 height 28
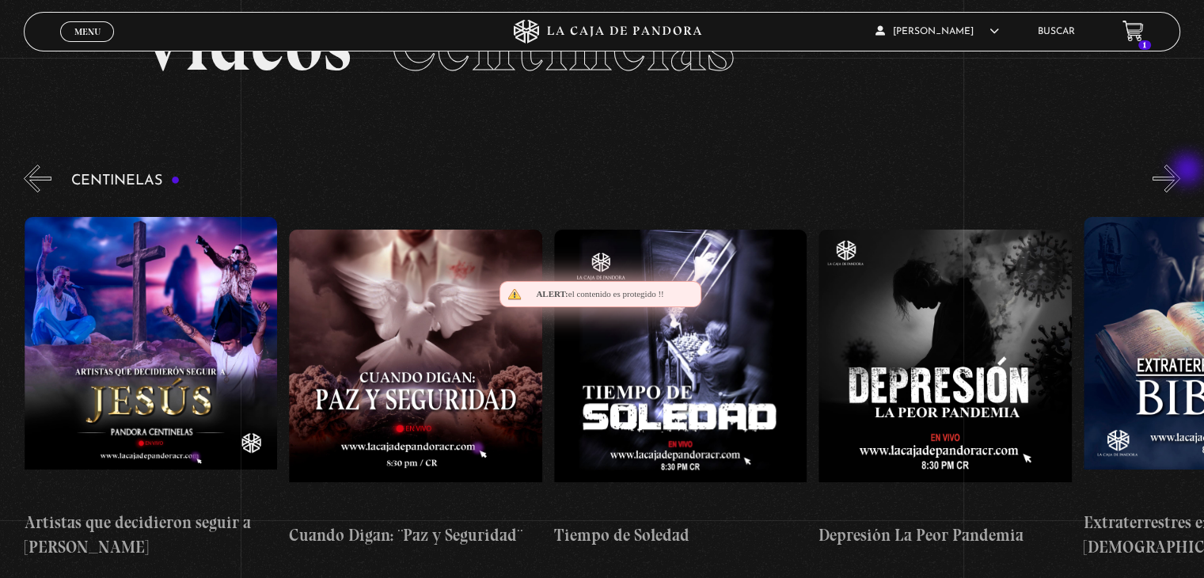
click at [1180, 171] on button "»" at bounding box center [1167, 179] width 28 height 28
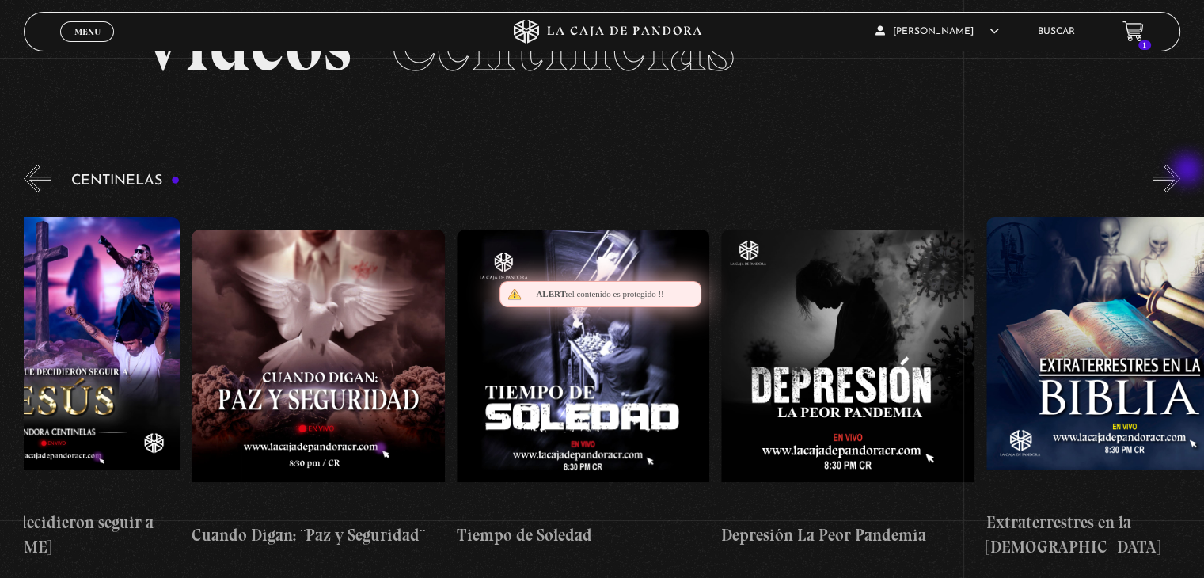
click at [1180, 171] on button "»" at bounding box center [1167, 179] width 28 height 28
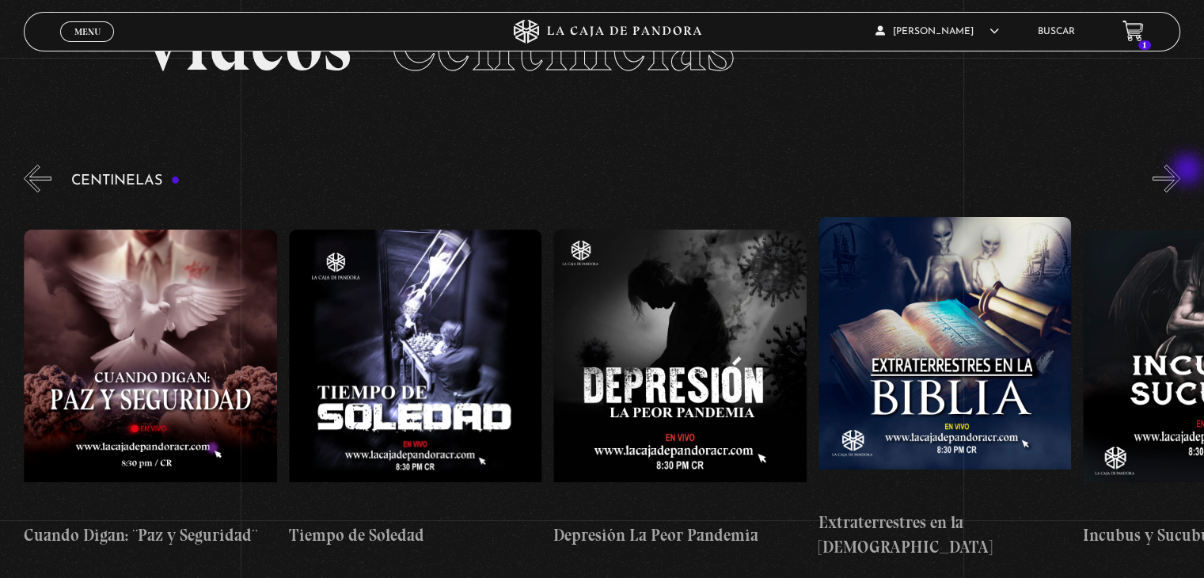
click at [1180, 171] on button "»" at bounding box center [1167, 179] width 28 height 28
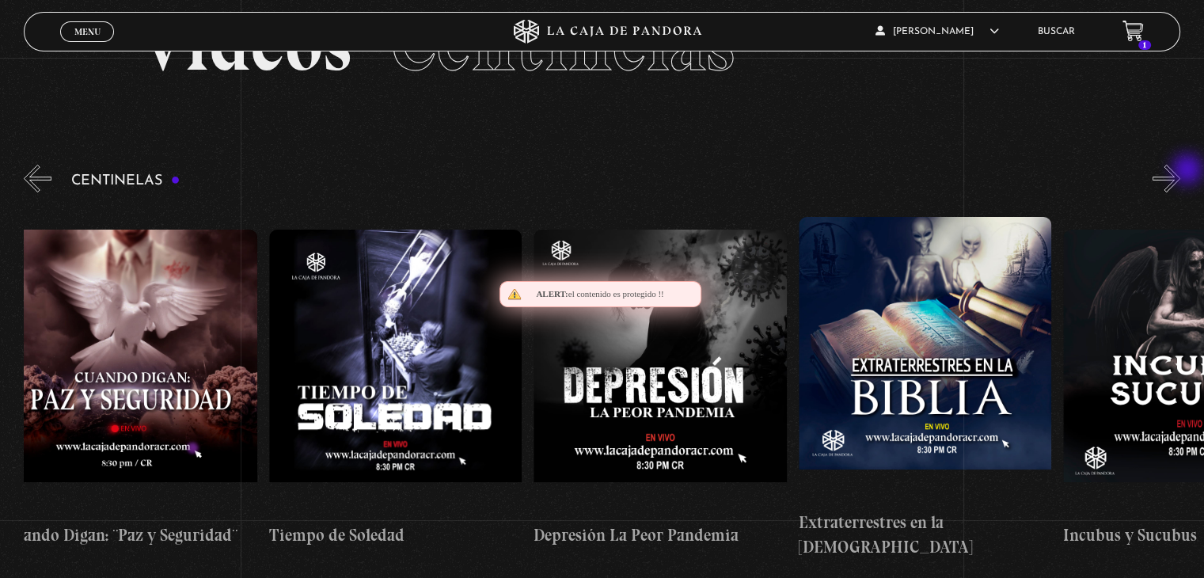
click at [1180, 171] on button "»" at bounding box center [1167, 179] width 28 height 28
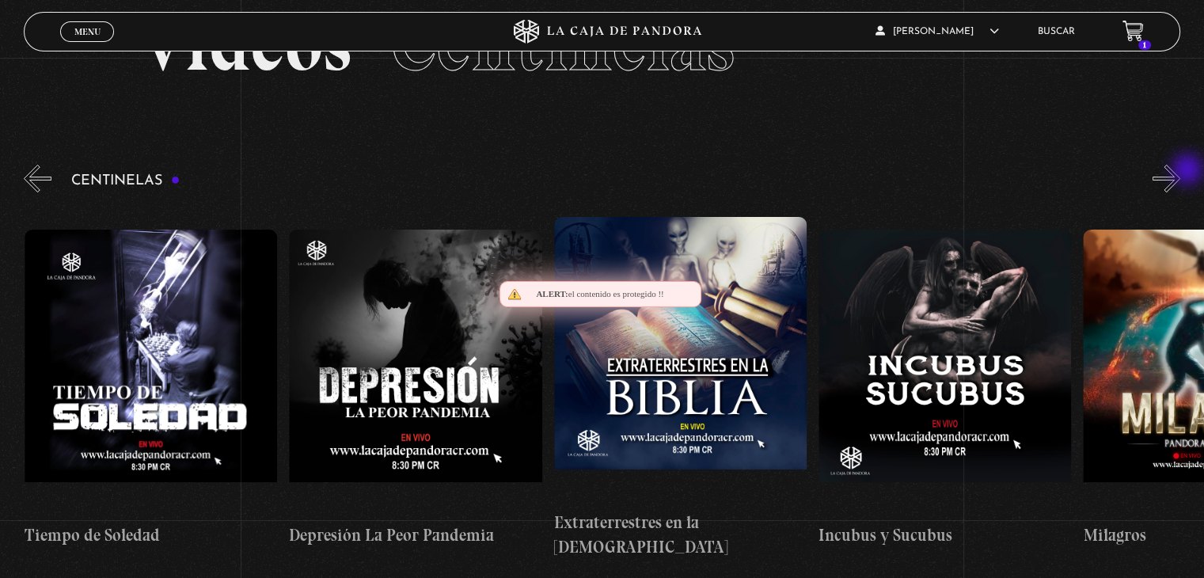
click at [1180, 171] on button "»" at bounding box center [1167, 179] width 28 height 28
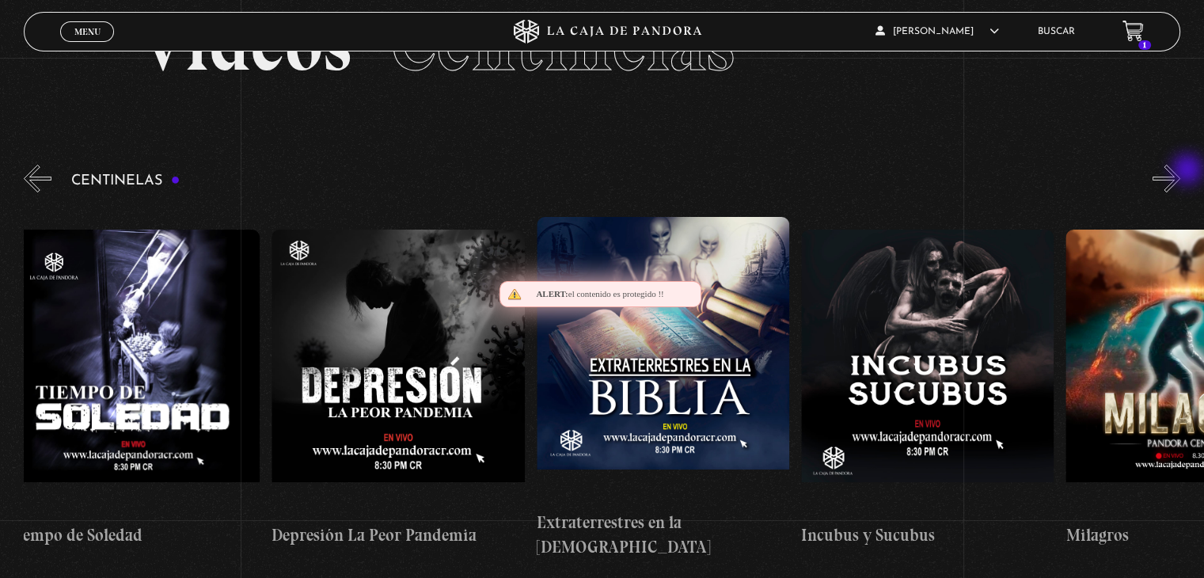
click at [1180, 171] on button "»" at bounding box center [1167, 179] width 28 height 28
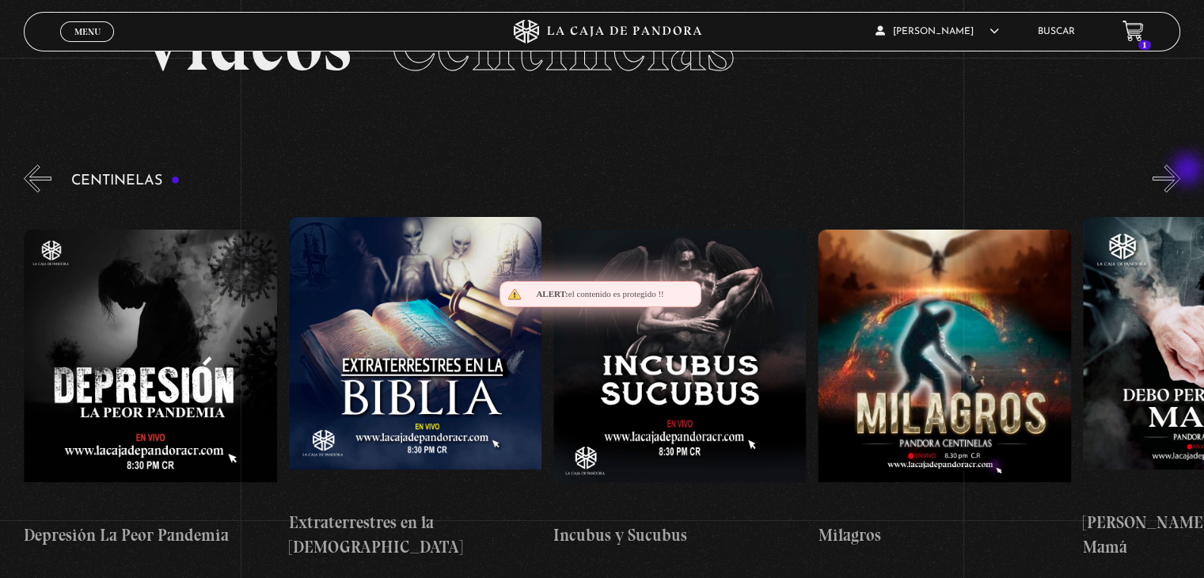
click at [1180, 171] on button "»" at bounding box center [1167, 179] width 28 height 28
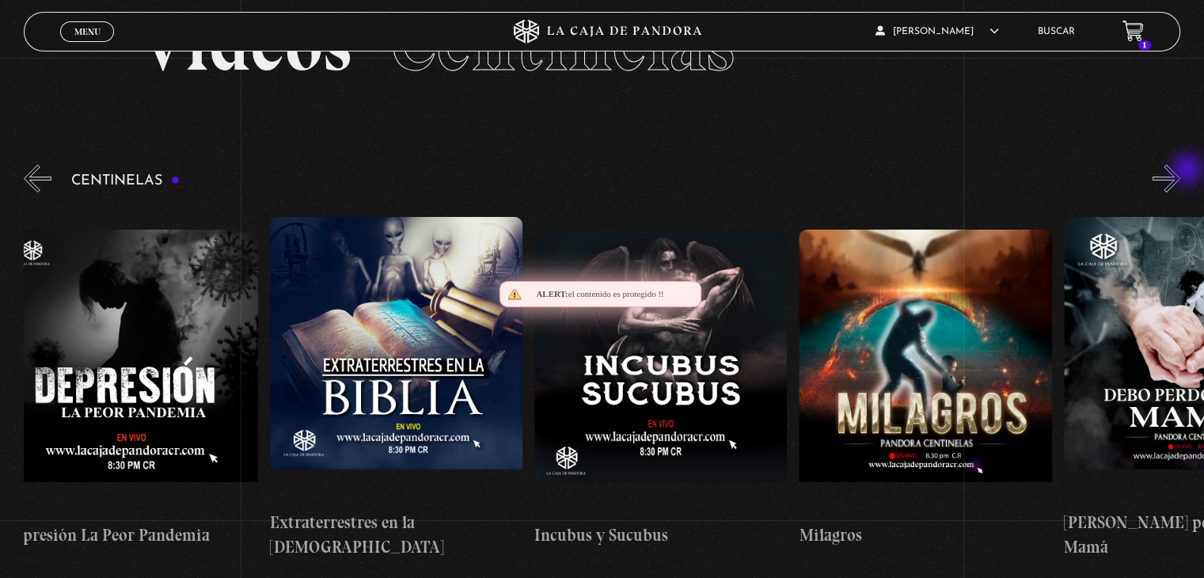
click at [1180, 171] on button "»" at bounding box center [1167, 179] width 28 height 28
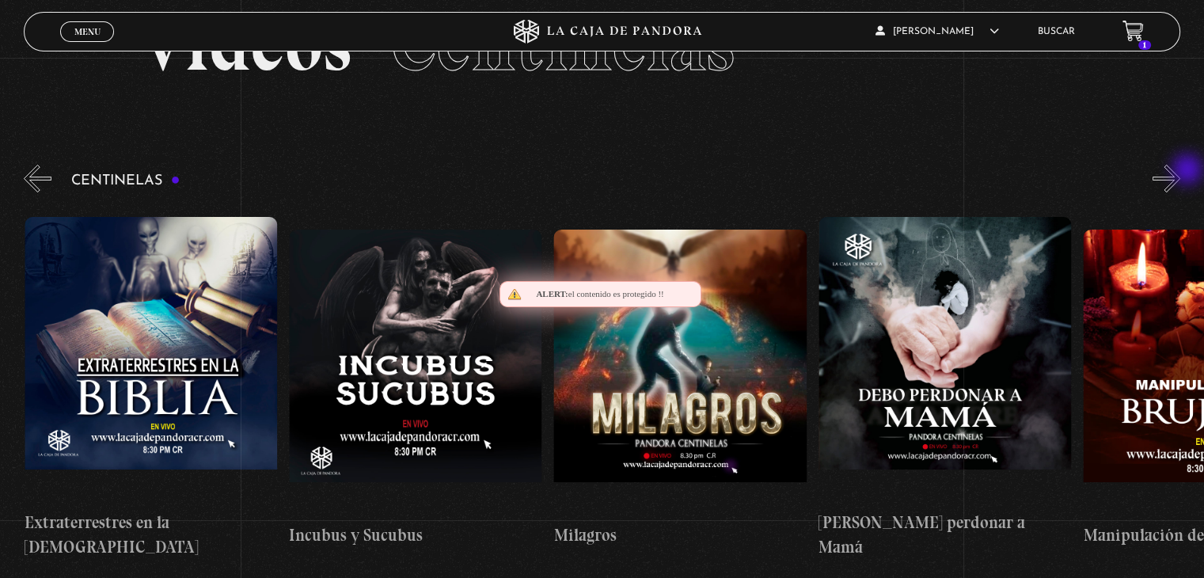
click at [1180, 171] on button "»" at bounding box center [1167, 179] width 28 height 28
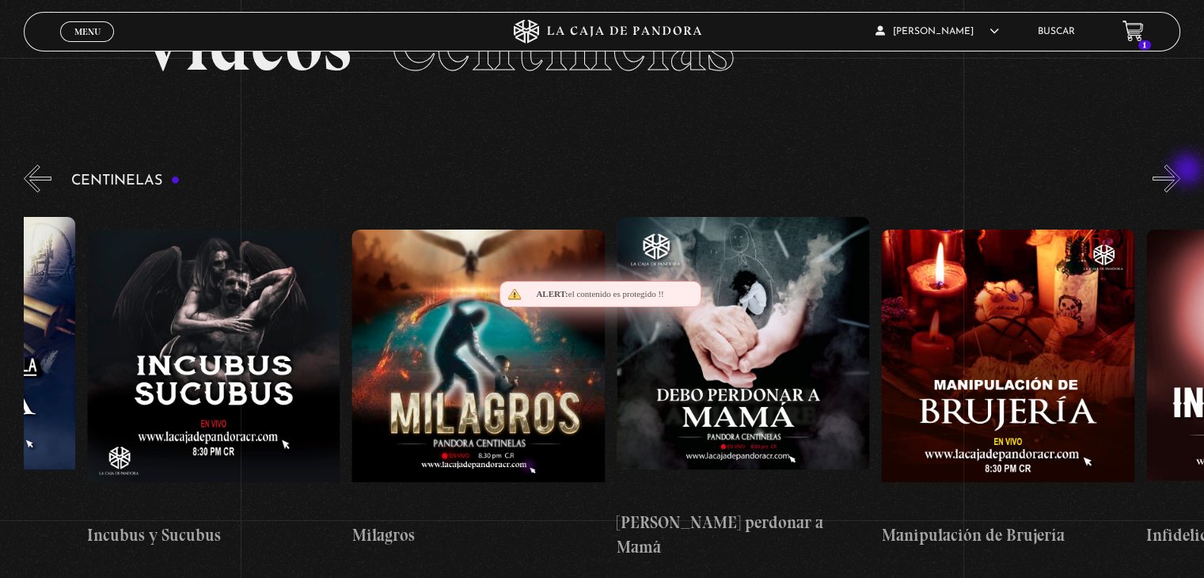
click at [1180, 171] on button "»" at bounding box center [1167, 179] width 28 height 28
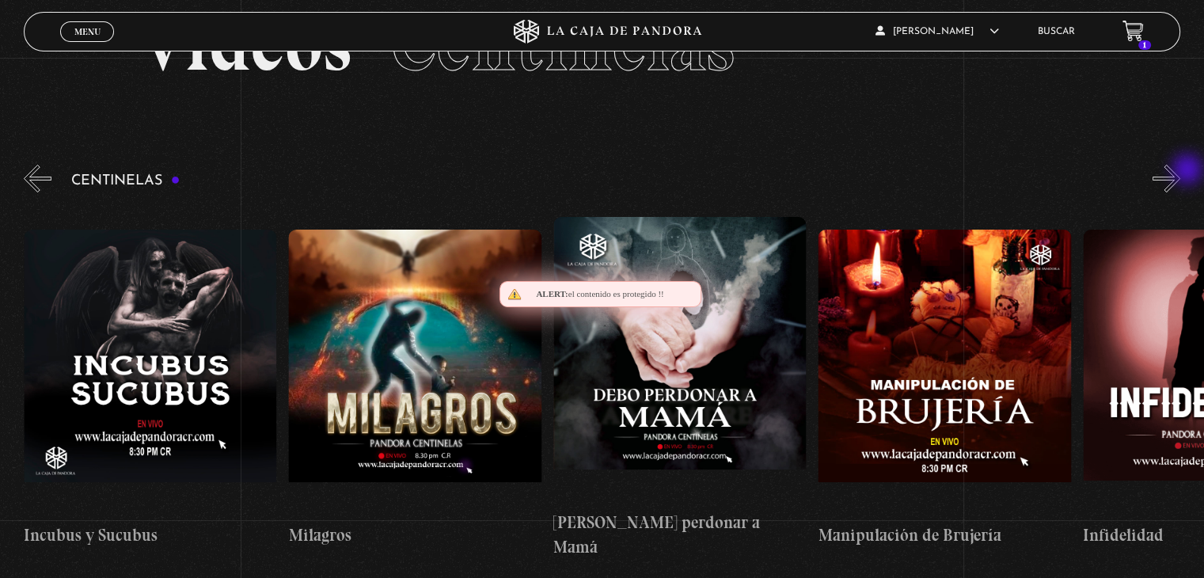
click at [1180, 171] on button "»" at bounding box center [1167, 179] width 28 height 28
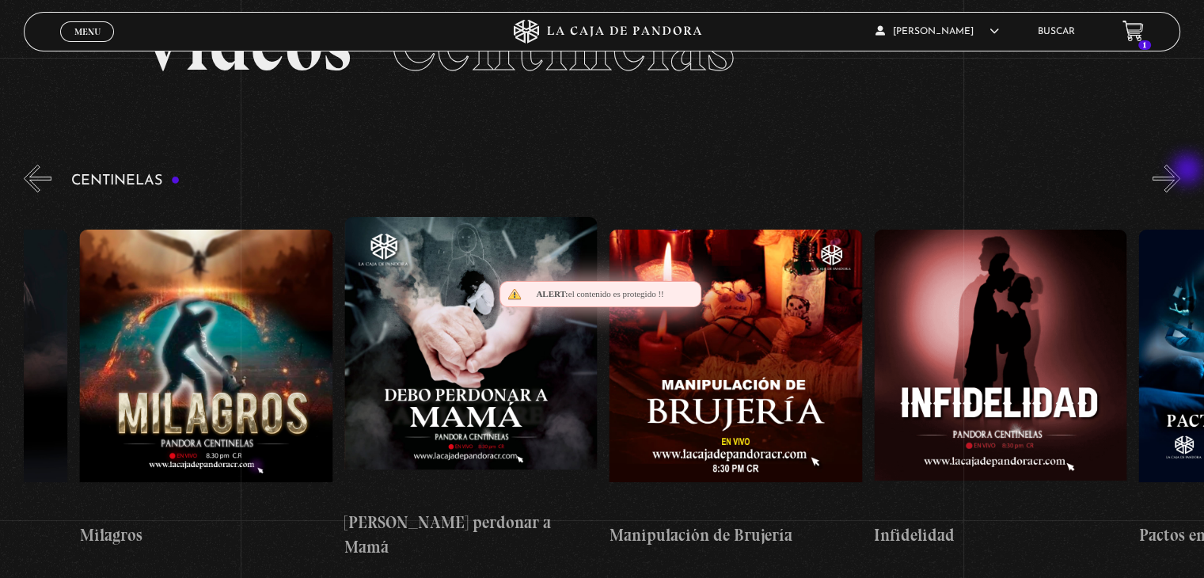
click at [1180, 171] on button "»" at bounding box center [1167, 179] width 28 height 28
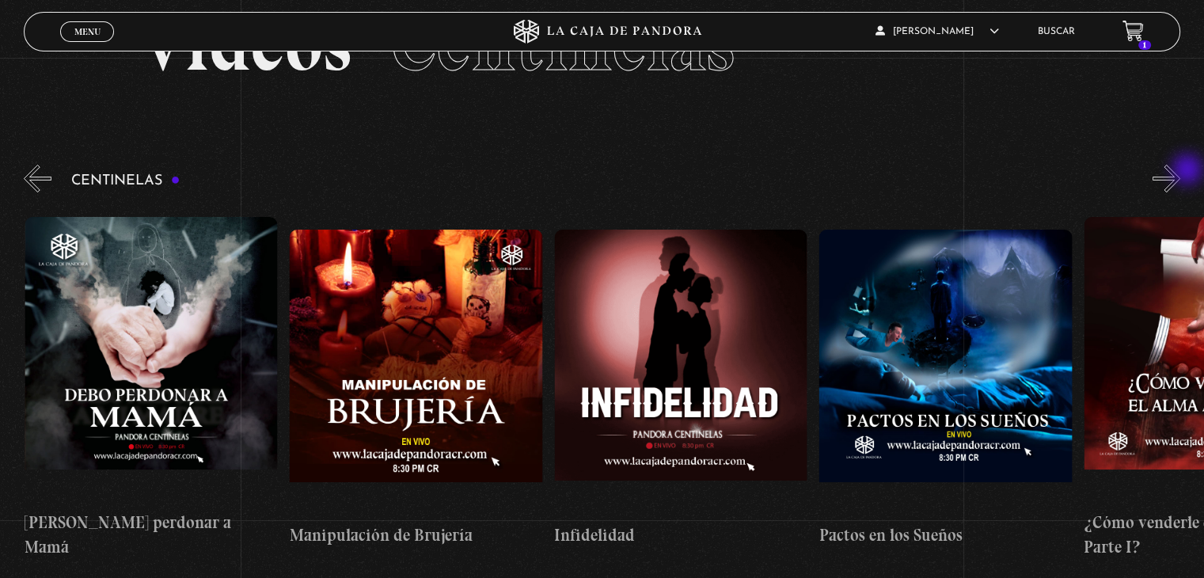
scroll to position [0, 8737]
click at [1180, 171] on button "»" at bounding box center [1167, 179] width 28 height 28
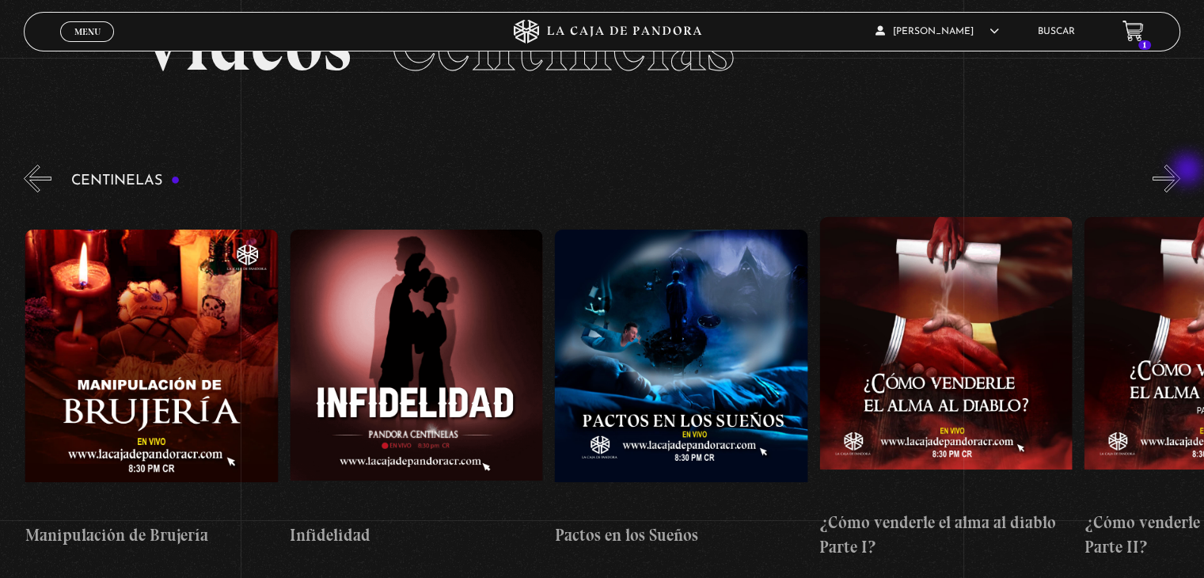
scroll to position [0, 9002]
click at [1180, 171] on button "»" at bounding box center [1167, 179] width 28 height 28
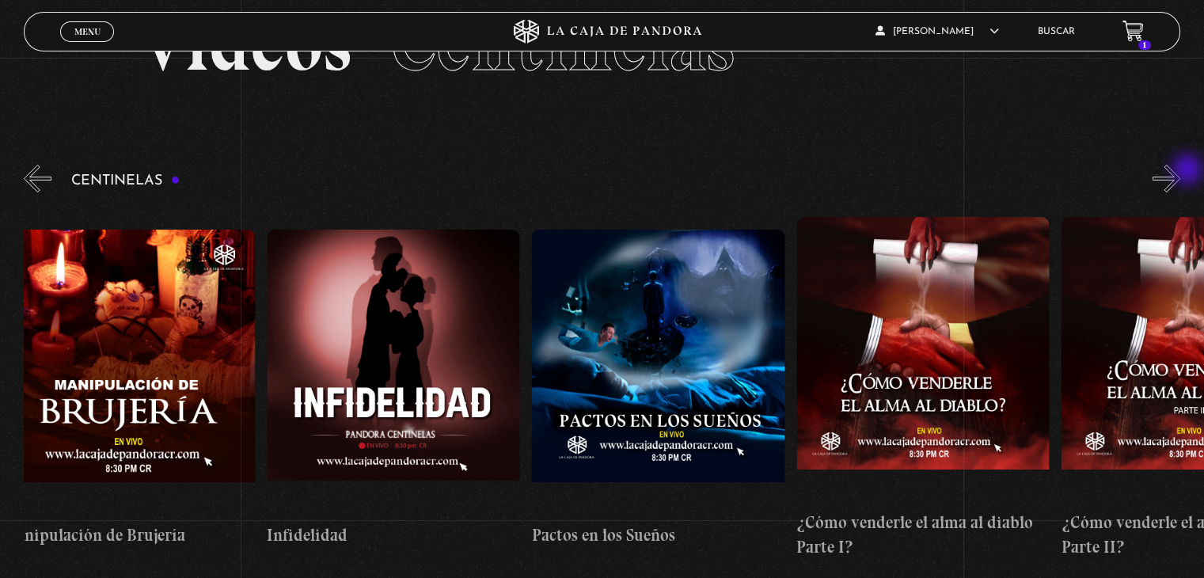
click at [1180, 171] on button "»" at bounding box center [1167, 179] width 28 height 28
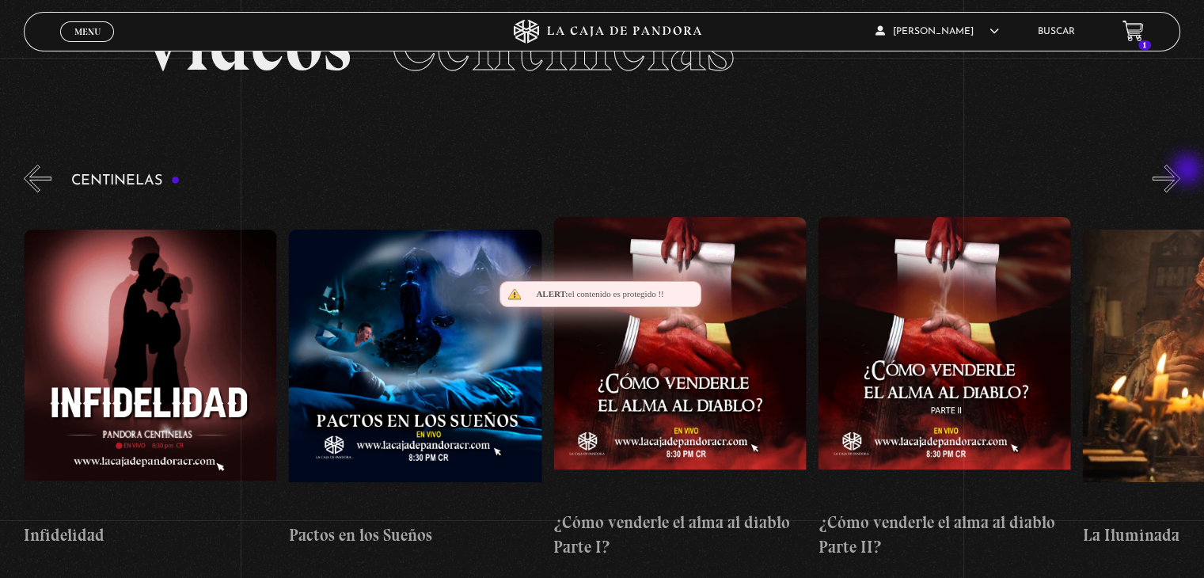
click at [1180, 171] on button "»" at bounding box center [1167, 179] width 28 height 28
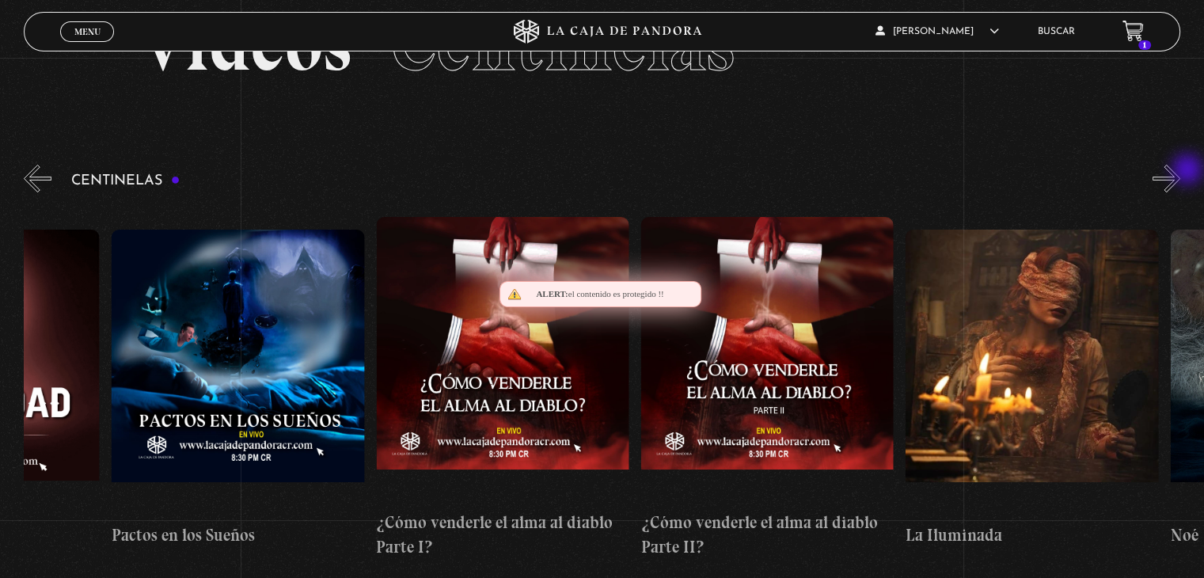
click at [1180, 171] on button "»" at bounding box center [1167, 179] width 28 height 28
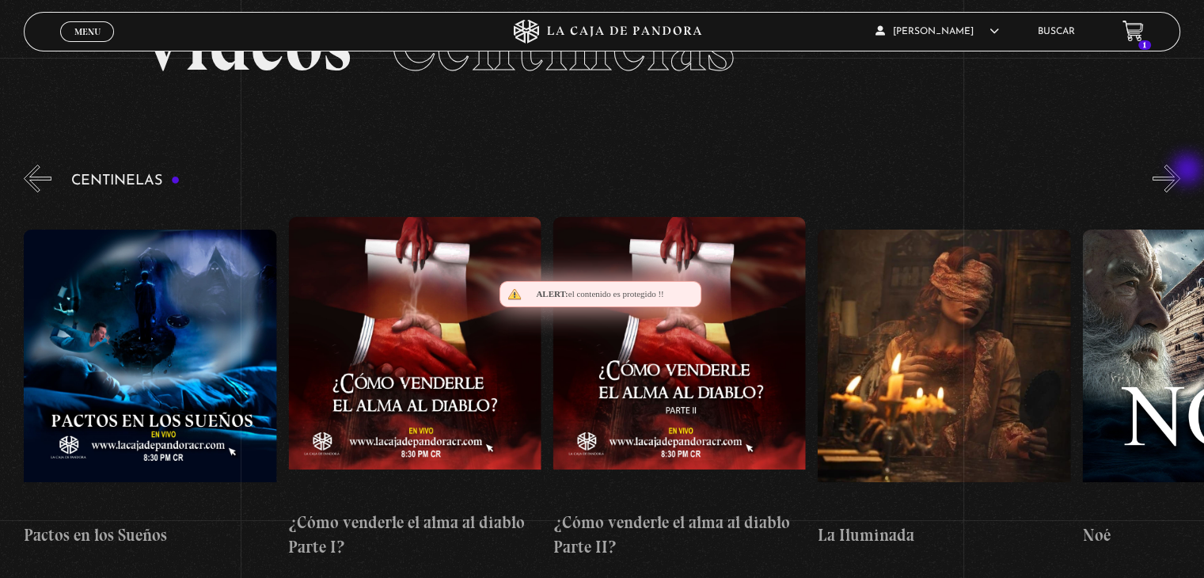
click at [1180, 171] on button "»" at bounding box center [1167, 179] width 28 height 28
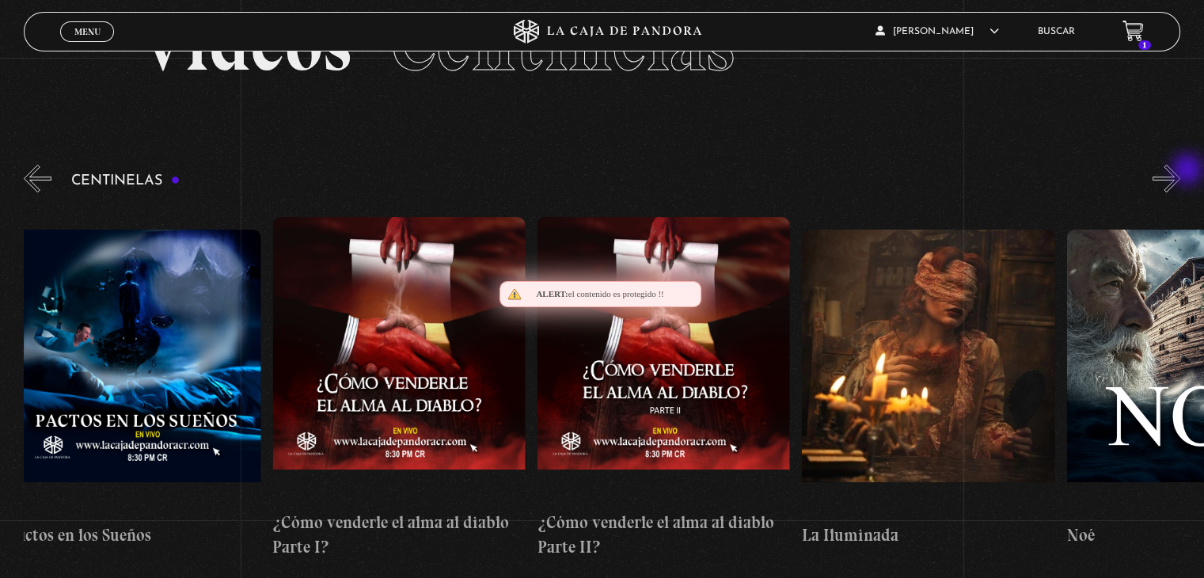
click at [1180, 171] on button "»" at bounding box center [1167, 179] width 28 height 28
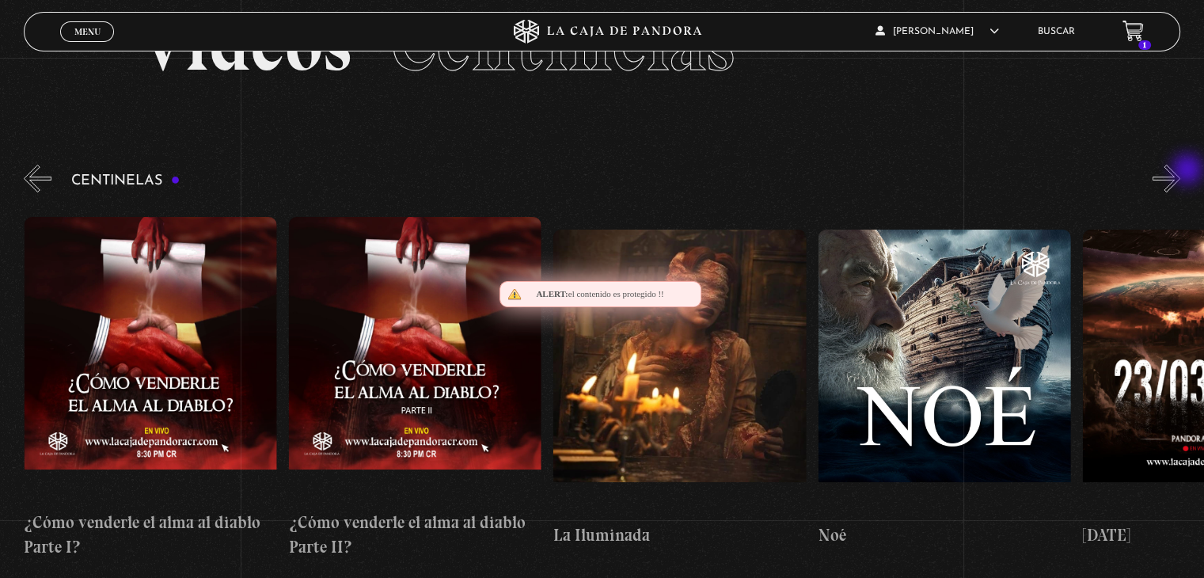
click at [1180, 171] on button "»" at bounding box center [1167, 179] width 28 height 28
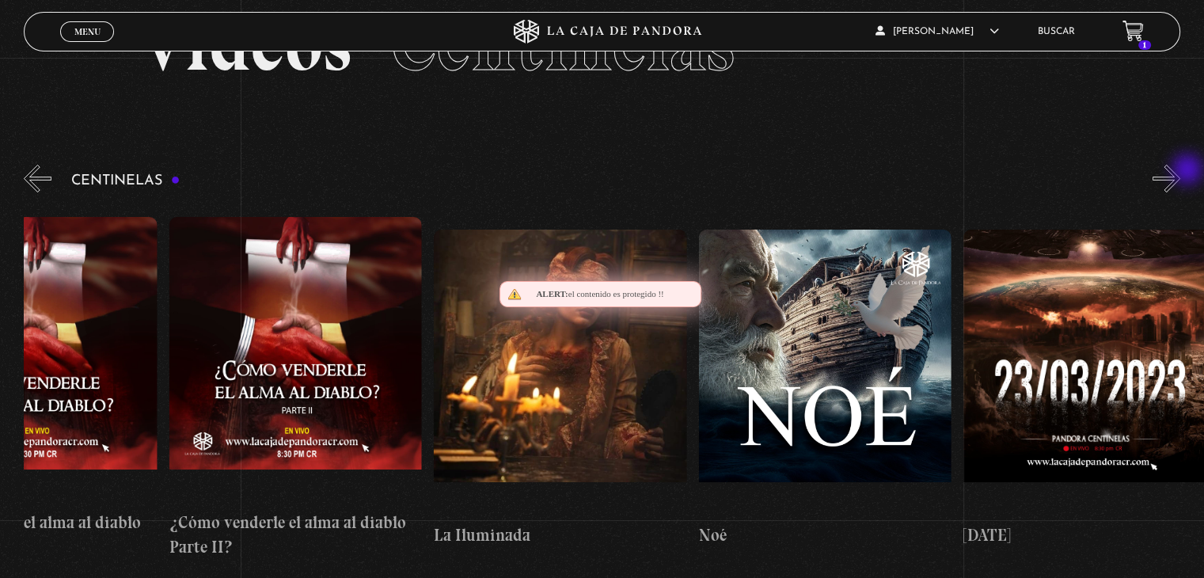
click at [1180, 171] on button "»" at bounding box center [1167, 179] width 28 height 28
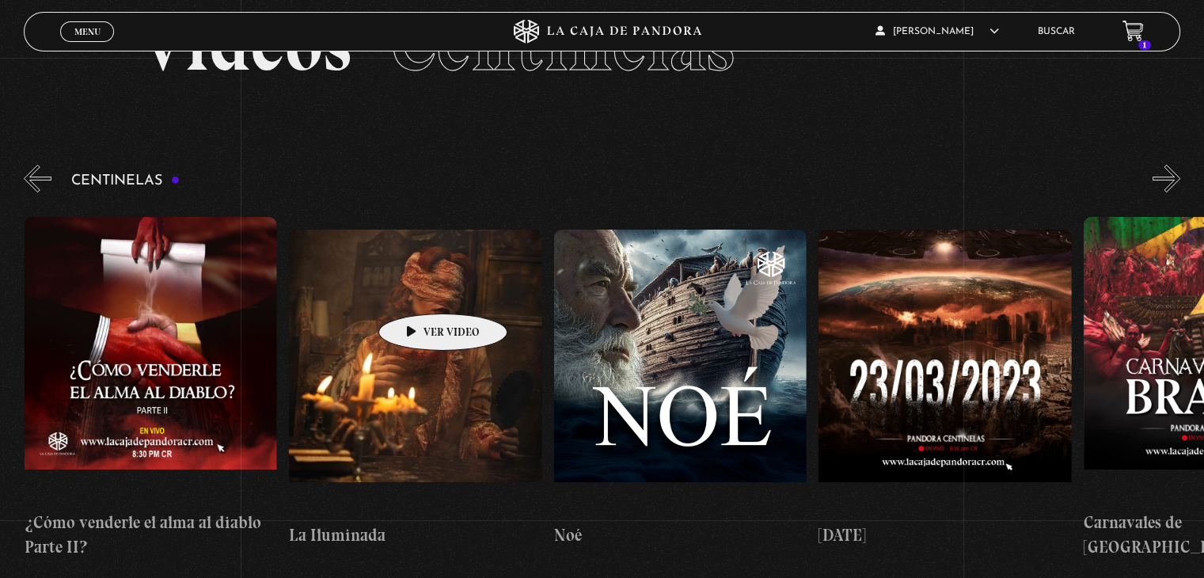
click at [418, 290] on figure at bounding box center [415, 372] width 253 height 285
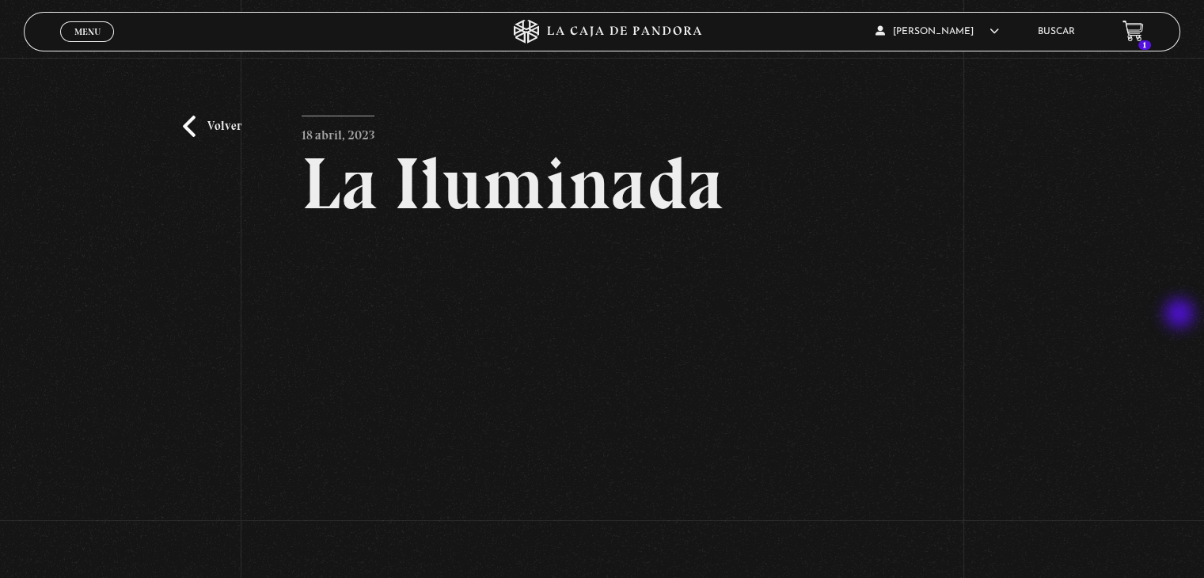
click at [1181, 315] on div "Volver 18 abril, 2023 La Iluminada WhatsApp Twitter Messenger Email" at bounding box center [602, 356] width 1204 height 597
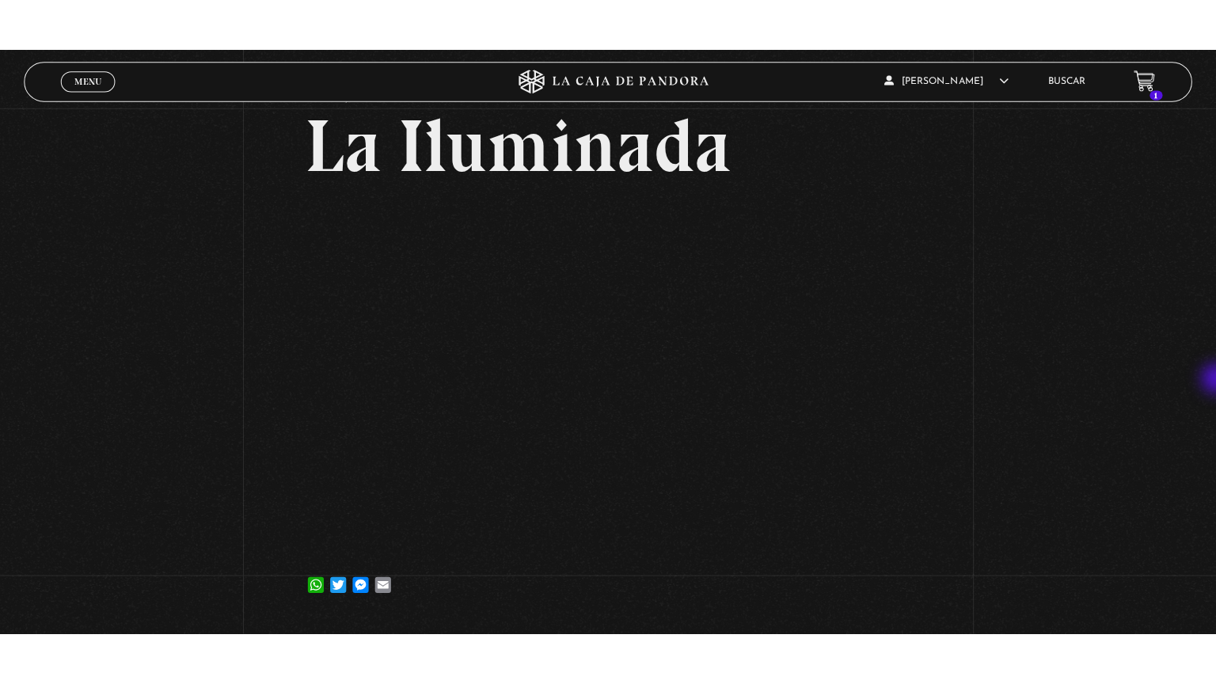
scroll to position [89, 0]
